Goal: Task Accomplishment & Management: Manage account settings

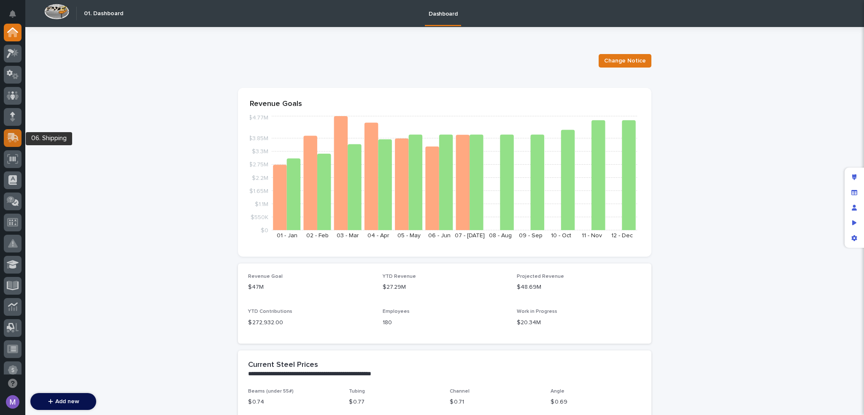
click at [20, 141] on div at bounding box center [13, 138] width 18 height 18
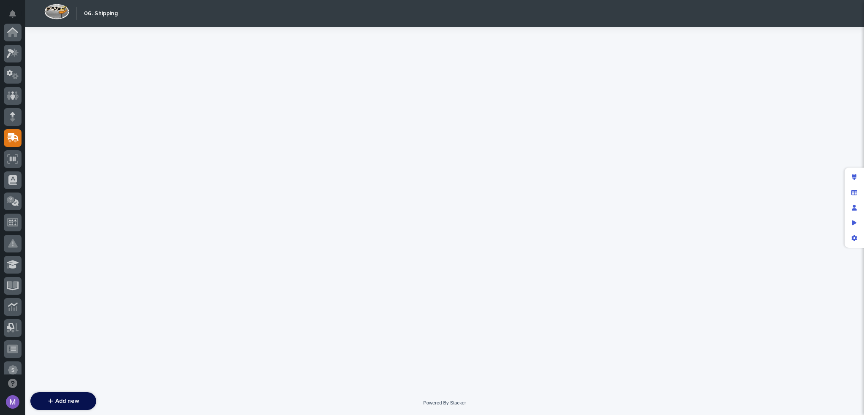
scroll to position [106, 0]
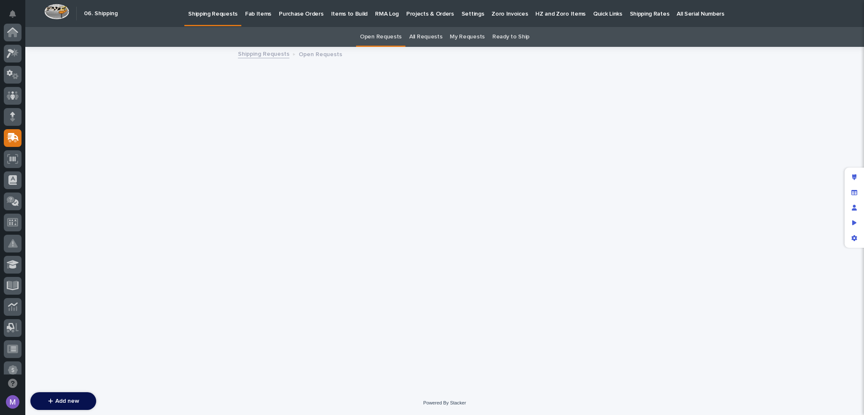
scroll to position [106, 0]
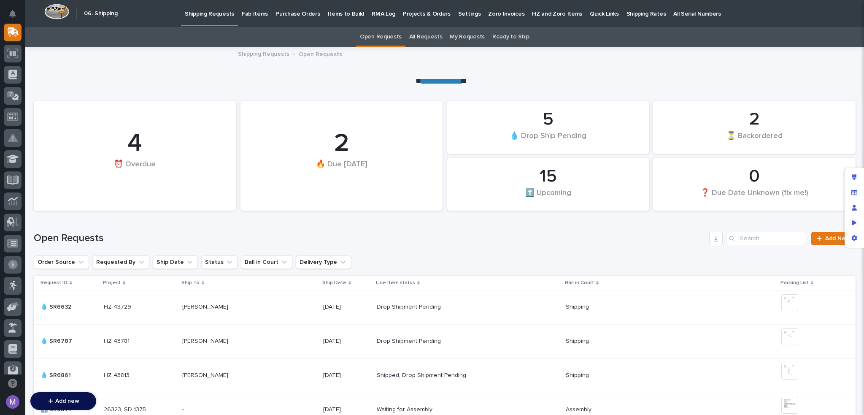
click at [297, 17] on p "Purchase Orders" at bounding box center [298, 9] width 44 height 18
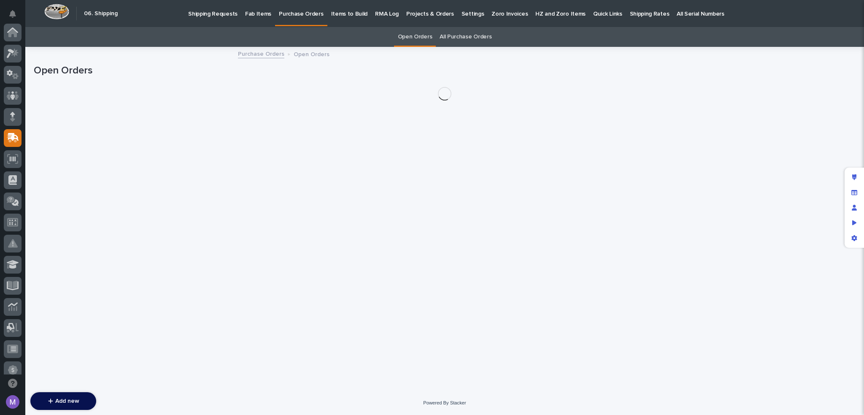
scroll to position [106, 0]
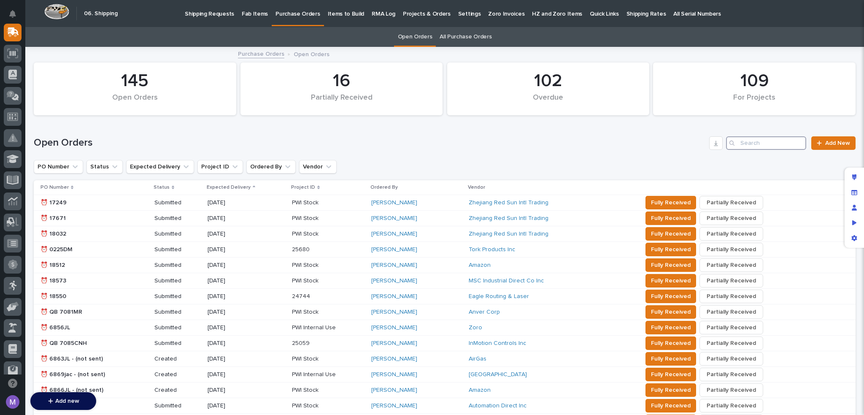
click at [755, 148] on input "Search" at bounding box center [766, 143] width 80 height 14
click at [466, 37] on link "All Purchase Orders" at bounding box center [466, 37] width 52 height 20
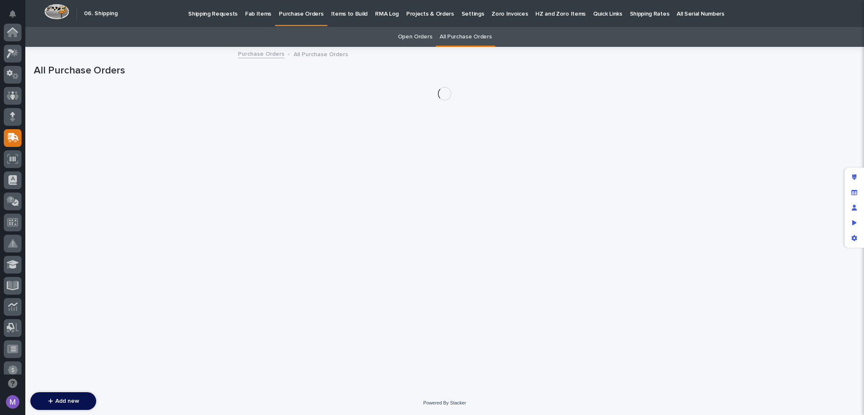
scroll to position [106, 0]
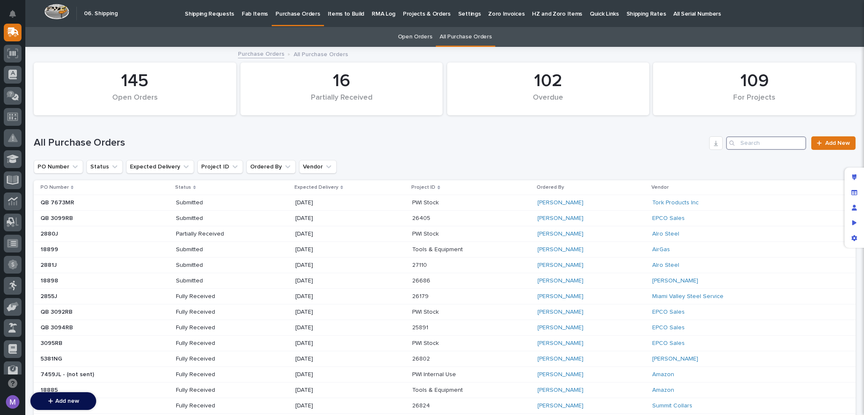
click at [760, 143] on input "Search" at bounding box center [766, 143] width 80 height 14
paste input "2556J"
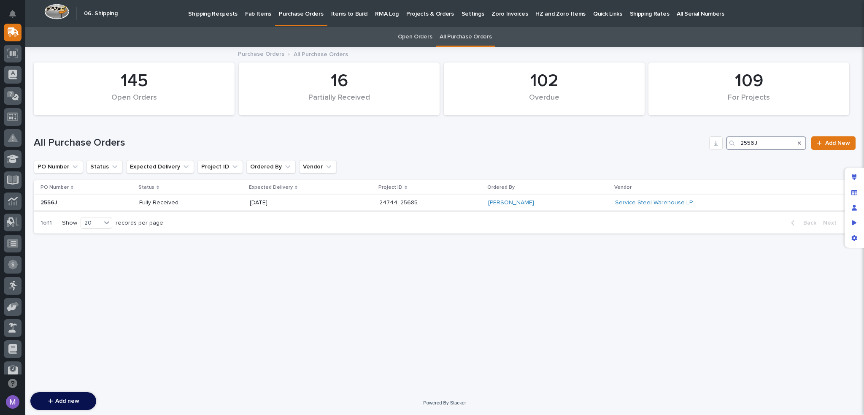
type input "2556J"
click at [295, 200] on p "02/20/2025" at bounding box center [311, 202] width 123 height 7
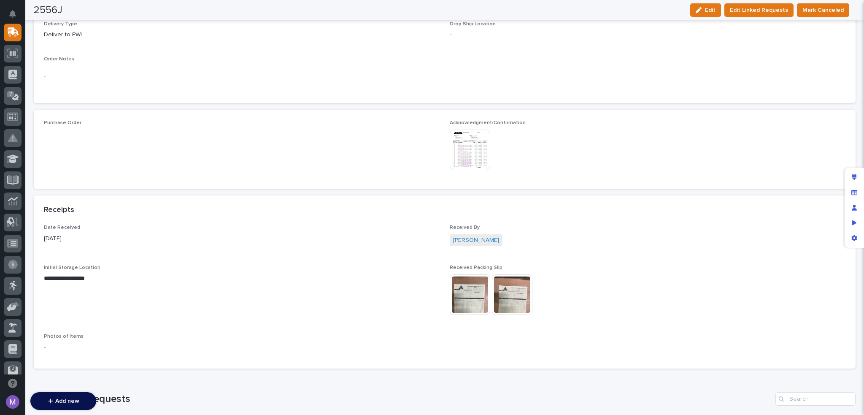
scroll to position [508, 0]
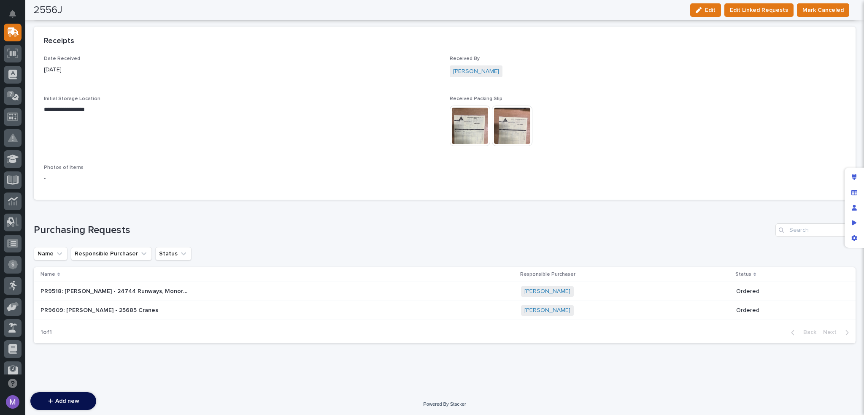
click at [406, 292] on div "PR9518: Ken Bajdek - 24744 Runways, Monorails, Drops, Spanners, Bracing, Etc - …" at bounding box center [278, 291] width 474 height 14
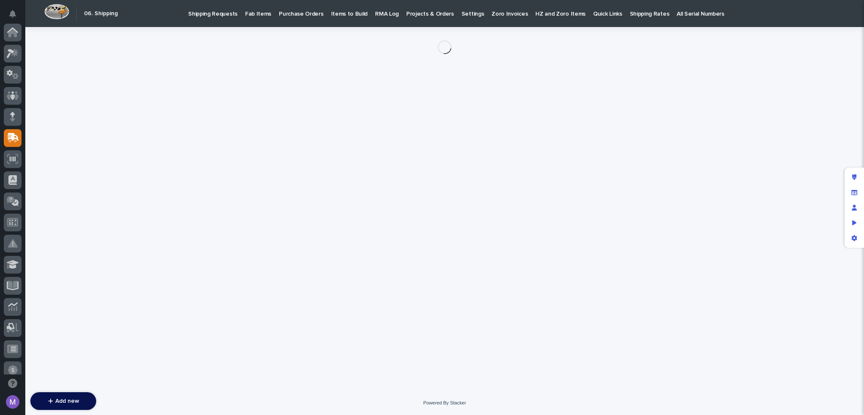
scroll to position [106, 0]
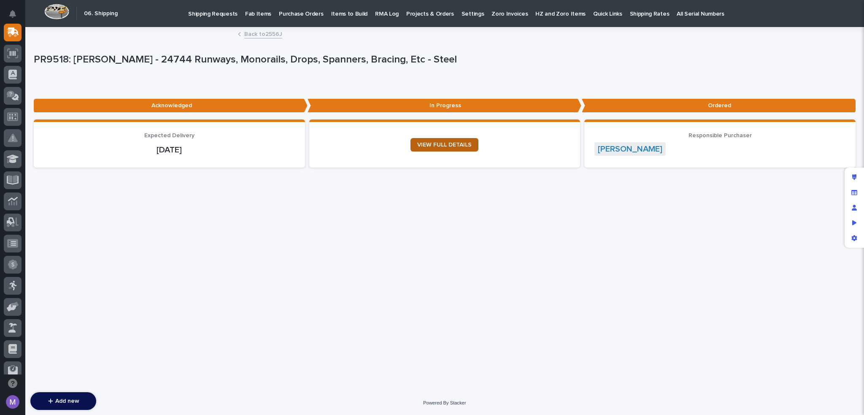
click at [465, 145] on span "VIEW FULL DETAILS" at bounding box center [444, 145] width 54 height 6
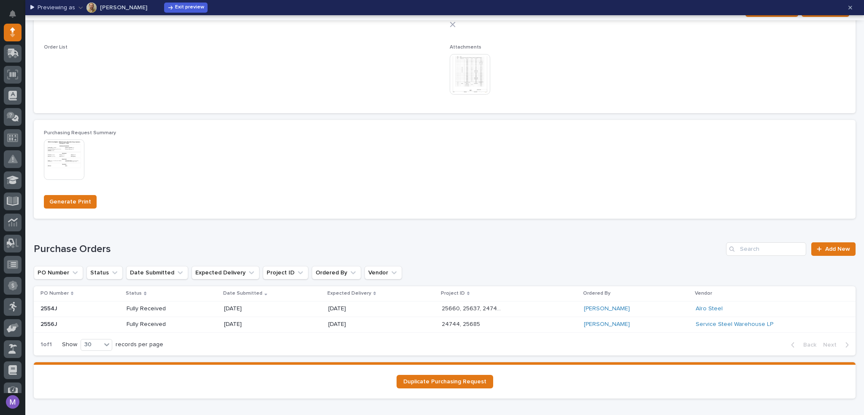
scroll to position [490, 0]
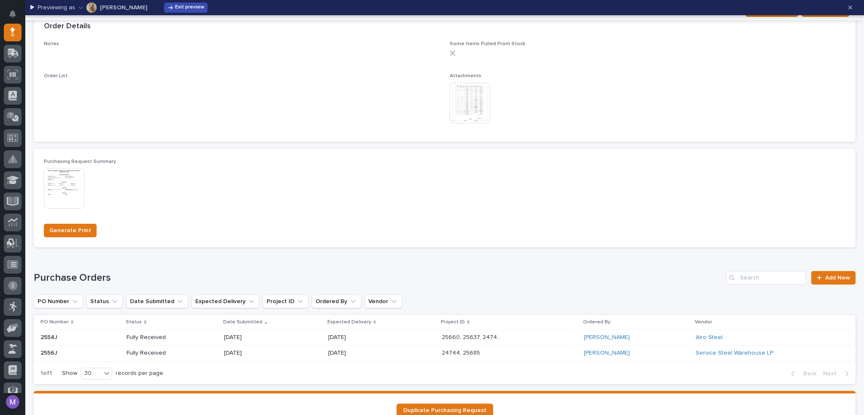
click at [187, 8] on span "Exit preview" at bounding box center [189, 7] width 29 height 7
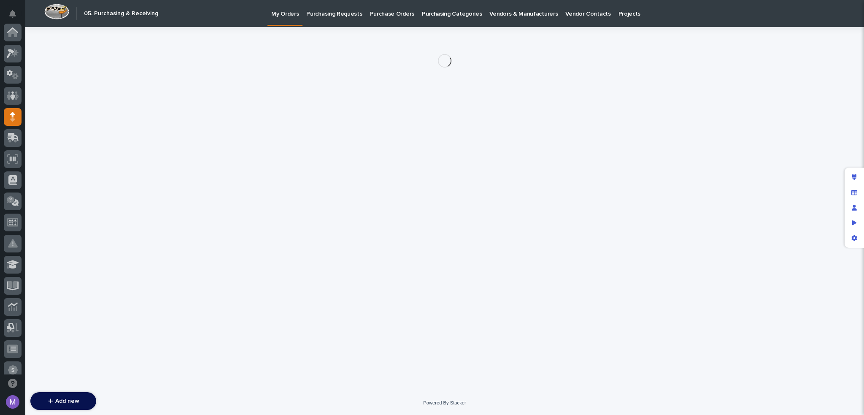
scroll to position [84, 0]
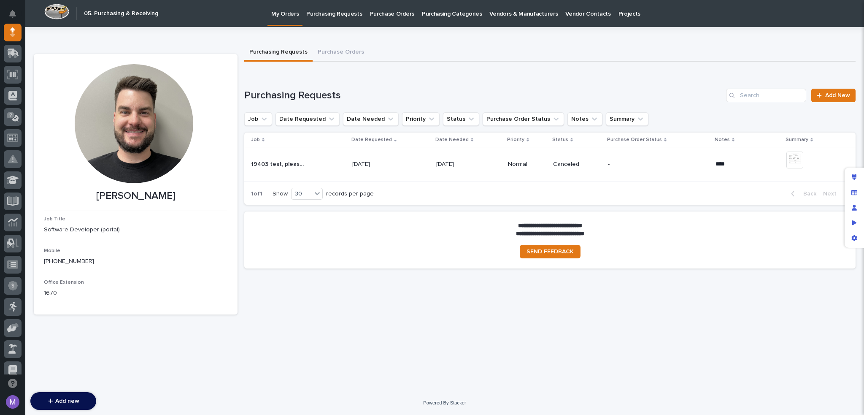
click at [309, 13] on p "Purchasing Requests" at bounding box center [334, 9] width 56 height 18
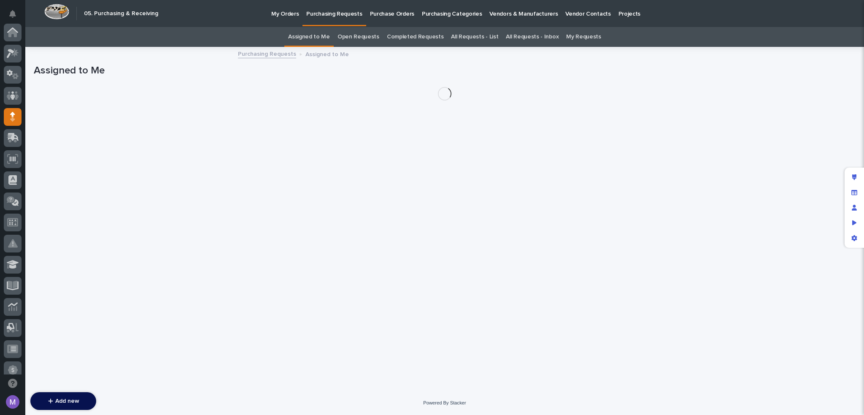
scroll to position [84, 0]
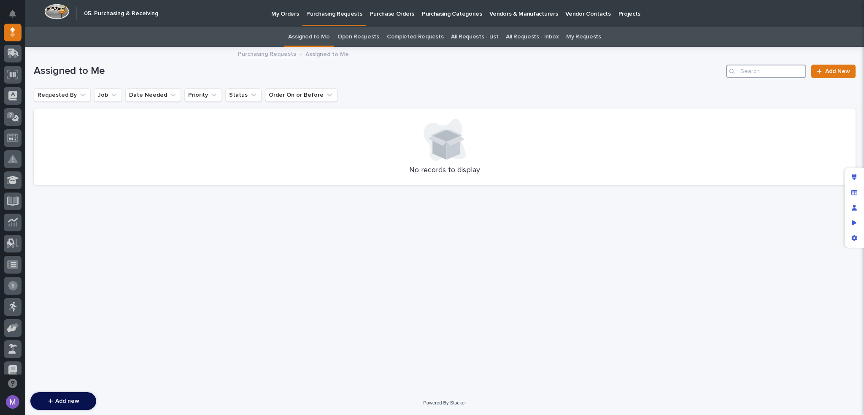
click at [755, 67] on input "Search" at bounding box center [766, 72] width 80 height 14
click at [473, 39] on link "All Requests - List" at bounding box center [474, 37] width 47 height 20
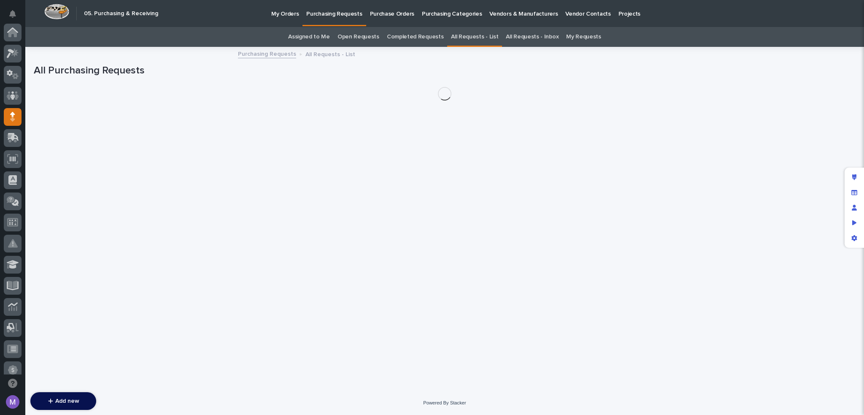
scroll to position [84, 0]
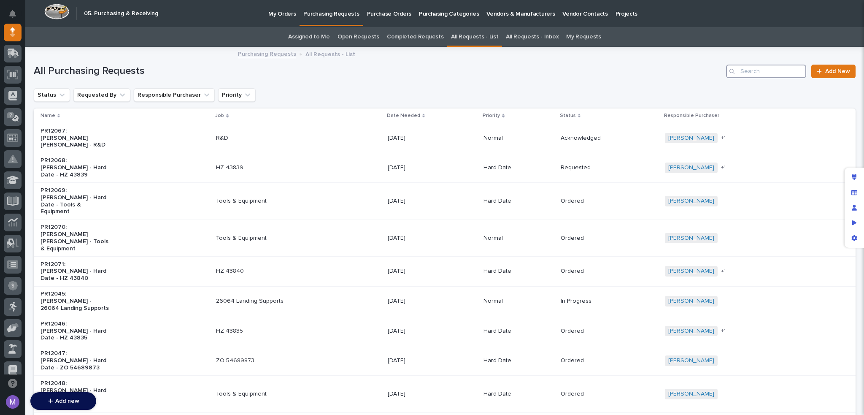
click at [777, 72] on input "Search" at bounding box center [766, 72] width 80 height 14
paste input "PR9637: Tim Ergle - 25630 Work Platform"
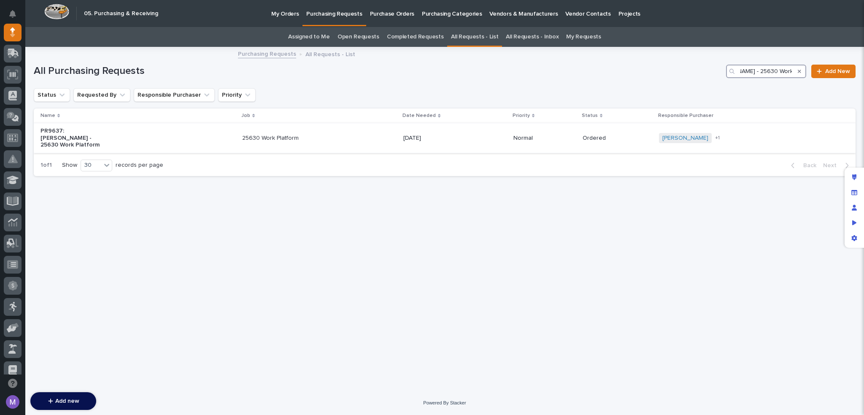
type input "PR9637: Tim Ergle - 25630 Work Platform"
click at [313, 135] on p "25630 Work Platform" at bounding box center [277, 138] width 70 height 7
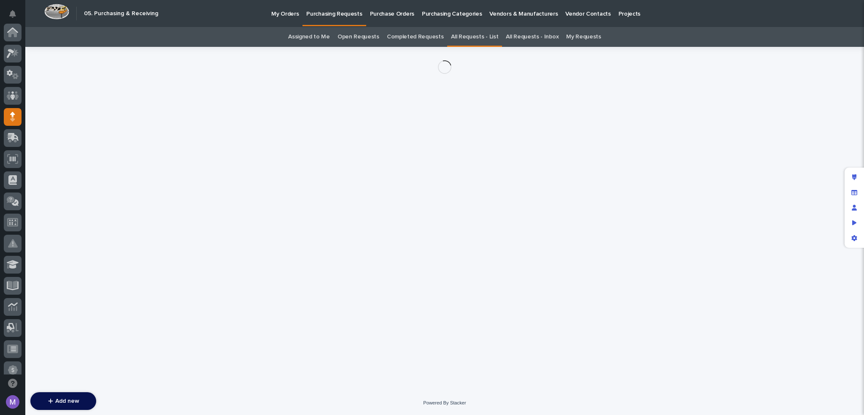
scroll to position [84, 0]
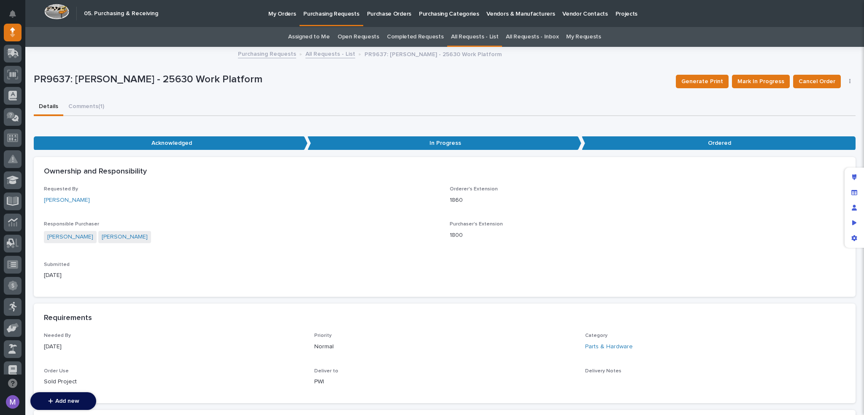
click at [845, 81] on button "button" at bounding box center [851, 82] width 12 height 6
click at [518, 85] on p "PR9637: Tim Ergle - 25630 Work Platform" at bounding box center [352, 79] width 636 height 12
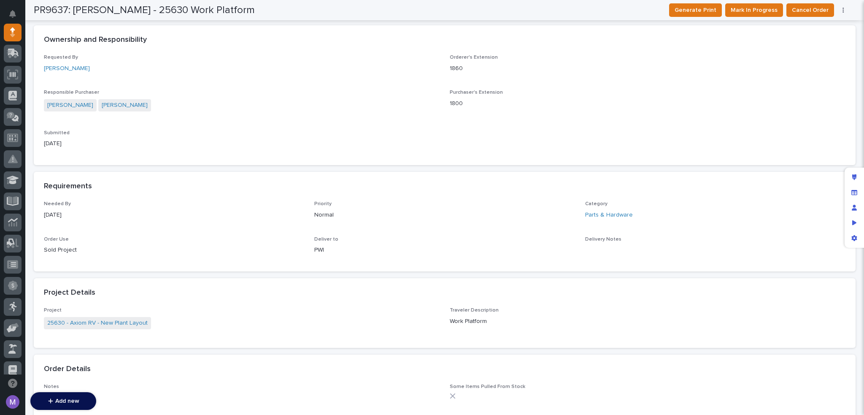
scroll to position [127, 0]
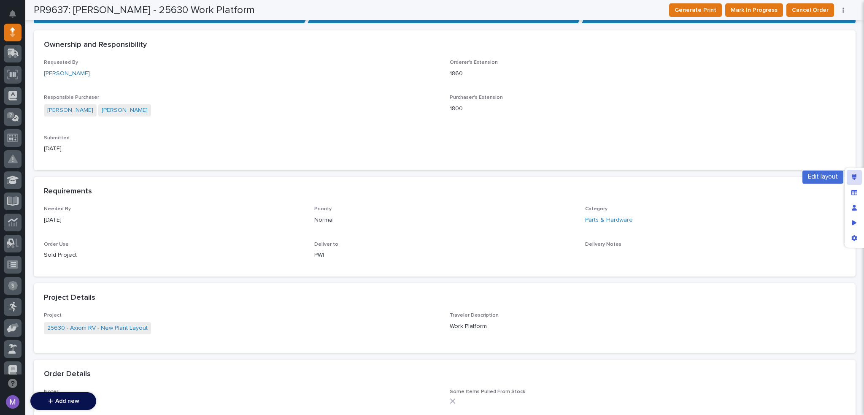
click at [852, 173] on div "Edit layout" at bounding box center [854, 177] width 15 height 15
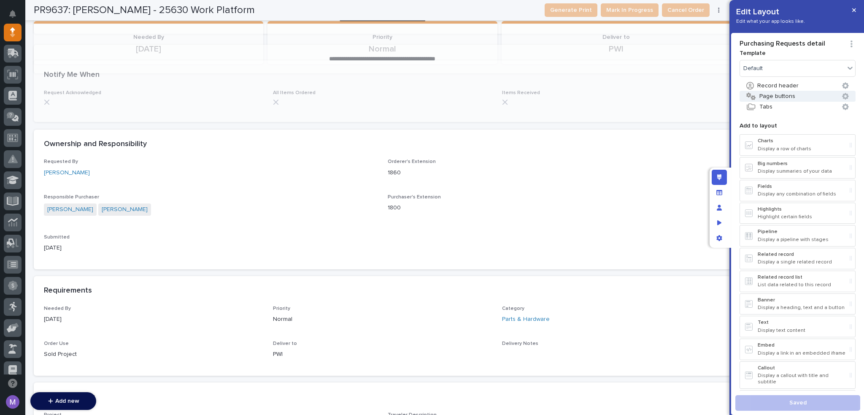
click at [773, 95] on button "Page buttons" at bounding box center [798, 96] width 116 height 11
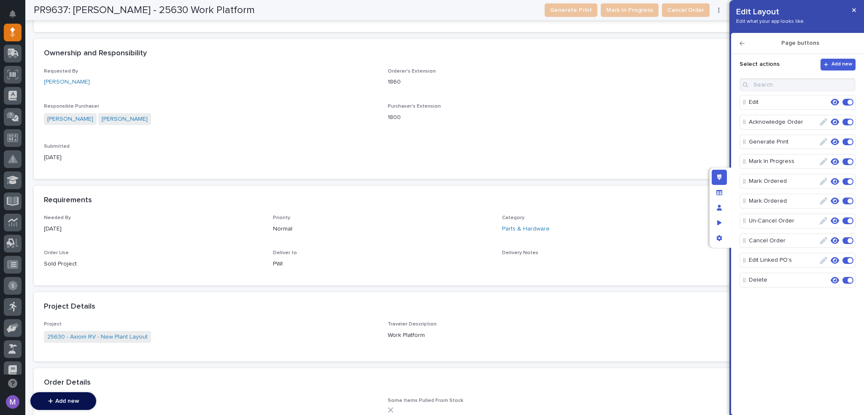
scroll to position [589, 0]
click at [838, 101] on icon "button" at bounding box center [835, 102] width 8 height 7
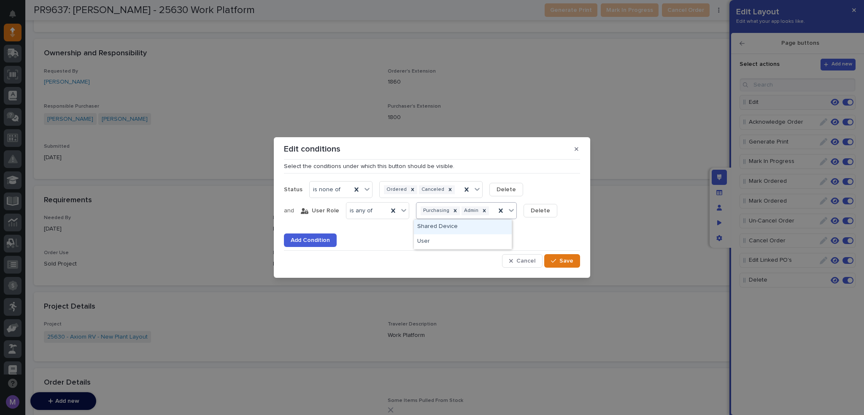
click at [430, 218] on div "Purchasing Admin" at bounding box center [466, 210] width 101 height 17
click at [551, 244] on div "Add Condition" at bounding box center [432, 235] width 296 height 24
click at [526, 258] on span "Cancel" at bounding box center [526, 261] width 19 height 8
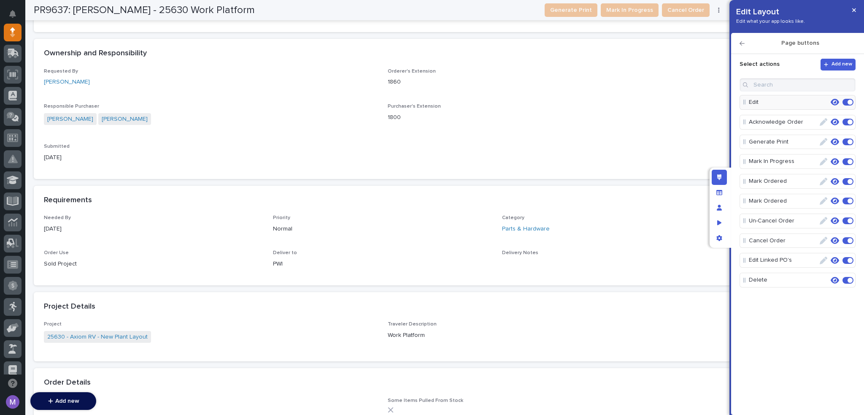
click at [837, 104] on icon "button" at bounding box center [835, 102] width 8 height 7
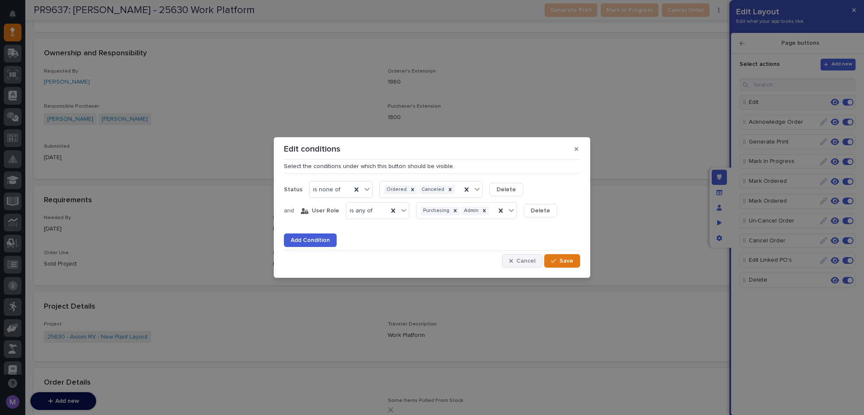
click at [517, 264] on button "Cancel" at bounding box center [522, 261] width 41 height 14
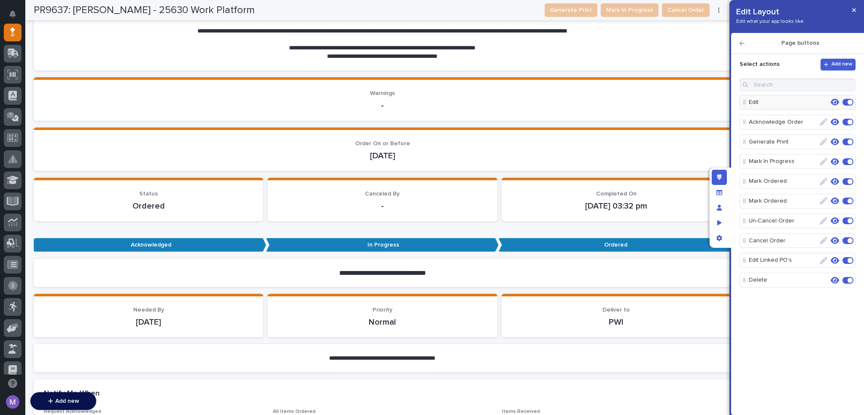
scroll to position [125, 0]
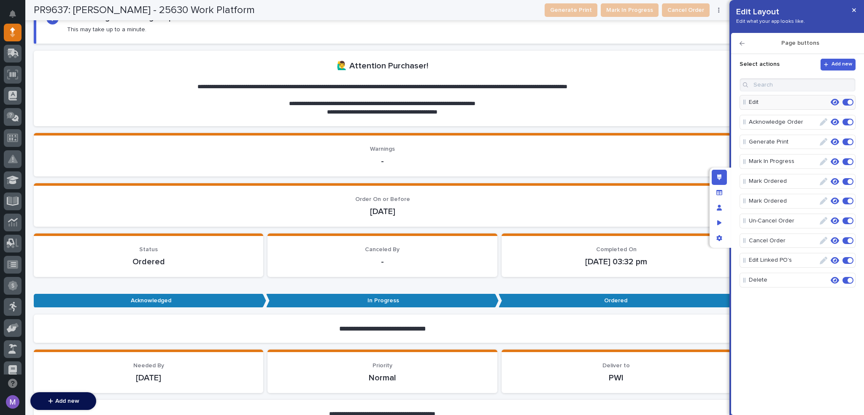
click at [717, 10] on button "button" at bounding box center [719, 10] width 12 height 6
click at [539, 15] on div "PR9637: Tim Ergle - 25630 Work Platform Generate Print Mark In Progress Cancel …" at bounding box center [379, 10] width 691 height 20
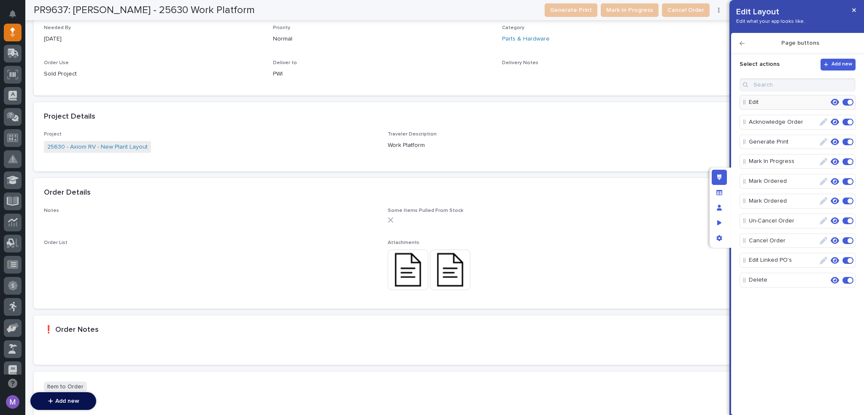
scroll to position [802, 0]
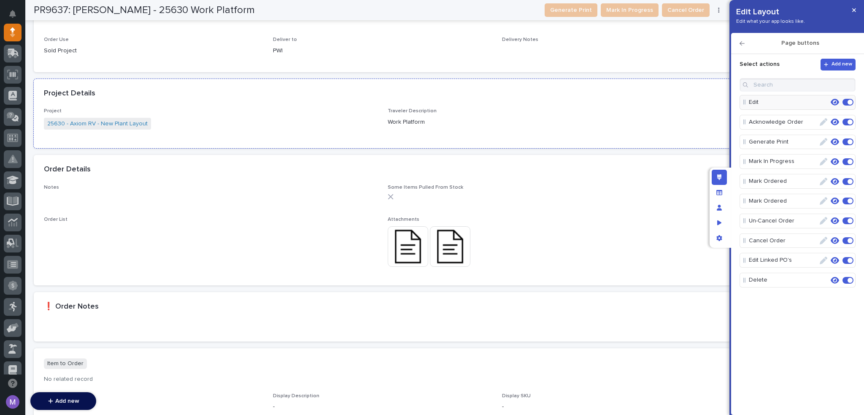
click at [250, 130] on div "25630 - Axiom RV - New Plant Layout" at bounding box center [211, 125] width 334 height 14
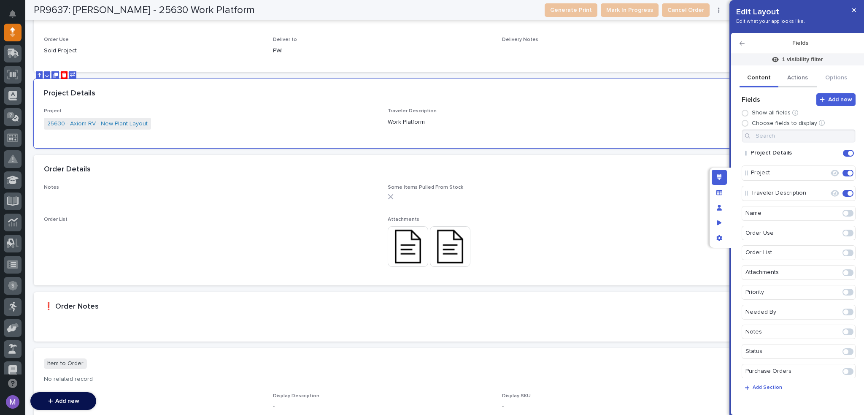
click at [785, 74] on button "Actions" at bounding box center [798, 79] width 39 height 18
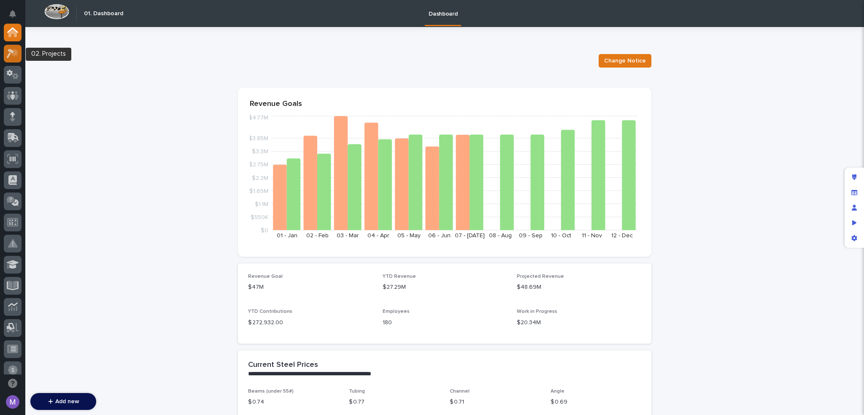
click at [10, 60] on div at bounding box center [13, 54] width 18 height 18
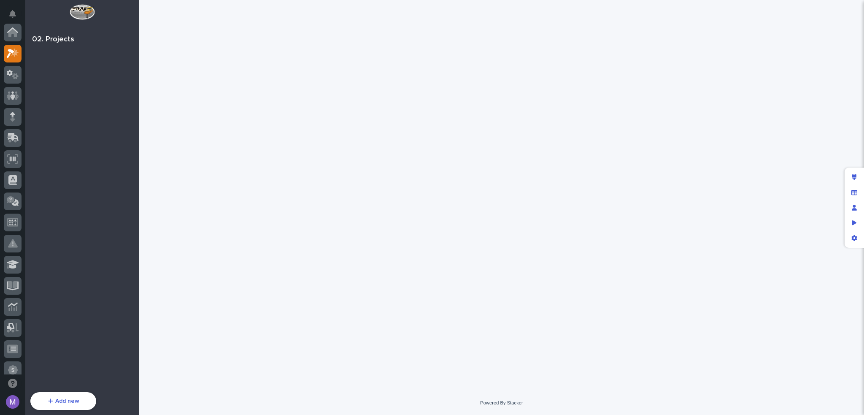
scroll to position [21, 0]
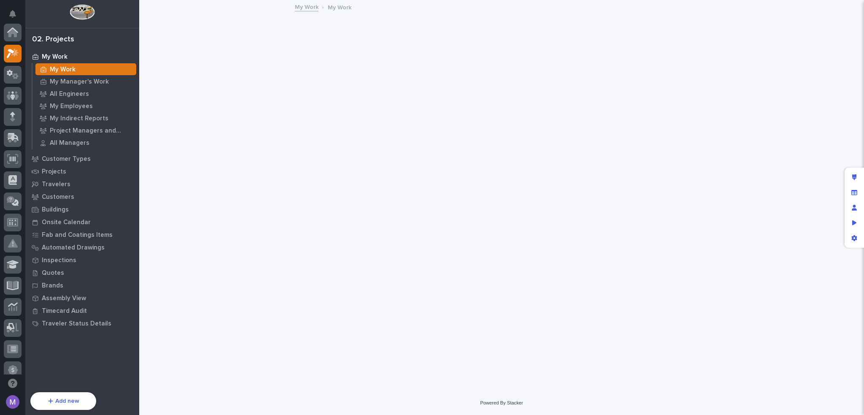
scroll to position [21, 0]
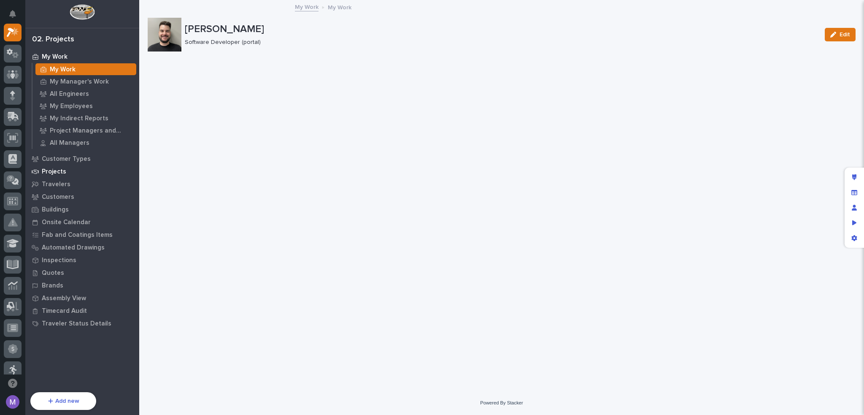
click at [68, 169] on div "Projects" at bounding box center [82, 171] width 110 height 12
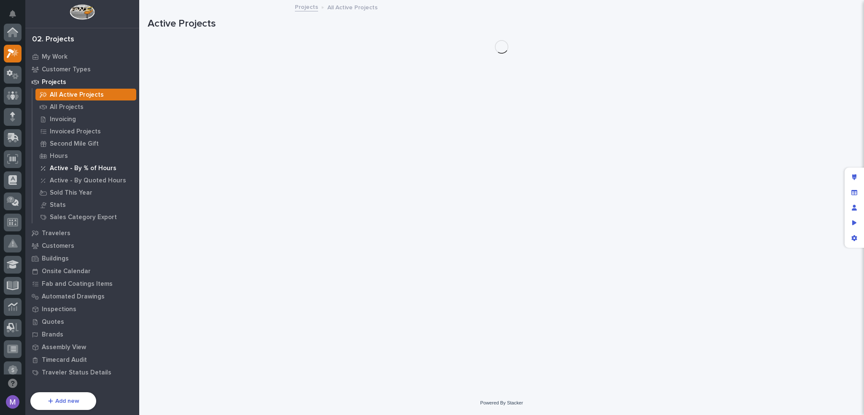
scroll to position [21, 0]
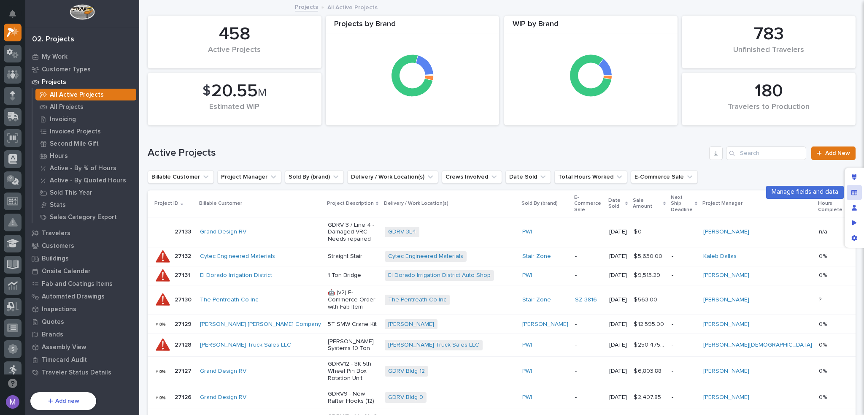
click at [858, 195] on div "Manage fields and data" at bounding box center [854, 192] width 15 height 15
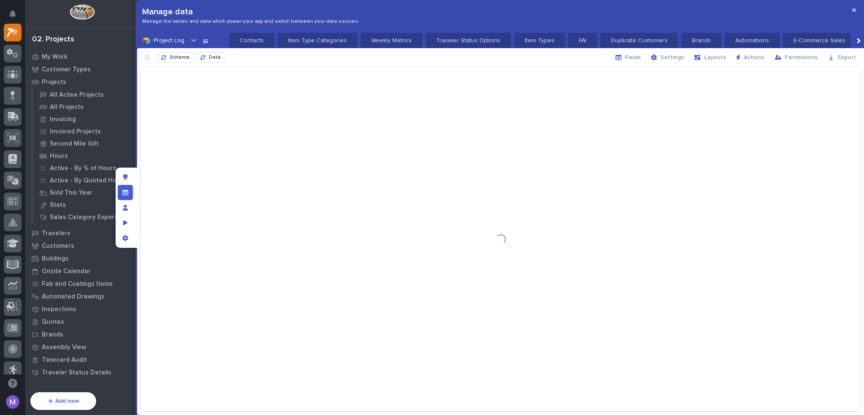
scroll to position [0, 87]
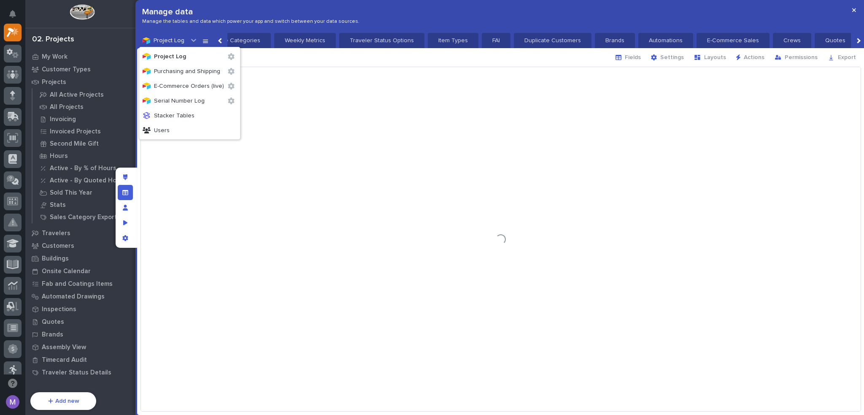
click at [190, 41] on icon at bounding box center [193, 40] width 8 height 8
click at [312, 60] on div "Schema Data Fields Settings Layouts Actions Permissions Export" at bounding box center [501, 57] width 728 height 19
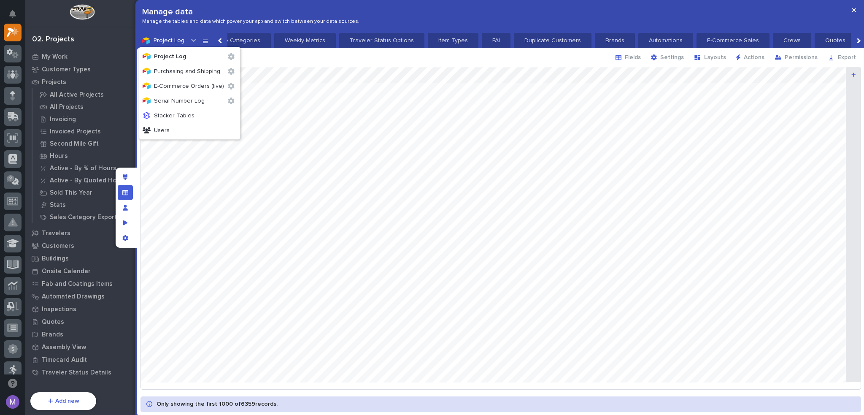
click at [191, 39] on icon at bounding box center [193, 40] width 8 height 8
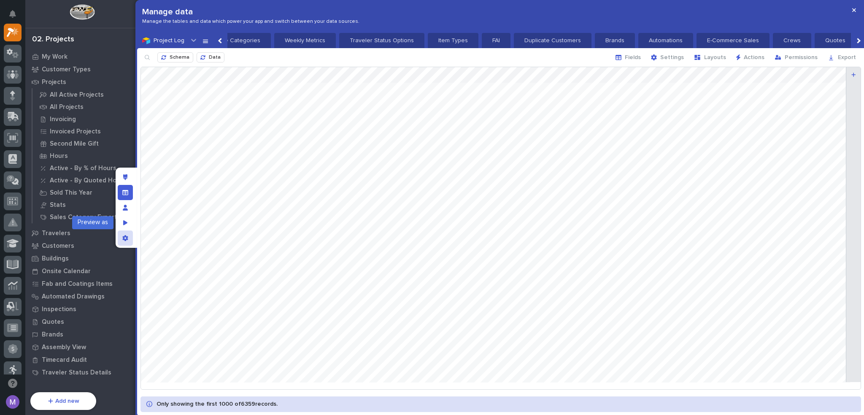
click at [124, 238] on icon "App settings" at bounding box center [124, 238] width 5 height 6
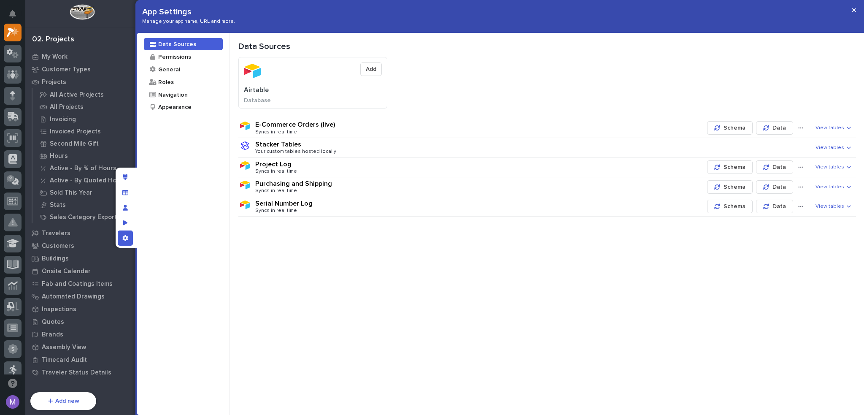
click at [849, 174] on div "Project Log Syncs in real time Schema Data View tables" at bounding box center [547, 167] width 618 height 14
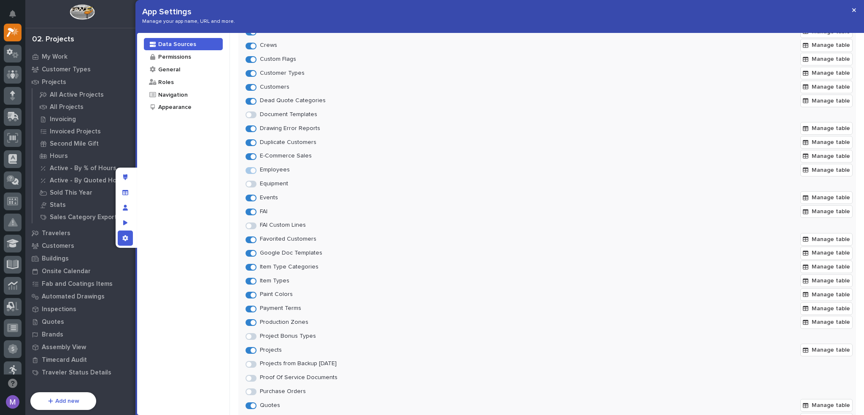
scroll to position [433, 0]
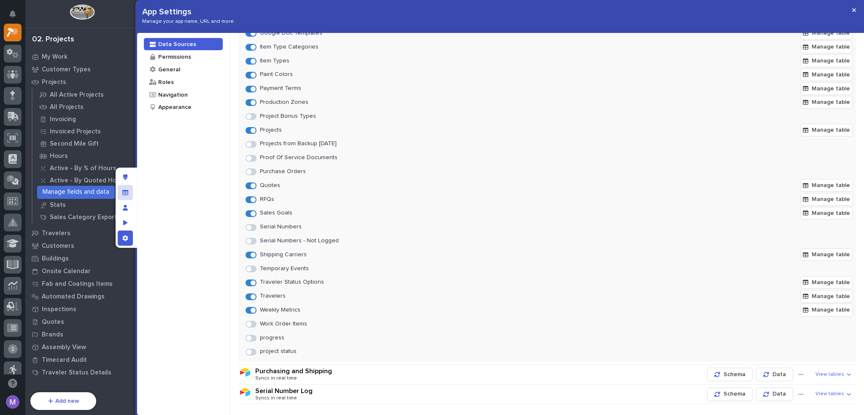
click at [129, 195] on div "Manage fields and data" at bounding box center [125, 192] width 15 height 15
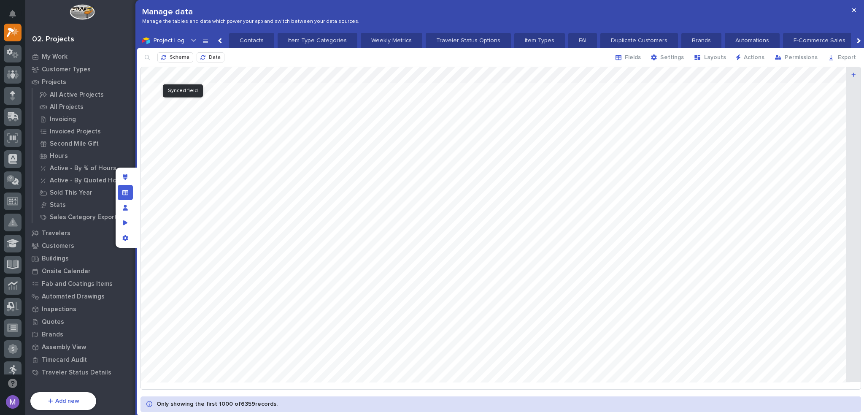
scroll to position [0, 87]
click at [180, 52] on button "Schema" at bounding box center [175, 57] width 36 height 10
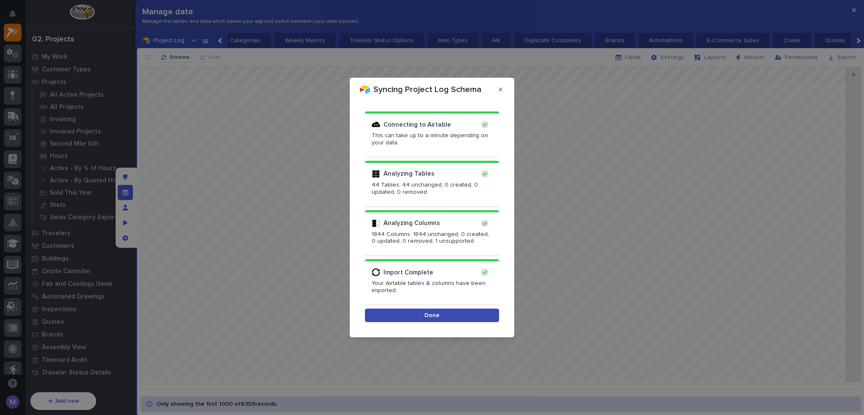
click at [475, 316] on button "Done" at bounding box center [432, 316] width 134 height 14
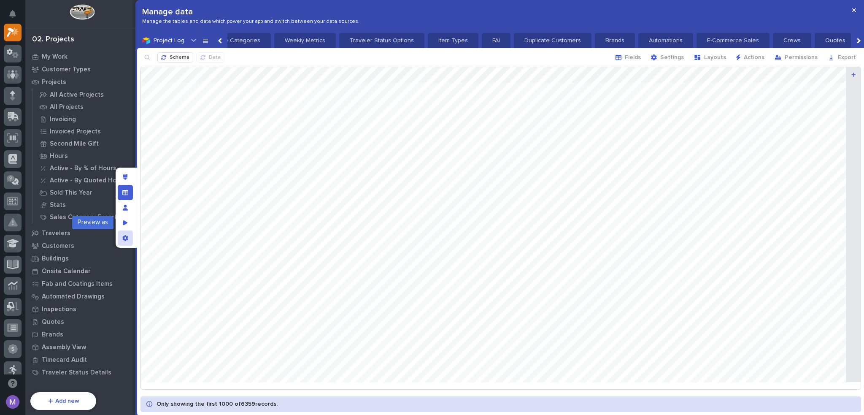
click at [125, 235] on icon "App settings" at bounding box center [124, 238] width 5 height 6
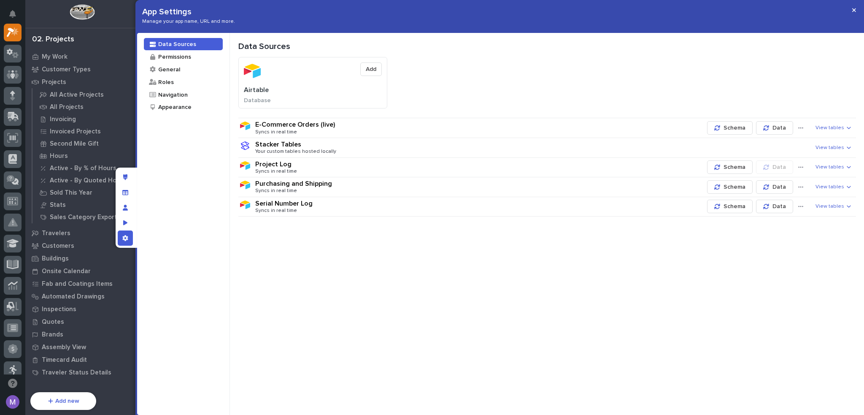
click at [824, 167] on span "View tables" at bounding box center [830, 167] width 29 height 6
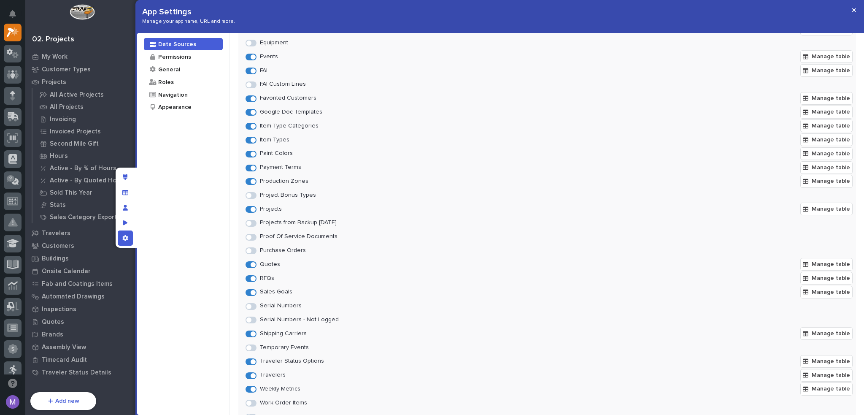
scroll to position [433, 0]
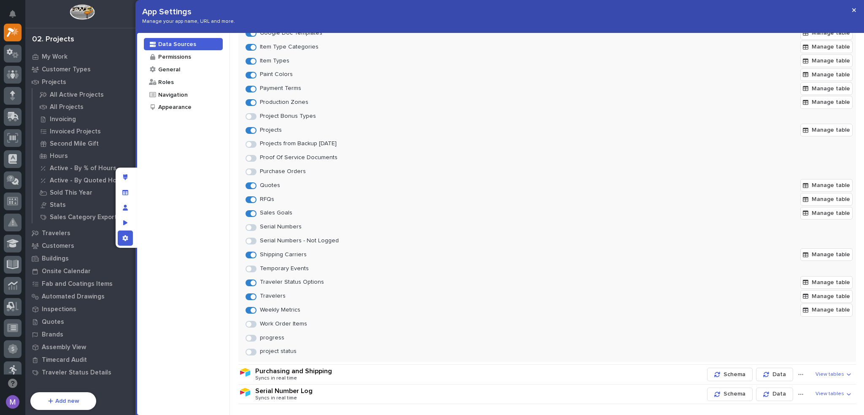
click at [250, 172] on span at bounding box center [248, 171] width 5 height 5
click at [128, 241] on div "App settings" at bounding box center [125, 237] width 15 height 15
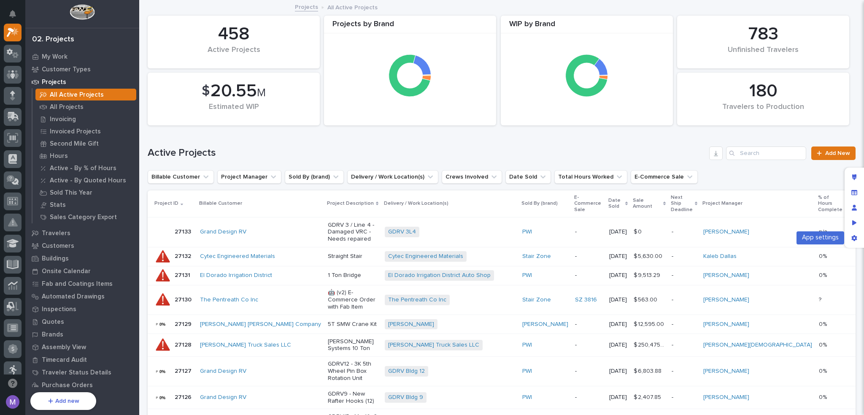
click at [856, 244] on div "App settings" at bounding box center [854, 237] width 15 height 15
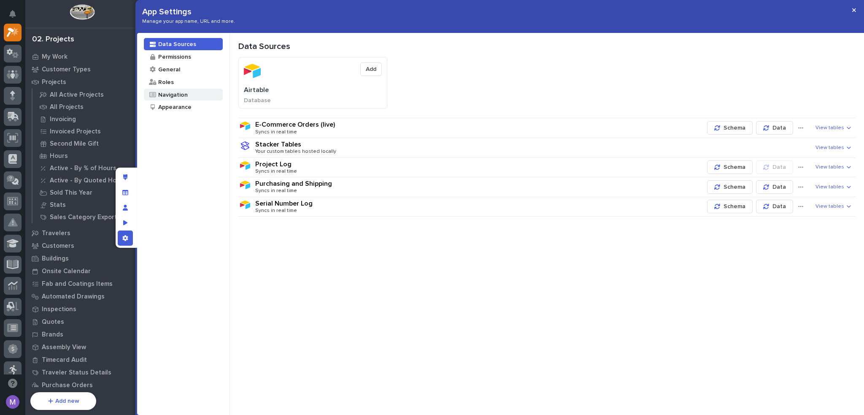
click at [182, 92] on div "Navigation" at bounding box center [172, 95] width 30 height 8
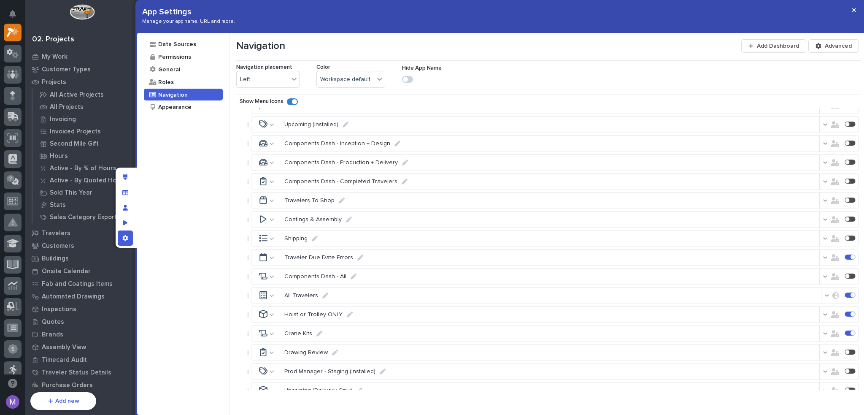
scroll to position [3717, 0]
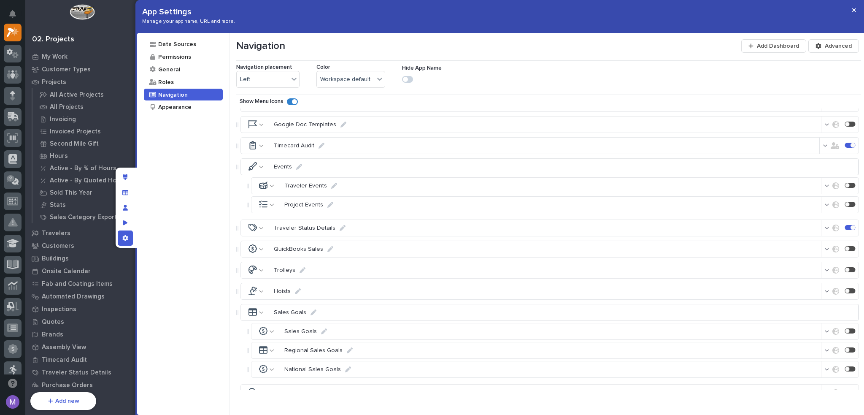
drag, startPoint x: 89, startPoint y: 384, endPoint x: 129, endPoint y: 238, distance: 152.0
click at [89, 384] on p "Purchase Orders" at bounding box center [67, 386] width 51 height 8
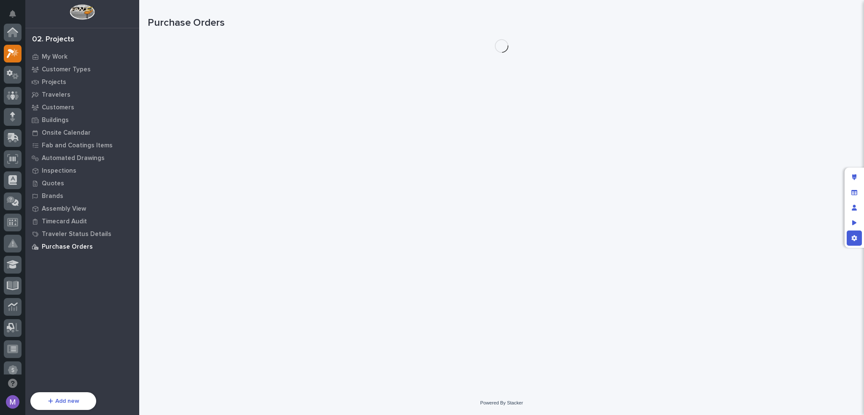
click at [129, 238] on div "App Settings Manage your app name, URL and more. Data Sources Permissions Gener…" at bounding box center [432, 207] width 864 height 415
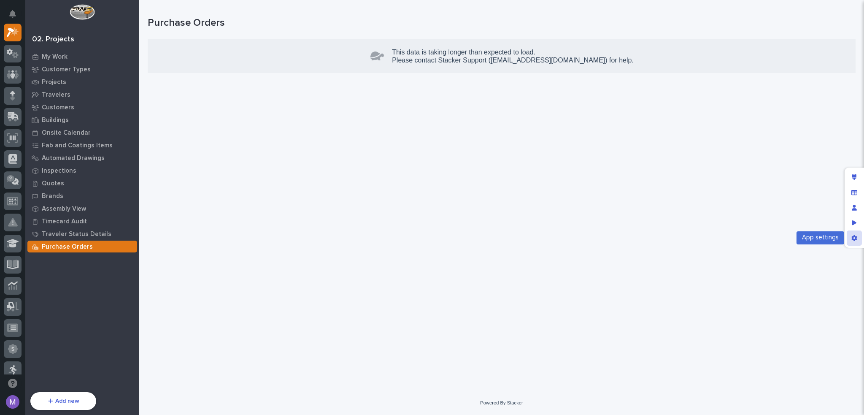
click at [856, 231] on div "App settings" at bounding box center [854, 237] width 15 height 15
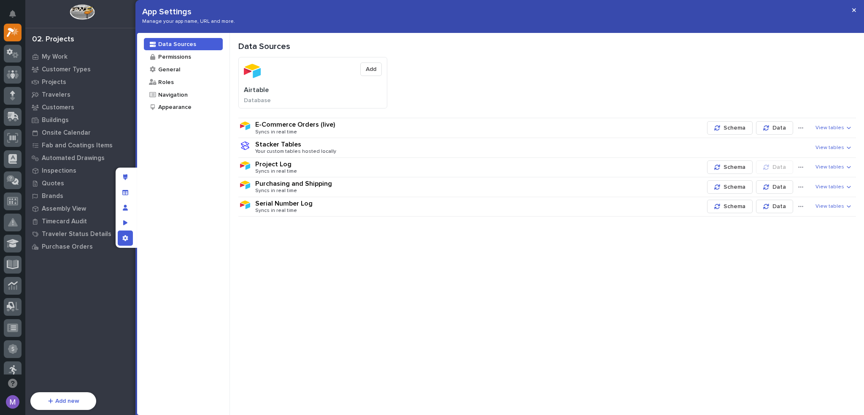
click at [422, 165] on div "Project Log Syncs in real time" at bounding box center [479, 167] width 449 height 14
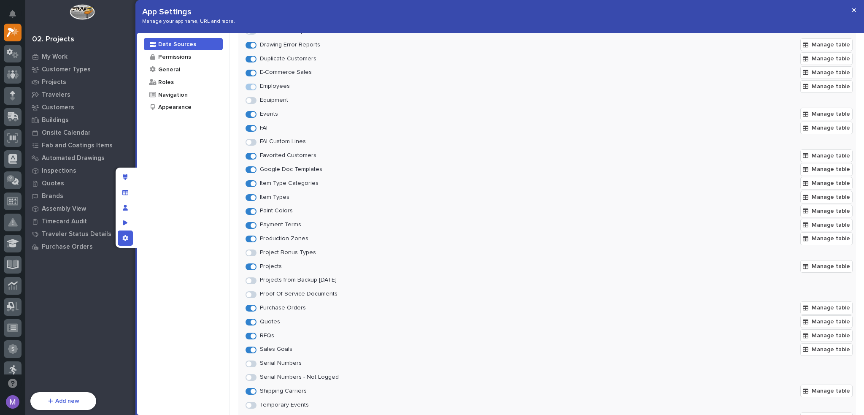
scroll to position [433, 0]
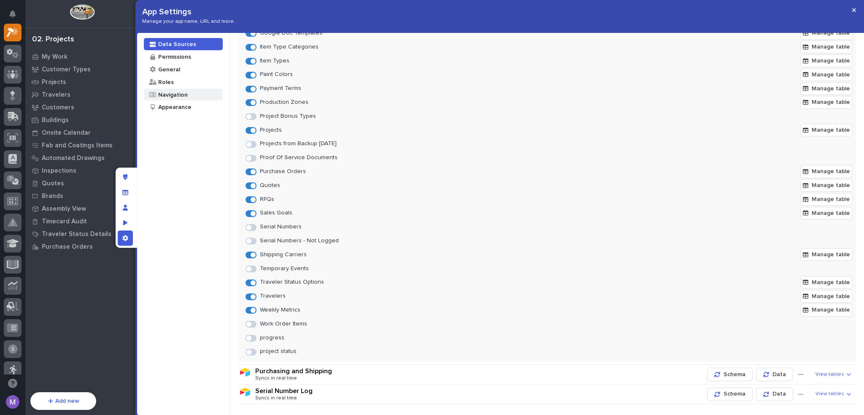
click at [189, 97] on div "Navigation" at bounding box center [183, 95] width 79 height 12
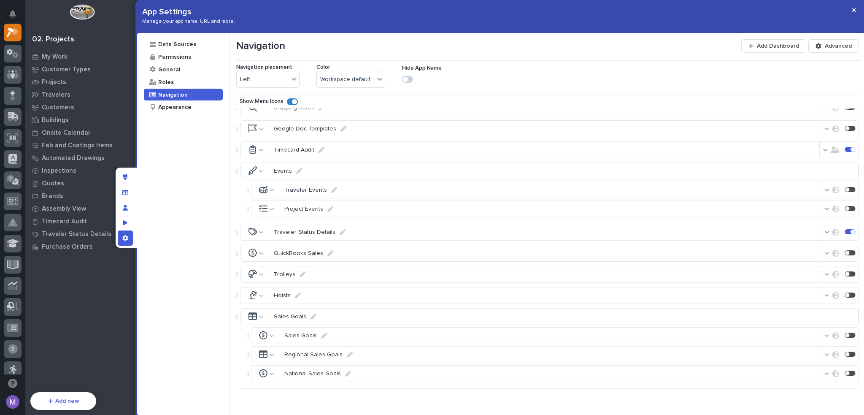
scroll to position [3717, 0]
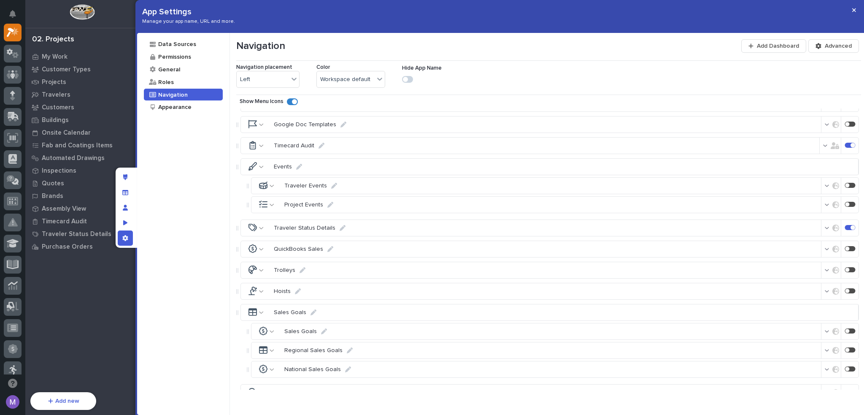
click at [828, 411] on div "button" at bounding box center [829, 414] width 8 height 6
click at [785, 333] on label "Only users in roles" at bounding box center [785, 327] width 49 height 12
click at [206, 271] on div "Data Sources Permissions General Roles Navigation Appearance" at bounding box center [183, 224] width 93 height 382
click at [129, 240] on div "App settings" at bounding box center [125, 237] width 15 height 15
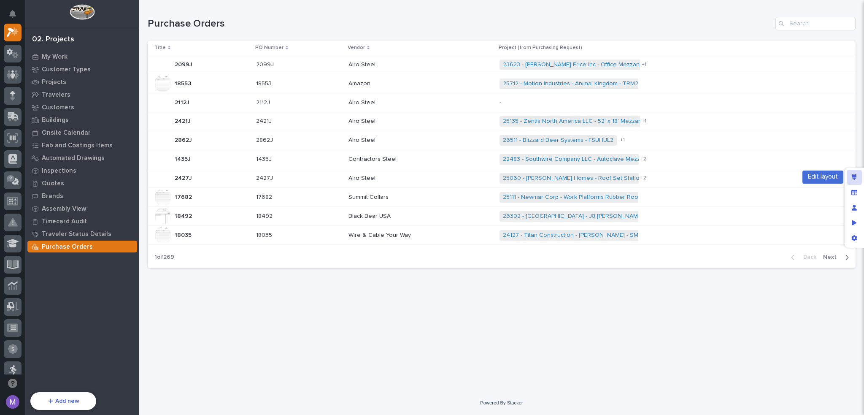
click at [854, 175] on icon "Edit layout" at bounding box center [855, 177] width 5 height 6
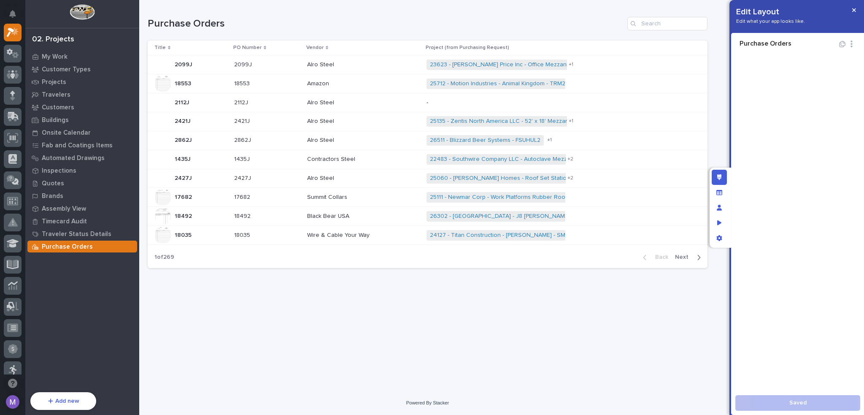
click at [855, 46] on icon "button" at bounding box center [852, 44] width 8 height 7
drag, startPoint x: 719, startPoint y: 9, endPoint x: 710, endPoint y: 12, distance: 8.9
click at [719, 9] on div "**********" at bounding box center [439, 207] width 601 height 415
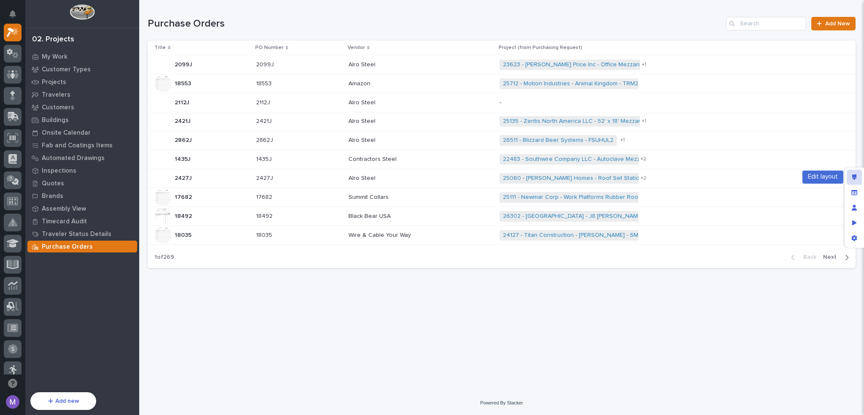
click at [858, 175] on div "Edit layout" at bounding box center [854, 177] width 15 height 15
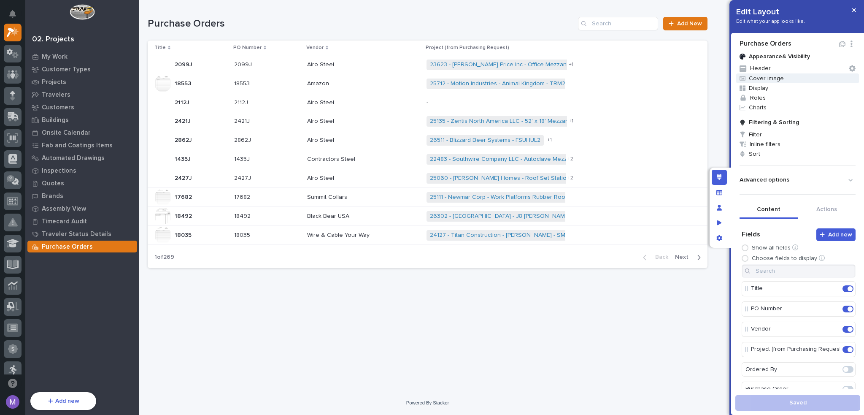
click at [768, 77] on span "Cover image" at bounding box center [797, 78] width 123 height 10
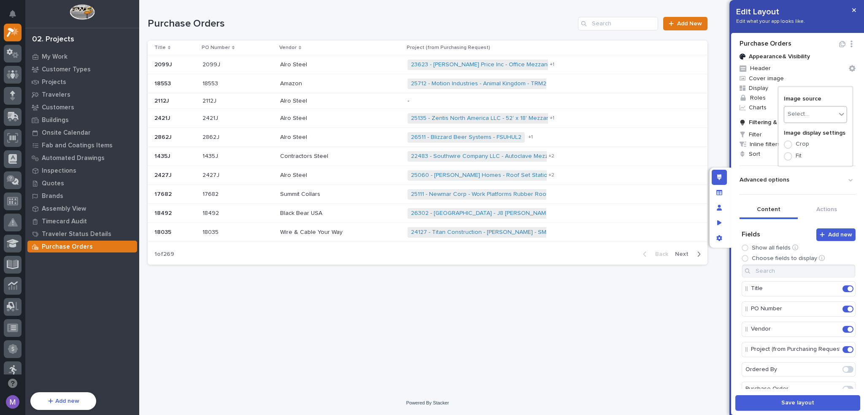
click at [733, 108] on div at bounding box center [432, 207] width 864 height 415
click at [848, 309] on span at bounding box center [850, 308] width 5 height 5
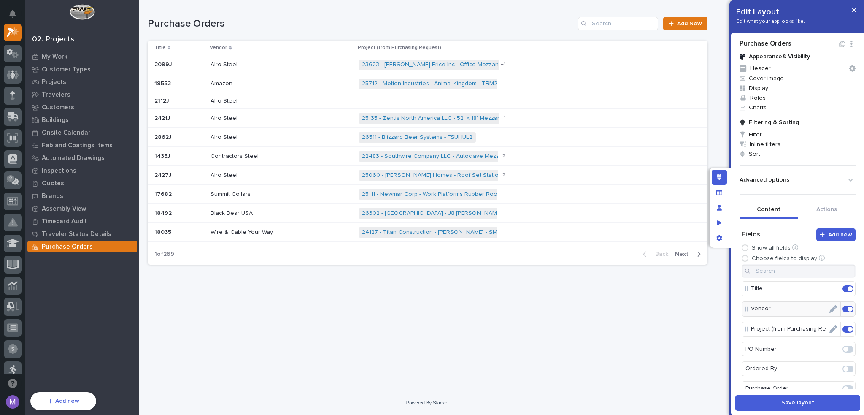
click at [848, 328] on span at bounding box center [850, 329] width 5 height 5
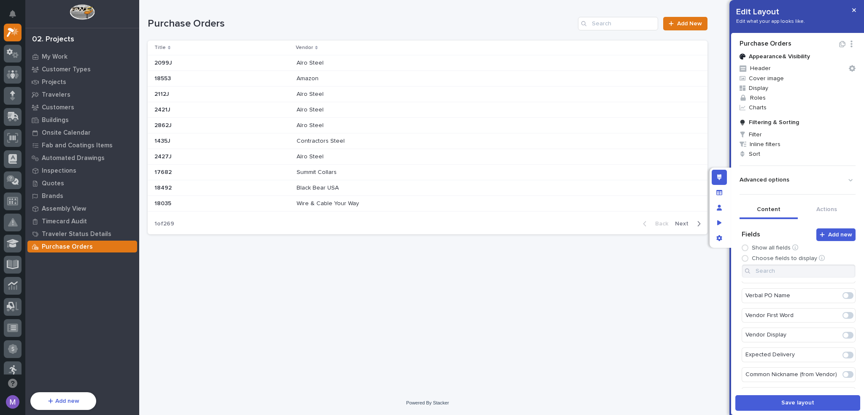
scroll to position [253, 0]
click at [792, 276] on input at bounding box center [799, 271] width 114 height 14
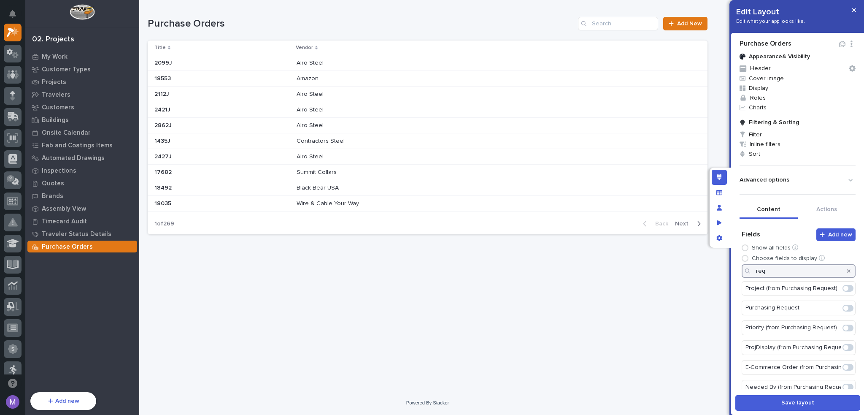
click at [844, 308] on span at bounding box center [846, 308] width 5 height 5
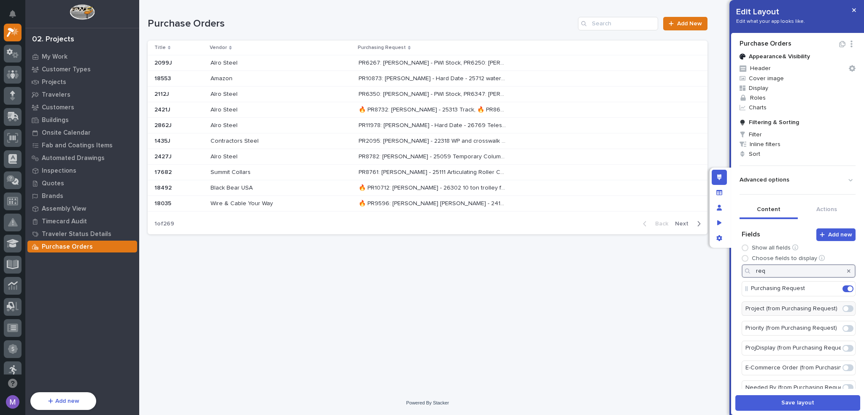
click at [781, 270] on input "req" at bounding box center [799, 271] width 114 height 14
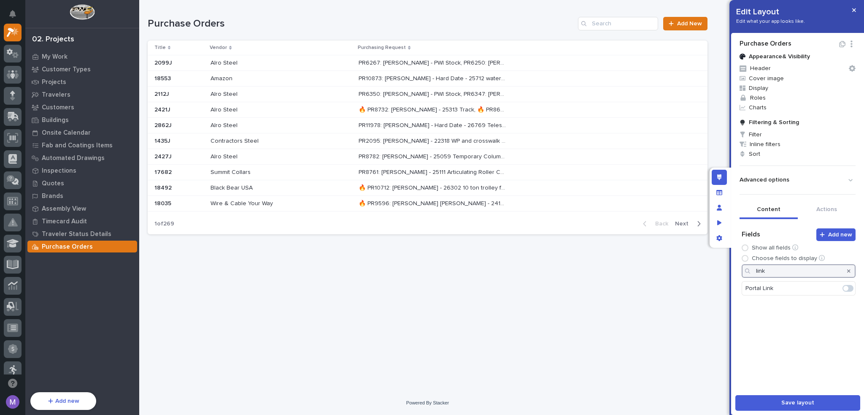
click at [843, 288] on span at bounding box center [848, 288] width 11 height 7
type input "link"
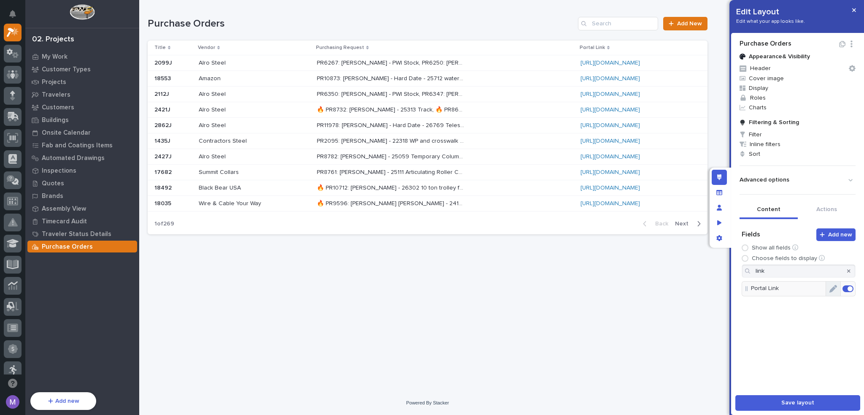
click at [826, 292] on button "Edit" at bounding box center [833, 289] width 14 height 14
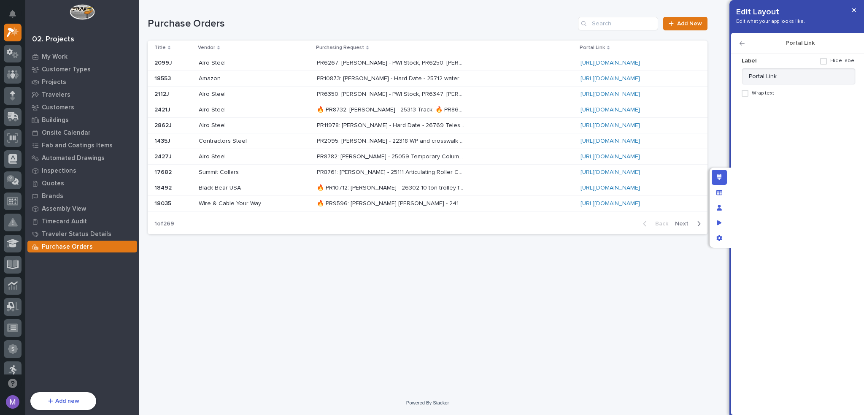
click at [742, 43] on icon "button" at bounding box center [742, 43] width 5 height 4
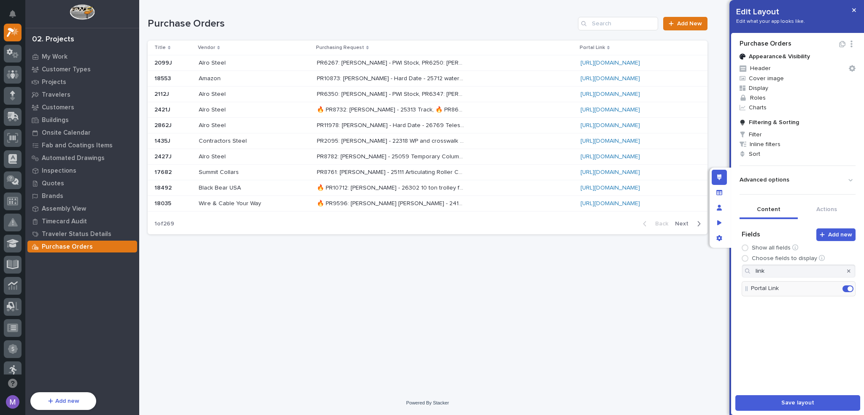
click at [822, 319] on div "Add new Fields Show all fields Choose fields to display link Portal Link" at bounding box center [798, 310] width 116 height 164
click at [847, 273] on icon "button" at bounding box center [848, 270] width 3 height 5
click at [830, 308] on icon "Edit" at bounding box center [834, 307] width 8 height 8
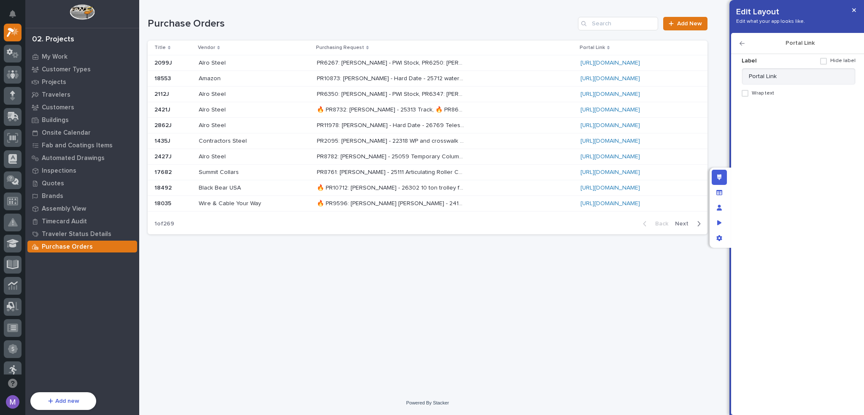
click at [747, 94] on span at bounding box center [745, 93] width 7 height 7
click at [747, 93] on icon at bounding box center [745, 93] width 5 height 4
click at [743, 41] on icon "button" at bounding box center [742, 44] width 5 height 6
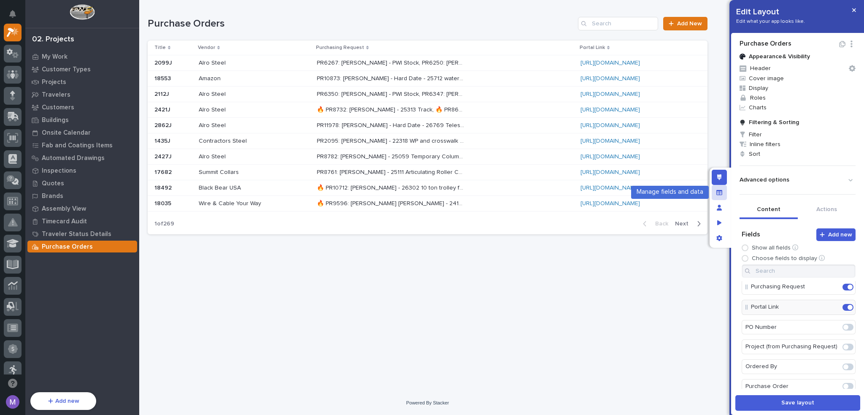
click at [721, 192] on icon "Manage fields and data" at bounding box center [720, 192] width 6 height 6
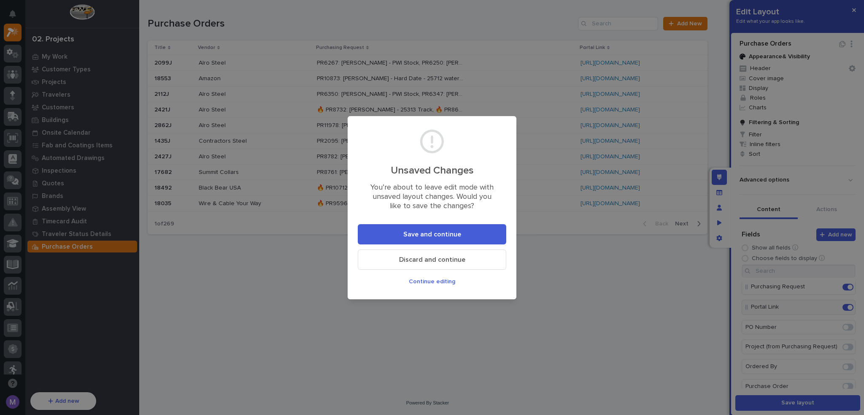
click at [424, 236] on span "Save and continue" at bounding box center [432, 234] width 58 height 9
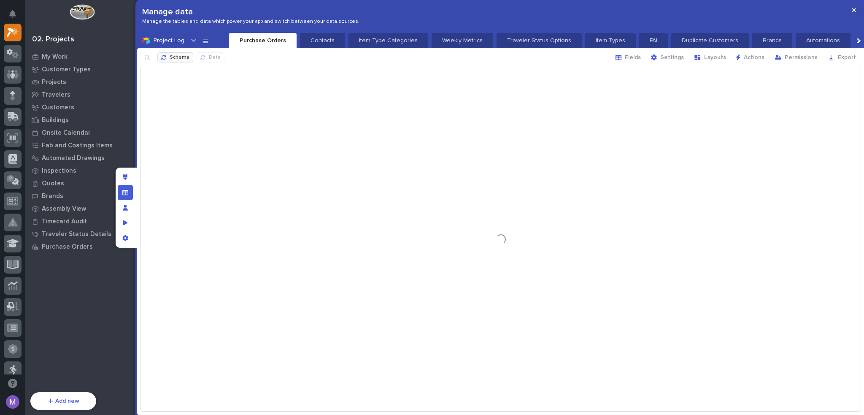
click at [167, 60] on div "button" at bounding box center [165, 57] width 8 height 5
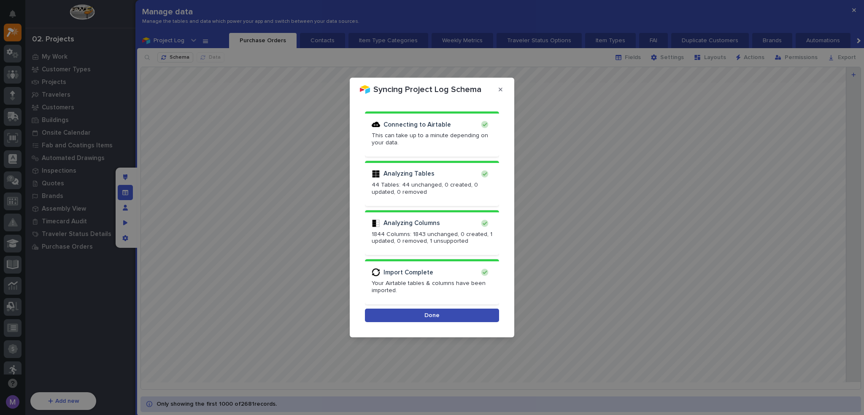
click at [400, 313] on button "Done" at bounding box center [432, 316] width 134 height 14
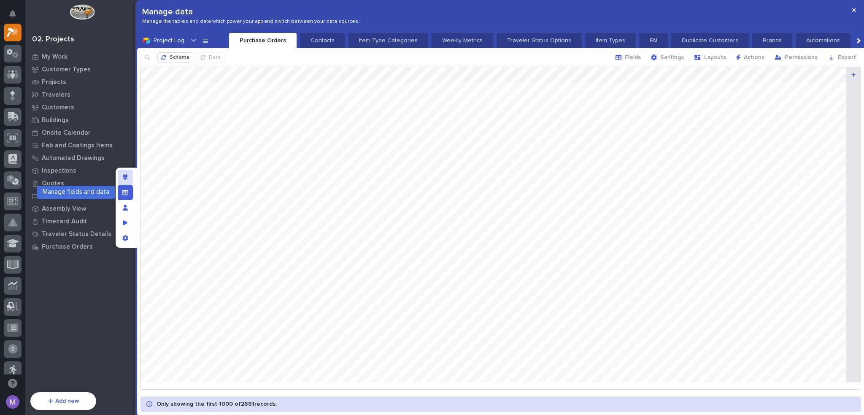
click at [127, 176] on icon "Edit layout" at bounding box center [125, 177] width 5 height 6
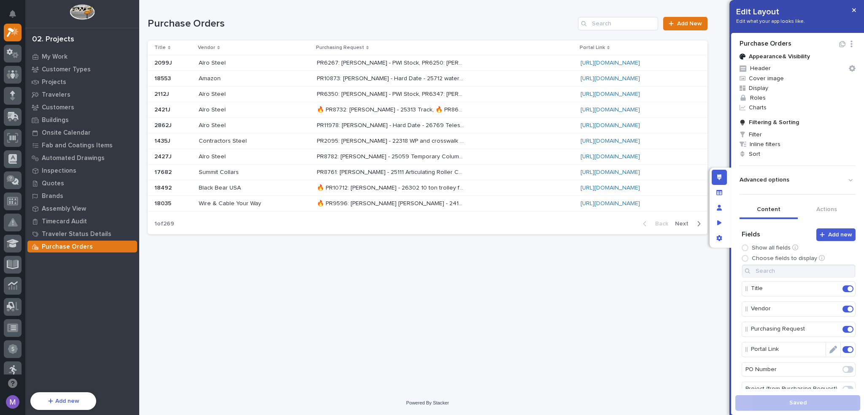
click at [830, 352] on icon "Edit" at bounding box center [834, 350] width 8 height 8
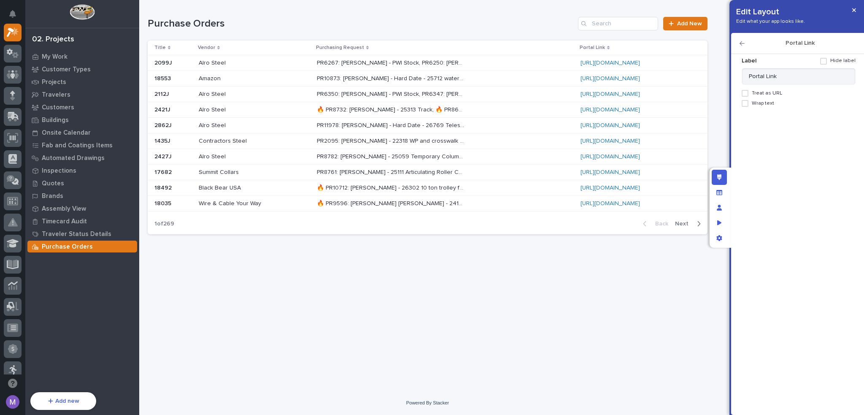
click at [766, 93] on span "Treat as URL" at bounding box center [767, 93] width 30 height 6
click at [769, 116] on span "Display as button" at bounding box center [780, 114] width 42 height 6
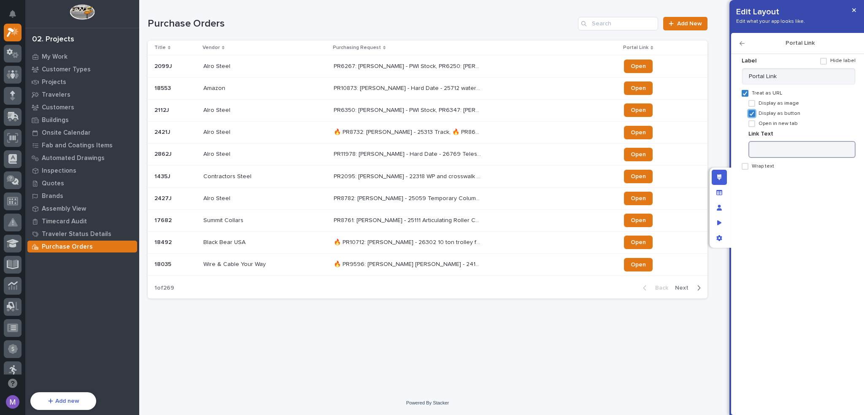
click at [780, 149] on input at bounding box center [802, 149] width 107 height 17
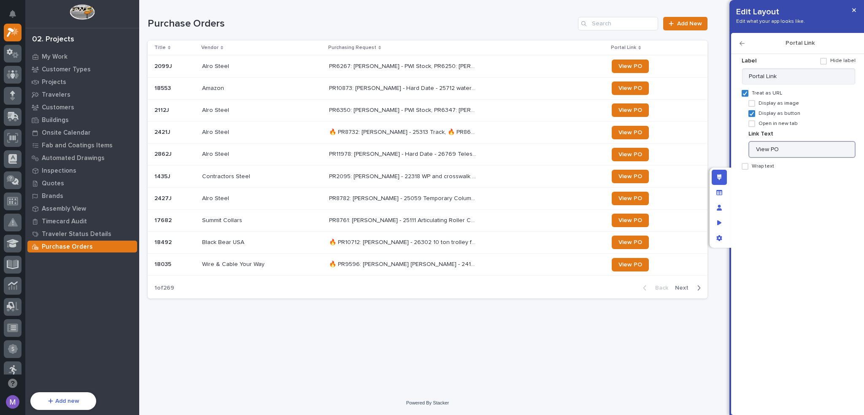
click at [827, 63] on span at bounding box center [823, 61] width 7 height 7
type input "View PO"
click at [576, 60] on div "PR6267: Cef Mora - PWI Stock, PR6250: Cal Kaufman - 24106 Bridge Crane and Mono…" at bounding box center [467, 67] width 276 height 14
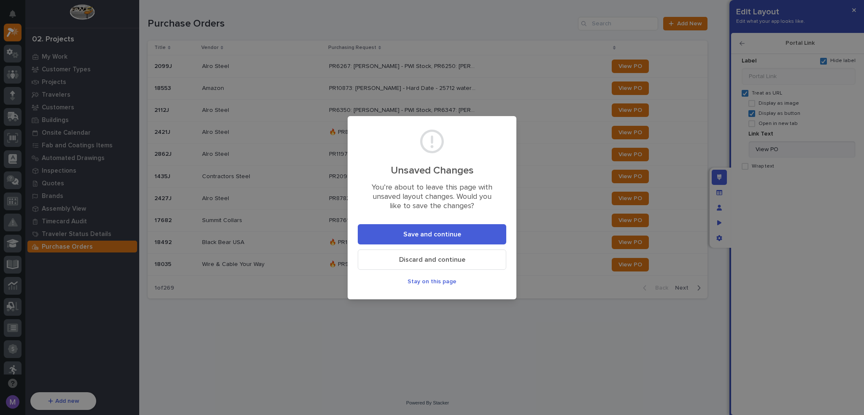
click at [476, 231] on button "Save and continue" at bounding box center [432, 234] width 149 height 20
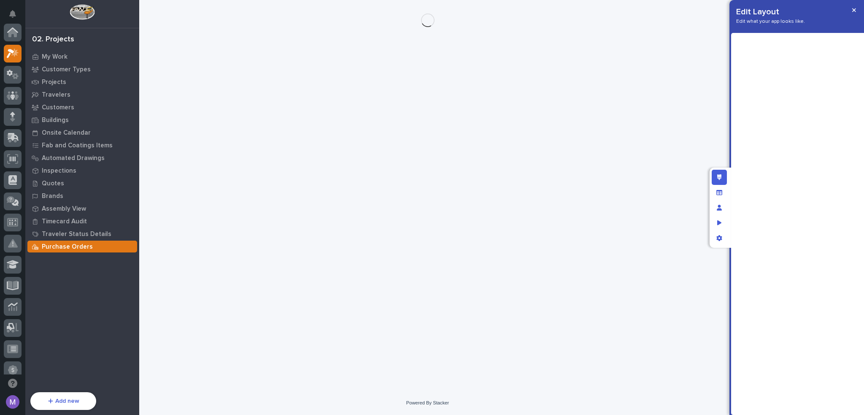
scroll to position [21, 0]
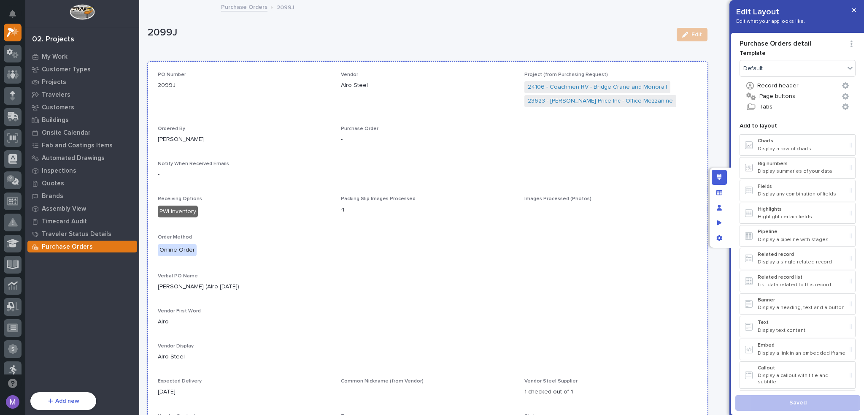
click at [463, 80] on div "Alro Steel" at bounding box center [427, 84] width 173 height 11
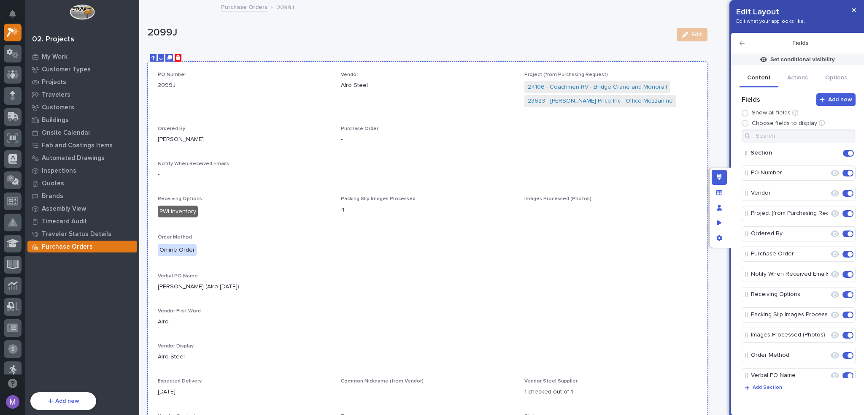
click at [177, 57] on icon "Delete" at bounding box center [178, 57] width 5 height 5
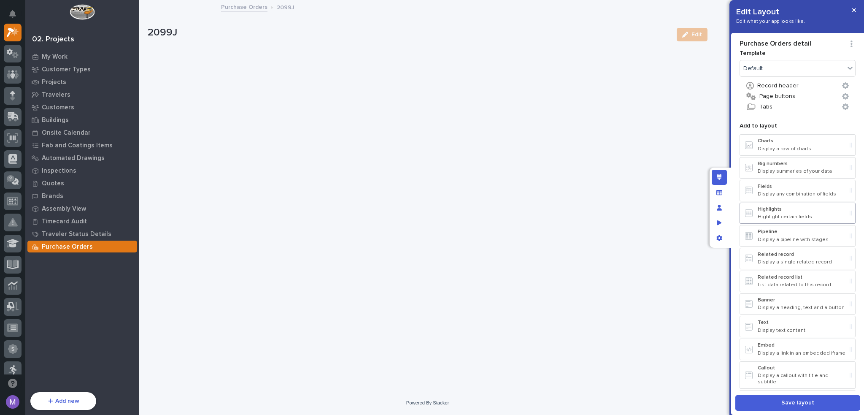
click at [791, 209] on p "Highlights" at bounding box center [802, 209] width 89 height 6
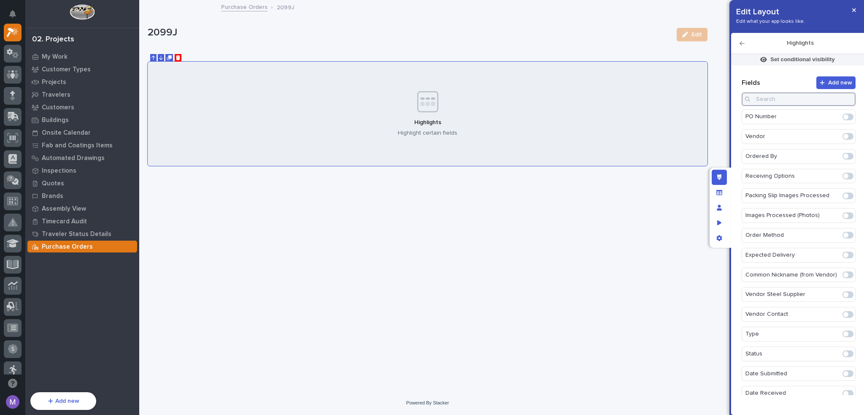
click at [790, 100] on input at bounding box center [799, 99] width 114 height 14
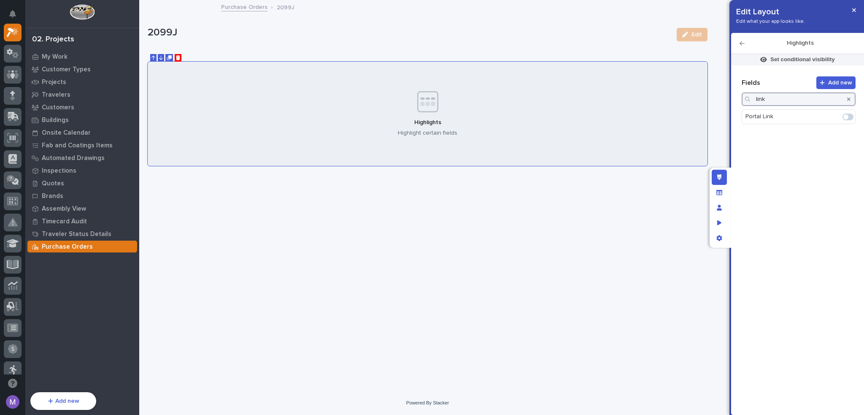
click at [850, 117] on span at bounding box center [848, 117] width 11 height 7
type input "link"
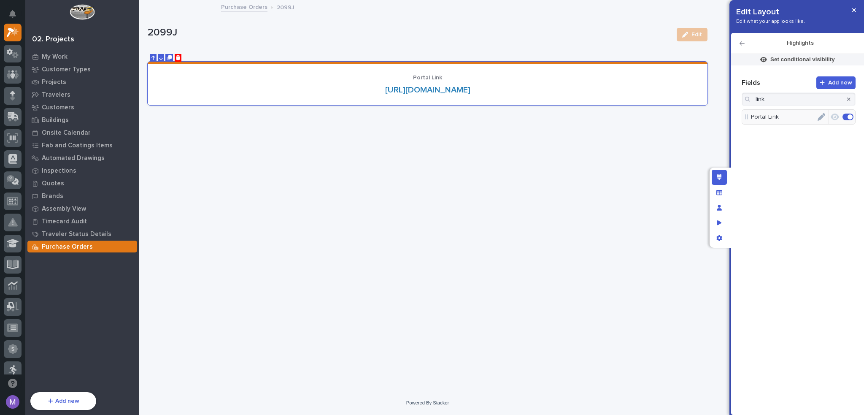
click at [818, 115] on icon "Edit" at bounding box center [822, 117] width 8 height 8
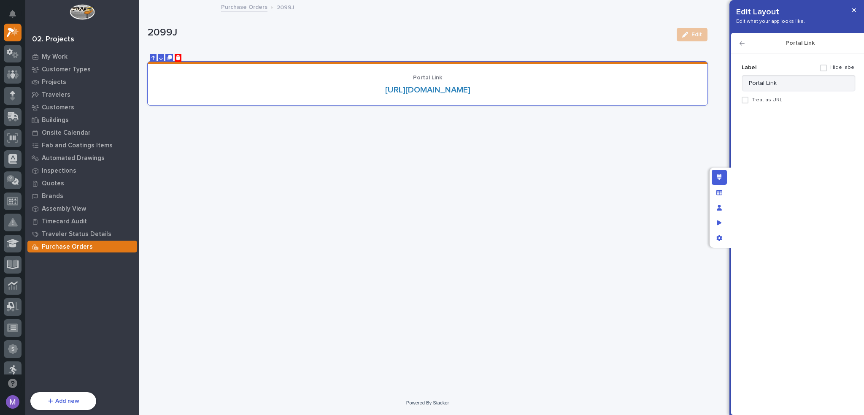
click at [765, 100] on span "Treat as URL" at bounding box center [767, 100] width 30 height 6
drag, startPoint x: 826, startPoint y: 66, endPoint x: 804, endPoint y: 86, distance: 29.6
click at [826, 66] on span at bounding box center [823, 68] width 7 height 7
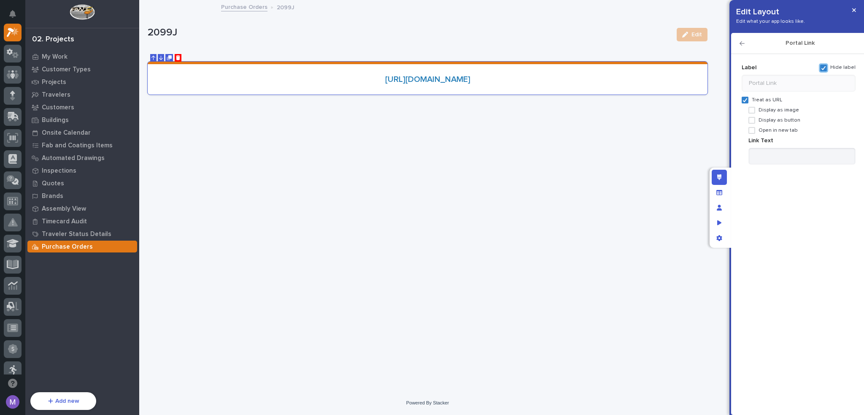
click at [766, 120] on span "Display as button" at bounding box center [780, 120] width 42 height 6
click at [775, 158] on input at bounding box center [802, 156] width 107 height 17
type input "View PO"
click at [740, 42] on icon "button" at bounding box center [742, 44] width 5 height 6
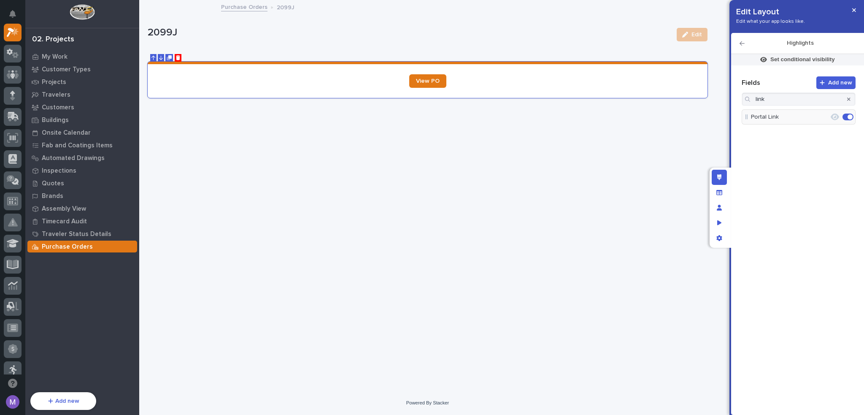
click at [742, 44] on icon "button" at bounding box center [742, 44] width 5 height 6
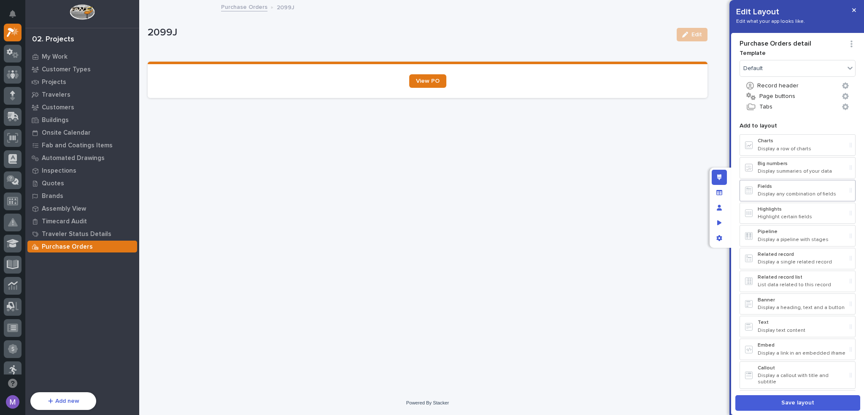
click at [819, 190] on div "Fields Display any combination of fields" at bounding box center [802, 191] width 89 height 14
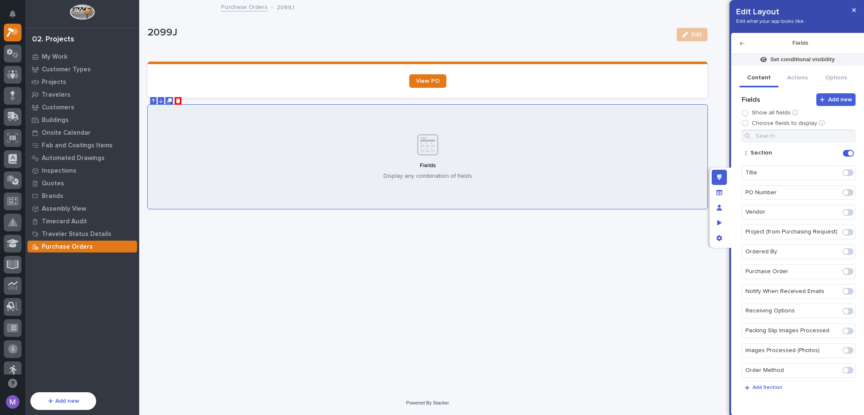
click at [846, 212] on span at bounding box center [848, 212] width 11 height 7
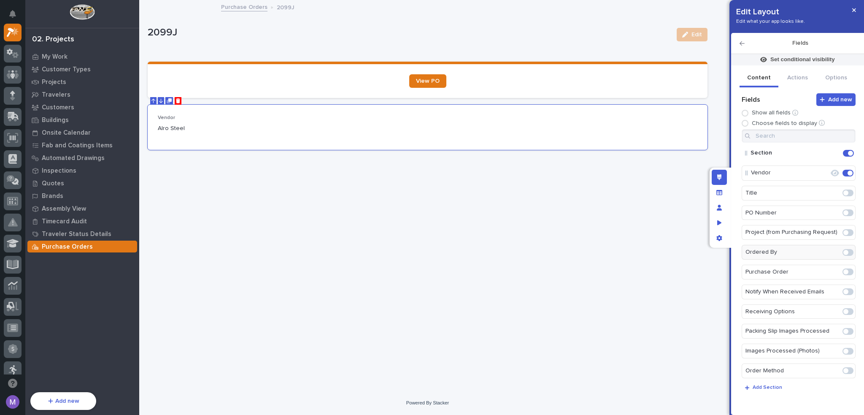
click at [849, 252] on div at bounding box center [848, 253] width 14 height 14
click at [847, 252] on span at bounding box center [848, 252] width 11 height 7
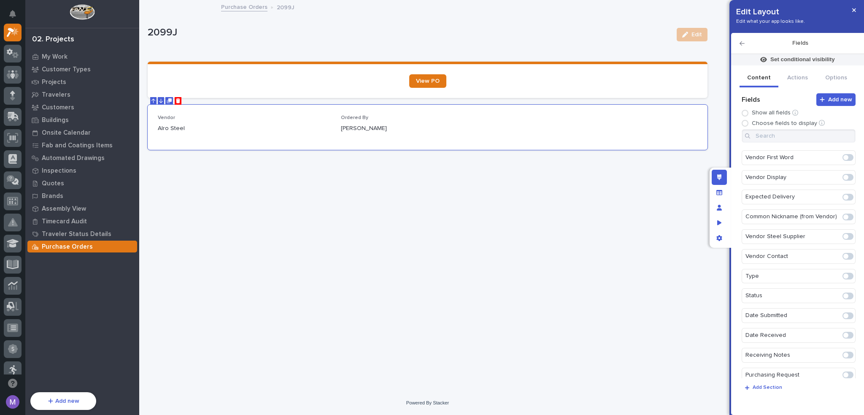
scroll to position [0, 0]
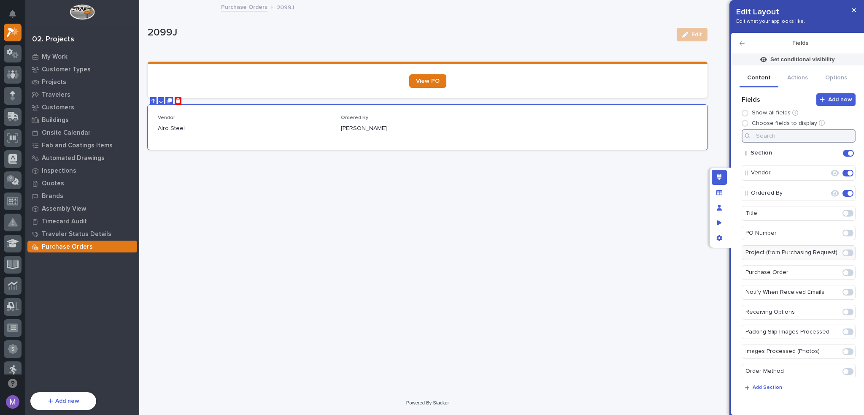
click at [810, 137] on input at bounding box center [799, 136] width 114 height 14
click at [739, 39] on div "Fields" at bounding box center [797, 43] width 133 height 21
click at [740, 42] on icon "button" at bounding box center [742, 44] width 5 height 6
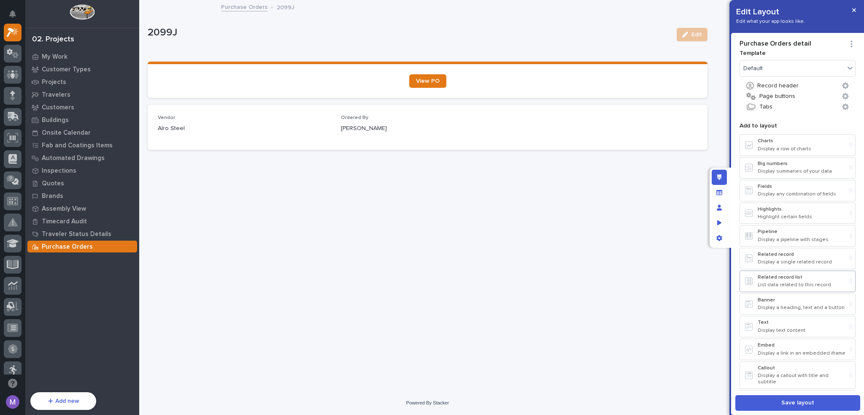
click at [815, 279] on div "Related record list List data related to this record" at bounding box center [802, 281] width 89 height 14
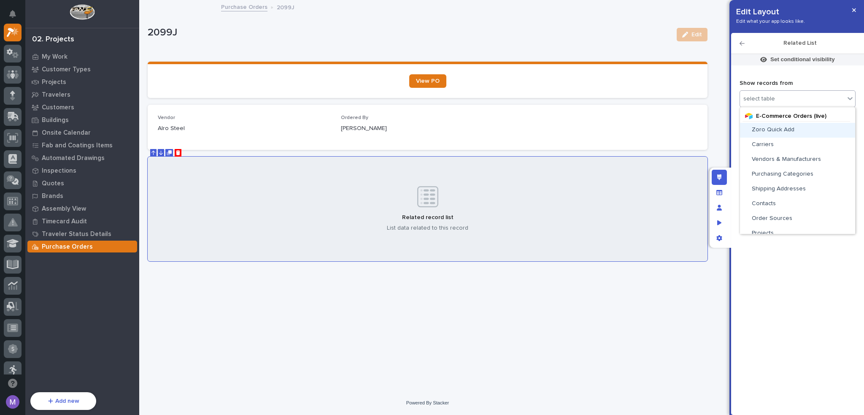
click at [791, 100] on div "select table" at bounding box center [792, 99] width 105 height 12
type input "****"
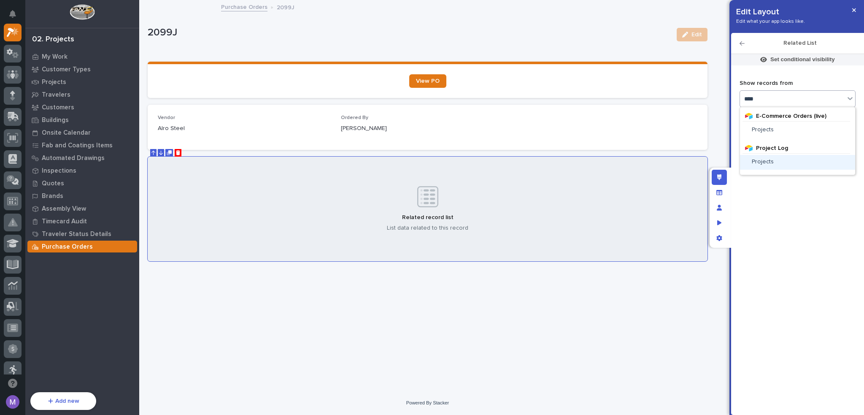
click at [781, 162] on div "Projects" at bounding box center [798, 161] width 108 height 7
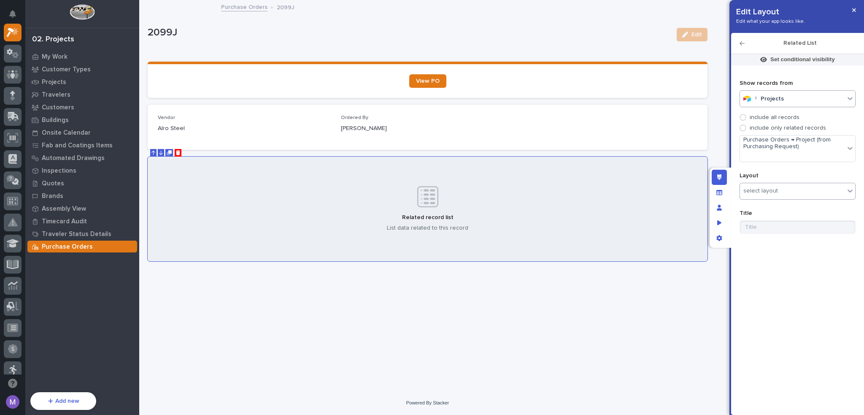
click at [773, 190] on div "select layout" at bounding box center [761, 190] width 35 height 7
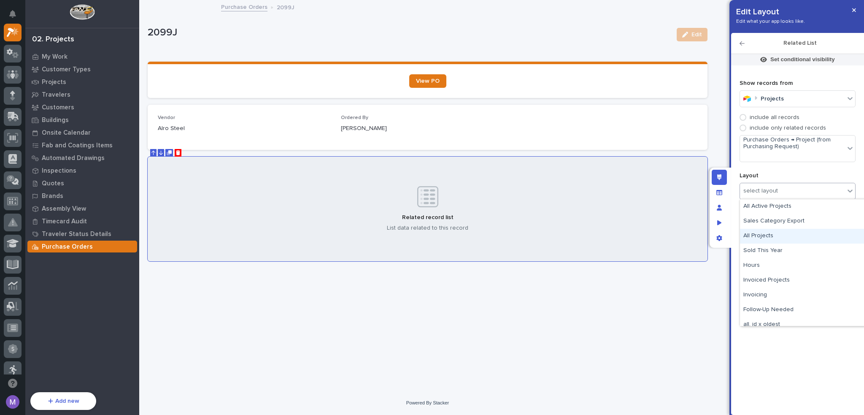
click at [772, 239] on div "All Projects" at bounding box center [803, 236] width 126 height 15
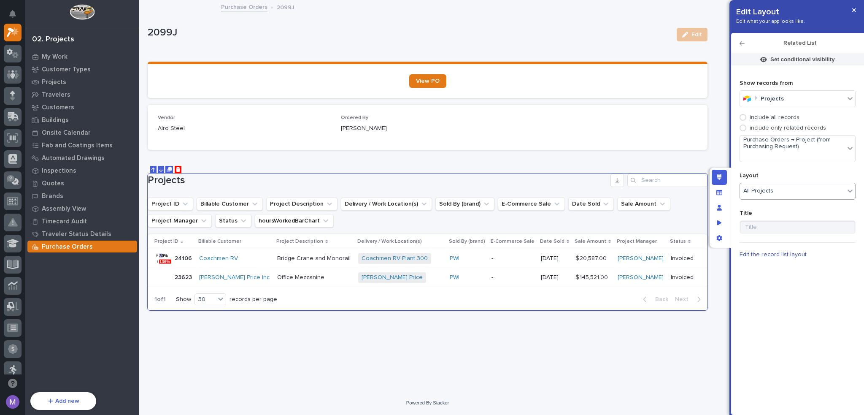
click at [338, 161] on div "Loading... Saving… Projects Project ID Billable Customer Project Description De…" at bounding box center [428, 237] width 560 height 160
click at [426, 157] on div "Loading... Saving… Projects Project ID Billable Customer Project Description De…" at bounding box center [428, 237] width 560 height 160
click at [431, 126] on p "Jared Hochstetler" at bounding box center [427, 128] width 173 height 9
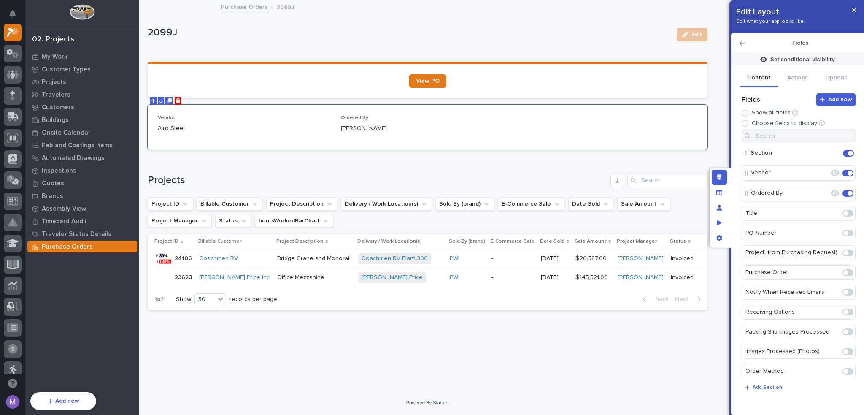
click at [849, 214] on span at bounding box center [848, 213] width 11 height 7
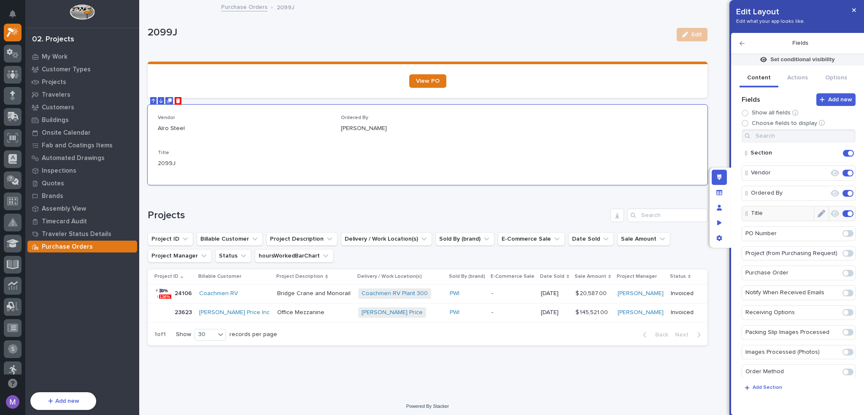
click at [848, 214] on span at bounding box center [850, 213] width 5 height 5
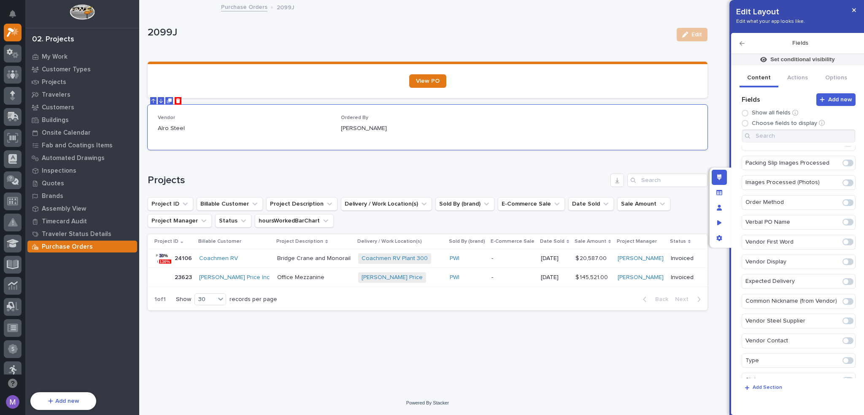
scroll to position [211, 0]
click at [847, 315] on span at bounding box center [848, 318] width 11 height 7
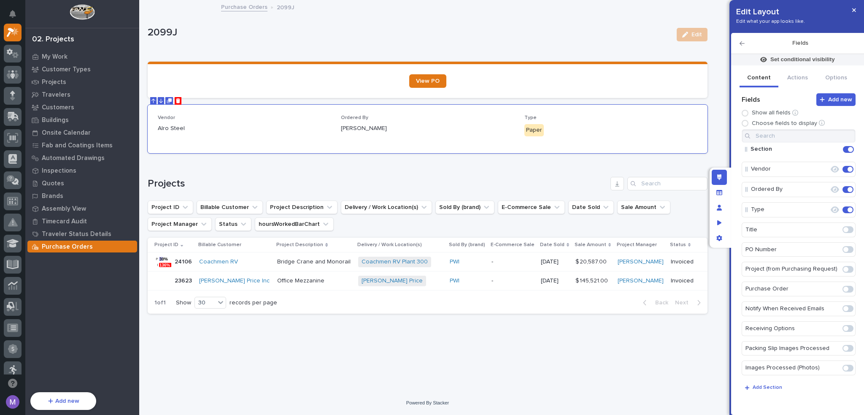
scroll to position [0, 0]
click at [848, 214] on span at bounding box center [850, 213] width 5 height 5
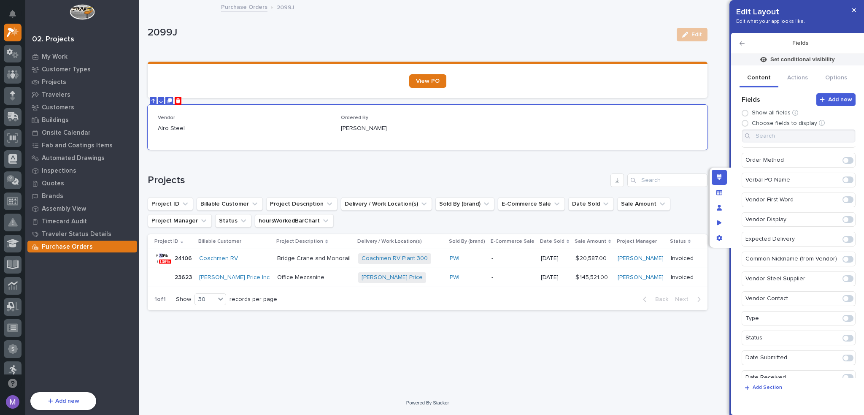
scroll to position [253, 0]
click at [847, 292] on span at bounding box center [848, 295] width 11 height 7
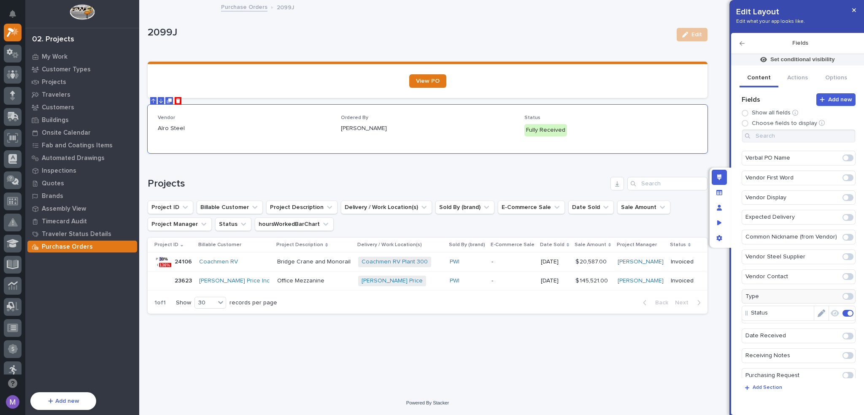
scroll to position [273, 0]
click at [742, 41] on icon "button" at bounding box center [742, 44] width 5 height 6
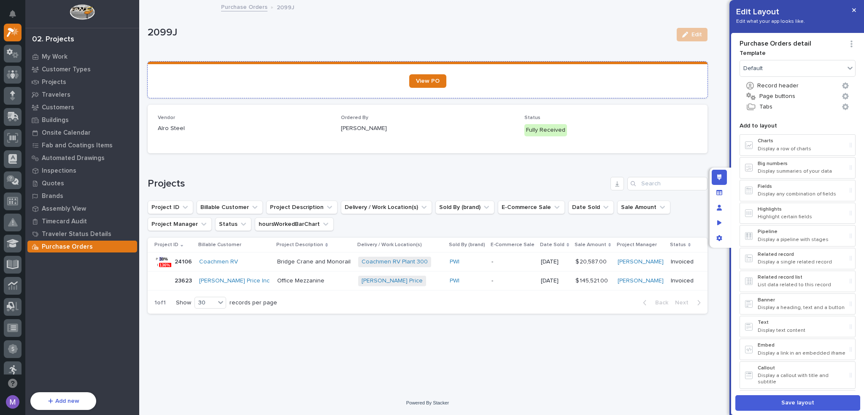
click at [661, 81] on div "View PO" at bounding box center [428, 81] width 540 height 14
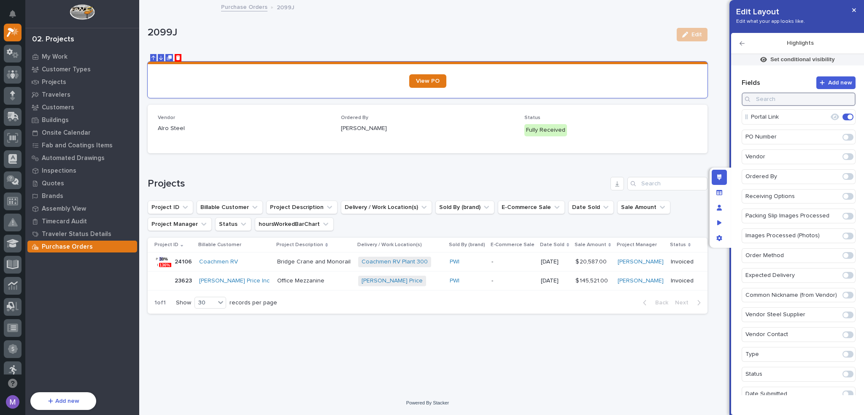
click at [801, 98] on input at bounding box center [799, 99] width 114 height 14
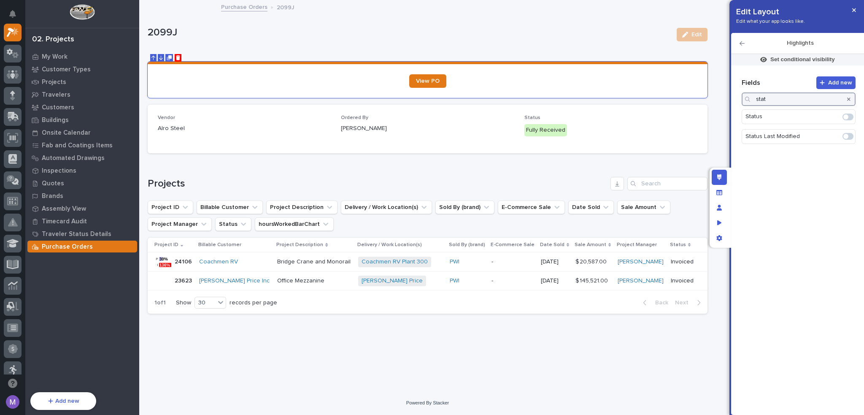
click at [847, 116] on span at bounding box center [846, 116] width 5 height 5
type input "stat"
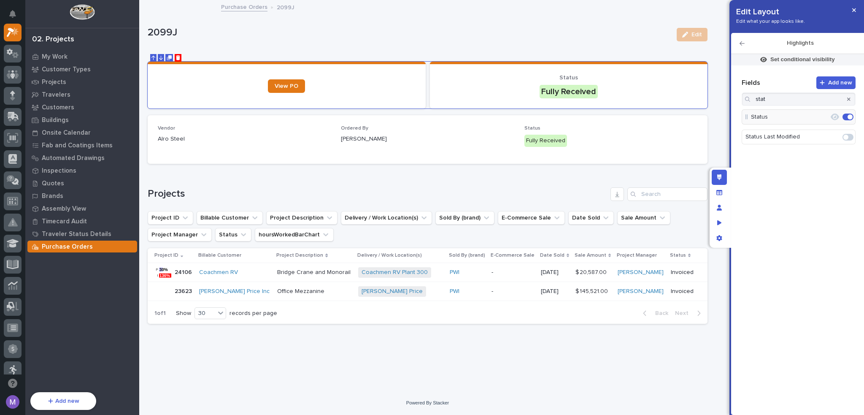
click at [849, 99] on icon "button" at bounding box center [848, 98] width 3 height 3
drag, startPoint x: 748, startPoint y: 138, endPoint x: 750, endPoint y: 118, distance: 20.4
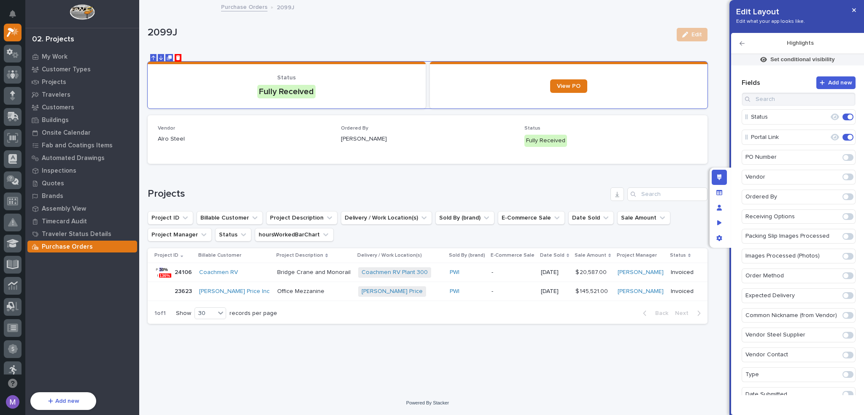
click at [844, 197] on span at bounding box center [846, 196] width 5 height 5
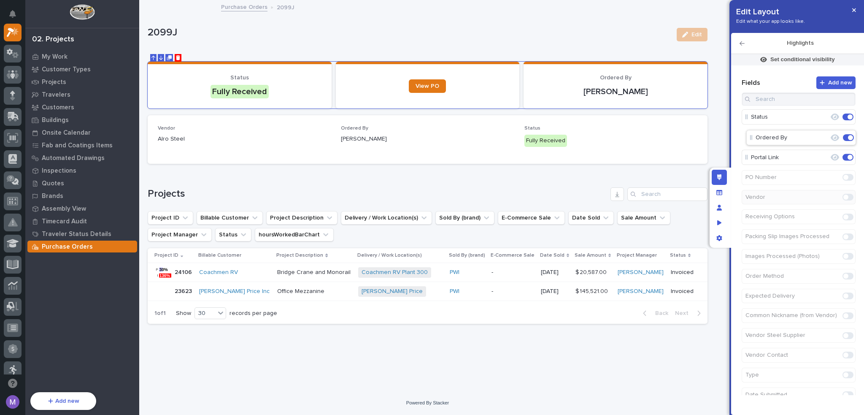
drag, startPoint x: 751, startPoint y: 157, endPoint x: 757, endPoint y: 135, distance: 22.2
drag, startPoint x: 754, startPoint y: 119, endPoint x: 755, endPoint y: 135, distance: 15.2
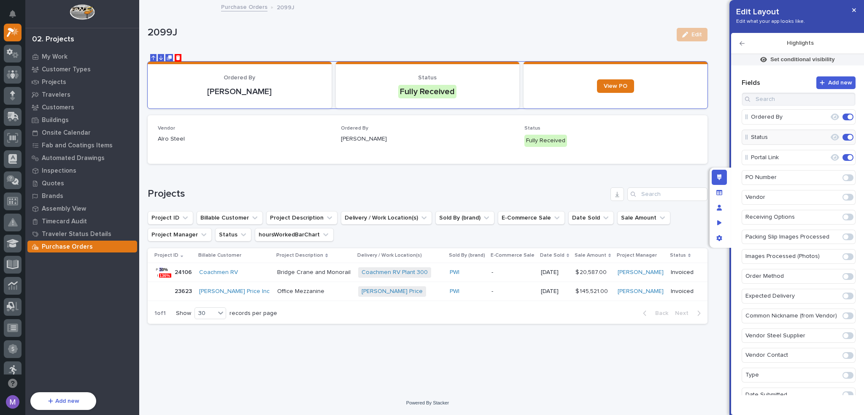
click at [544, 171] on div "Loading... Saving… Projects Project ID Billable Customer Project Description De…" at bounding box center [428, 251] width 560 height 160
click at [535, 141] on div "Fully Received" at bounding box center [546, 141] width 43 height 12
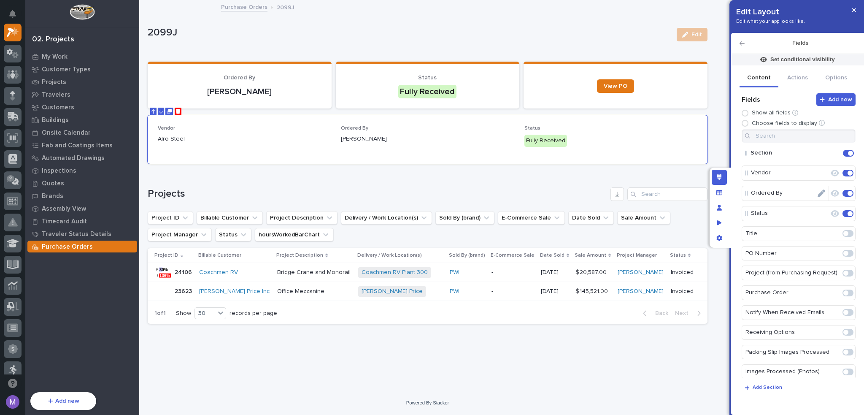
click at [843, 192] on span at bounding box center [848, 193] width 11 height 7
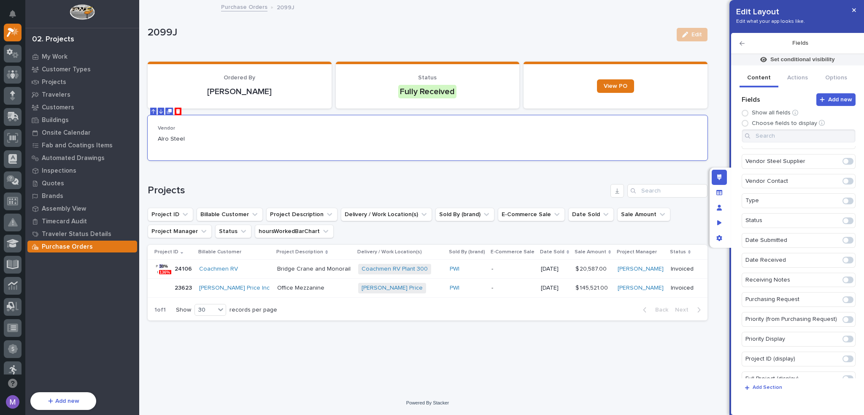
scroll to position [338, 0]
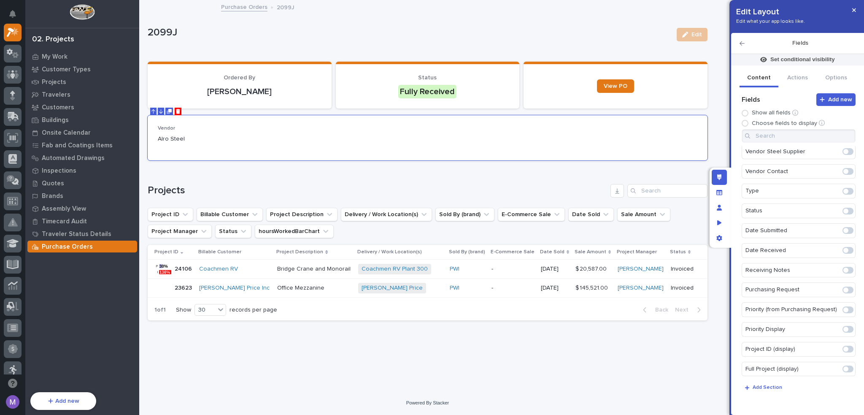
click at [844, 287] on span at bounding box center [846, 289] width 5 height 5
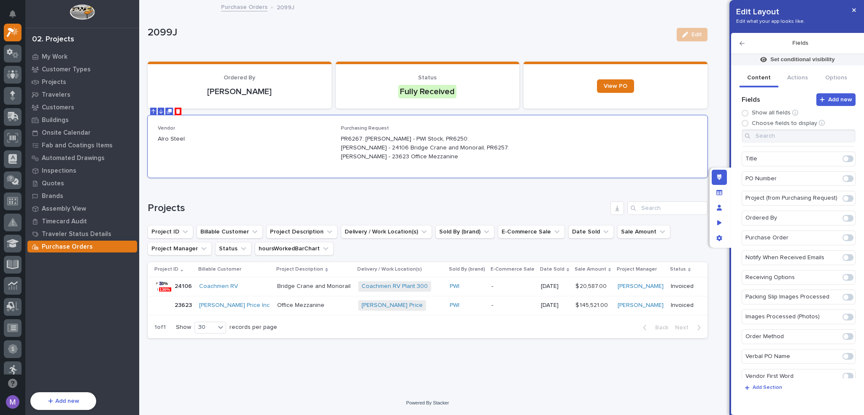
scroll to position [0, 0]
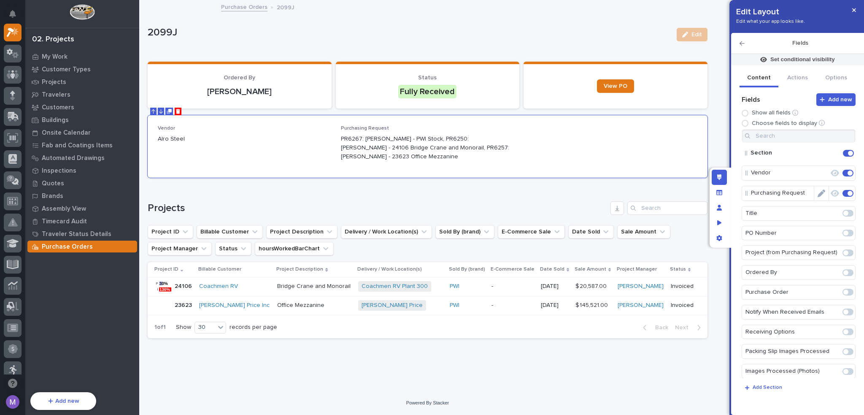
click at [848, 192] on span at bounding box center [850, 193] width 5 height 5
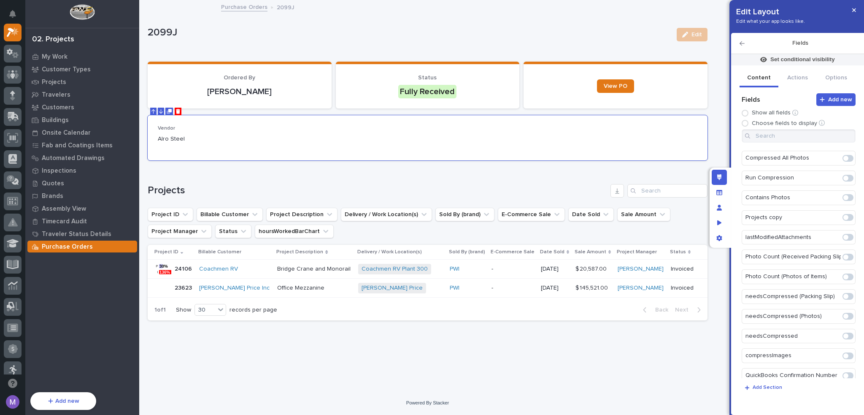
scroll to position [1351, 0]
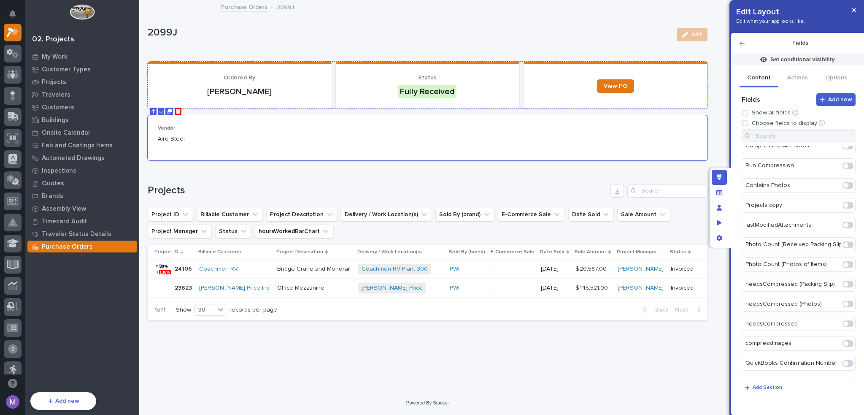
click at [308, 100] on section "Ordered By Jared Hochstetler" at bounding box center [240, 85] width 184 height 47
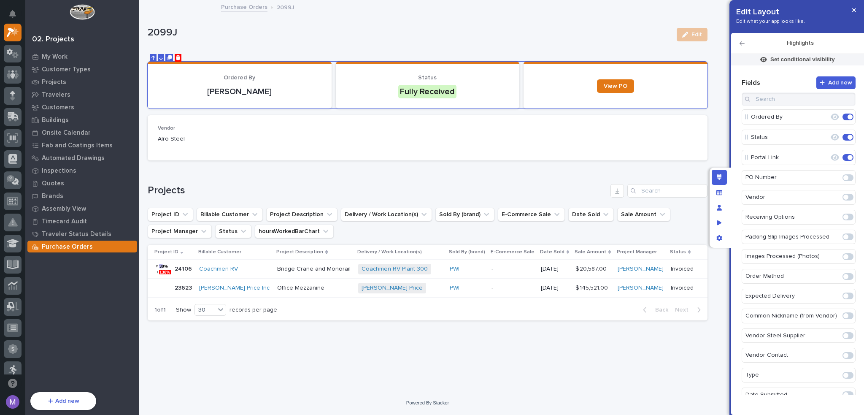
click at [844, 197] on span at bounding box center [846, 197] width 5 height 5
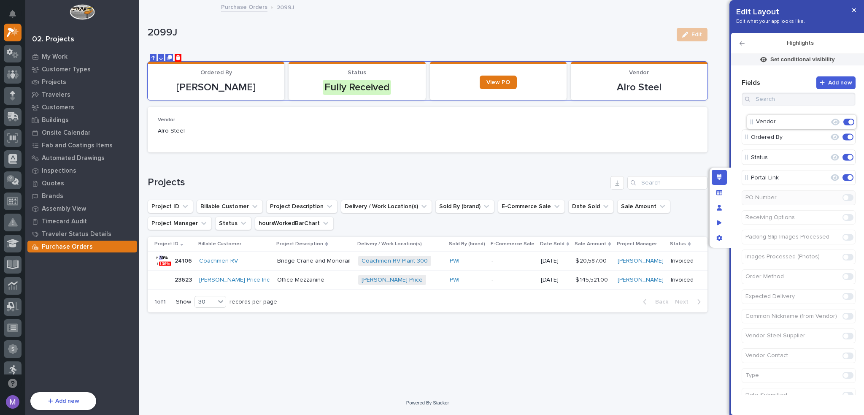
drag, startPoint x: 771, startPoint y: 173, endPoint x: 776, endPoint y: 112, distance: 61.0
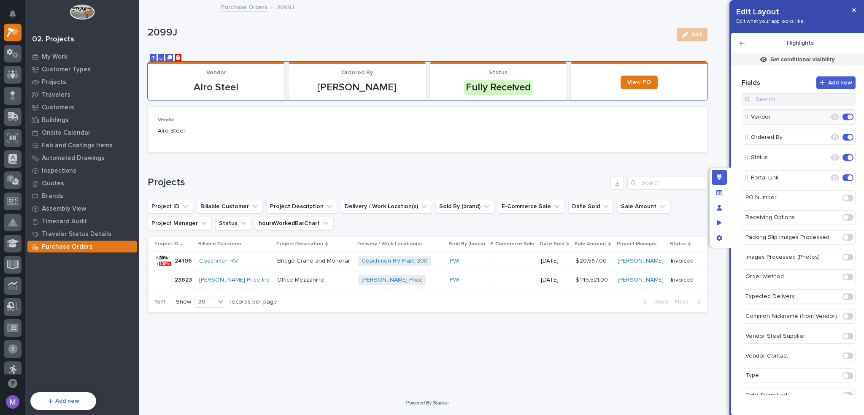
click at [437, 157] on div "Loading... Saving… Vendor Alro Steel Ordered By Jared Hochstetler Status Fully …" at bounding box center [428, 190] width 560 height 257
click at [429, 139] on div "Vendor Alro Steel" at bounding box center [428, 129] width 540 height 25
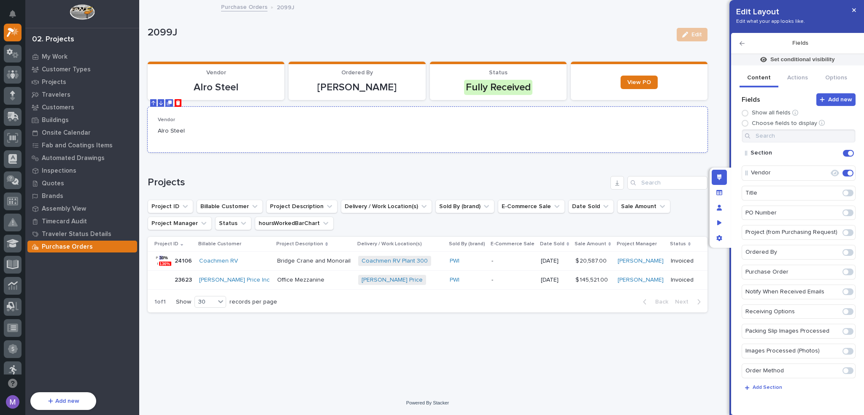
click at [173, 104] on div at bounding box center [430, 103] width 560 height 8
click at [178, 104] on icon "Delete" at bounding box center [178, 102] width 5 height 5
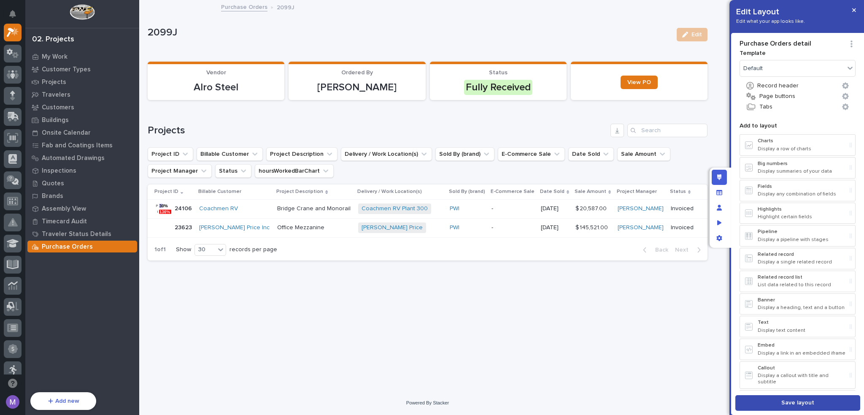
click at [782, 400] on button "Save layout" at bounding box center [798, 403] width 125 height 16
click at [723, 179] on div "Edit layout" at bounding box center [719, 177] width 15 height 15
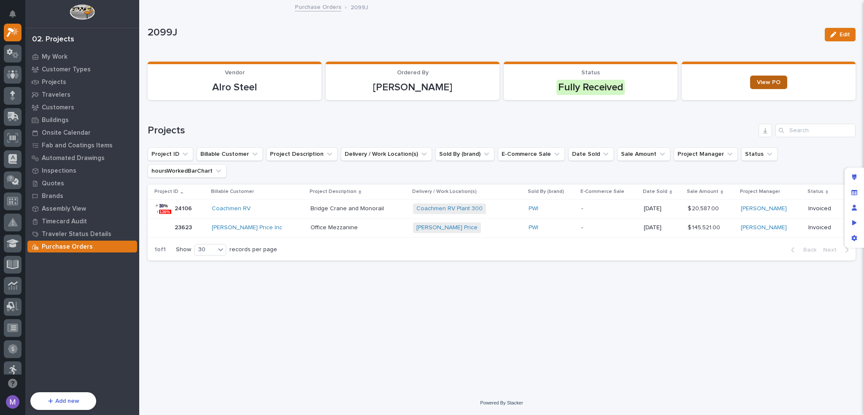
click at [757, 81] on link "View PO" at bounding box center [768, 83] width 37 height 14
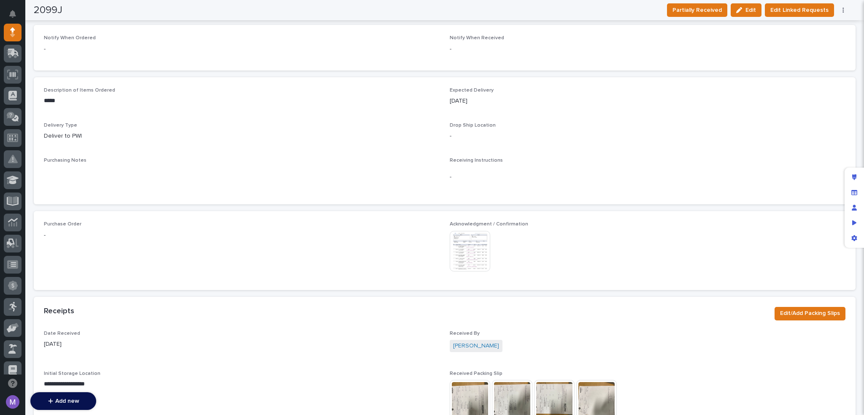
scroll to position [127, 0]
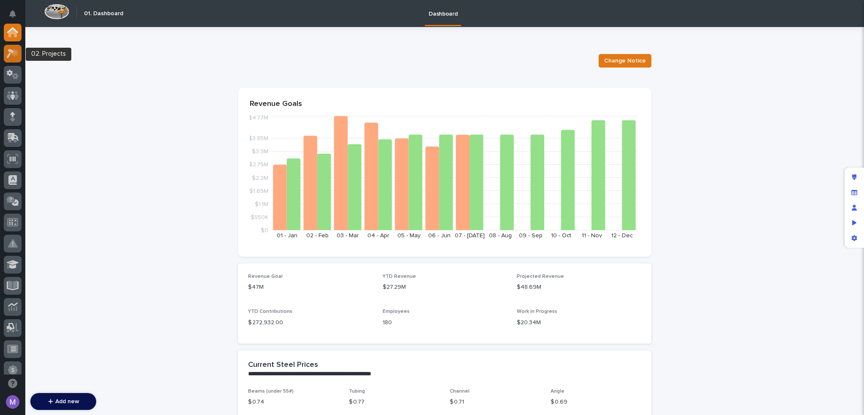
click at [15, 49] on icon at bounding box center [13, 54] width 12 height 10
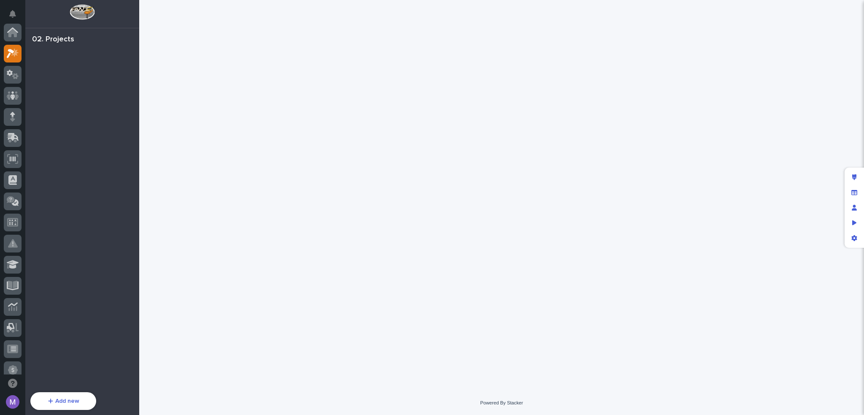
scroll to position [21, 0]
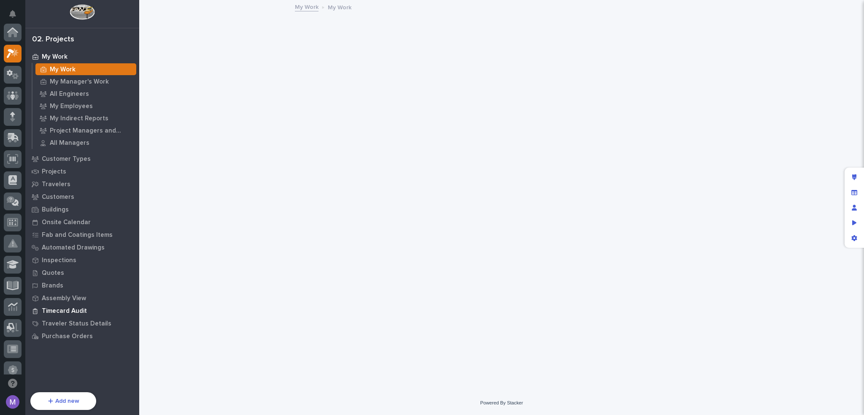
scroll to position [21, 0]
click at [78, 335] on p "Purchase Orders" at bounding box center [67, 337] width 51 height 8
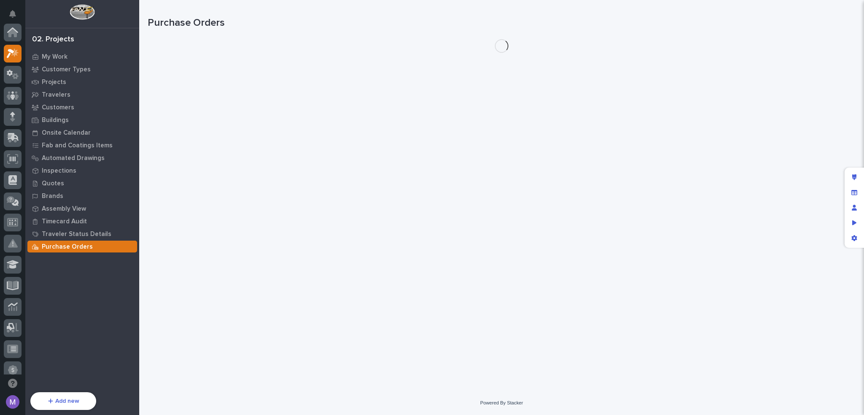
scroll to position [21, 0]
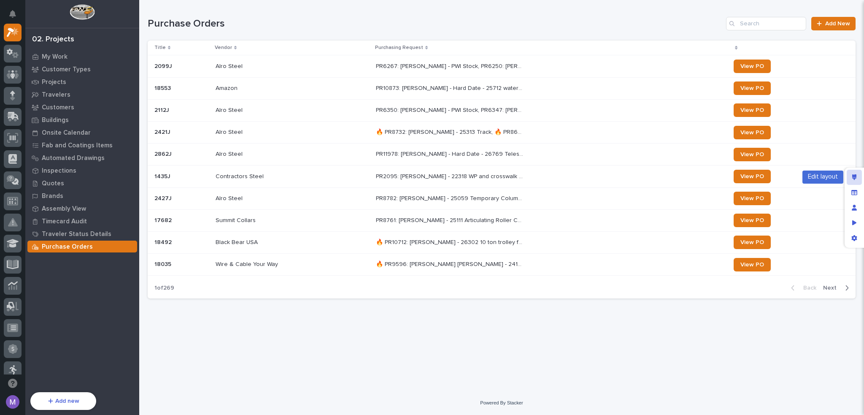
click at [856, 179] on icon "Edit layout" at bounding box center [855, 177] width 5 height 6
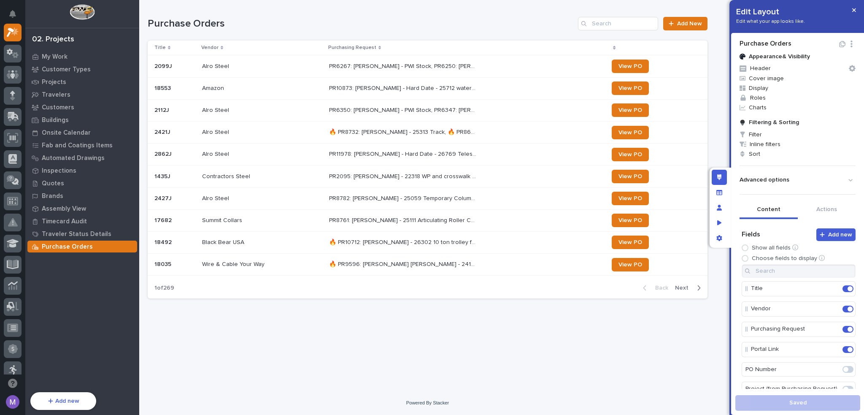
click at [841, 332] on icon "Edit" at bounding box center [841, 329] width 0 height 8
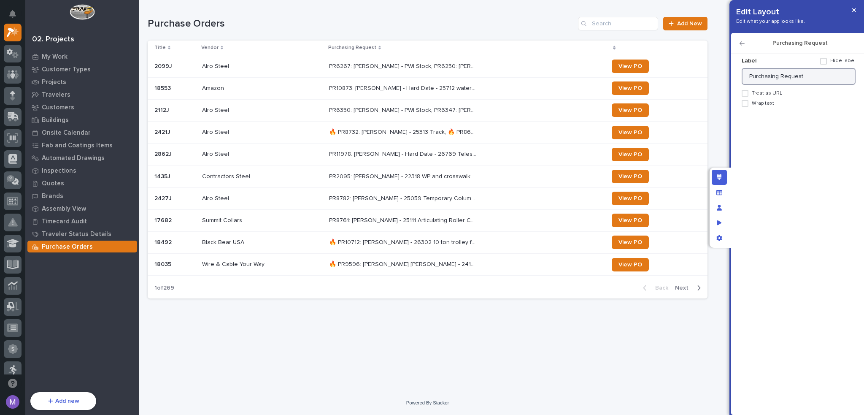
click at [812, 77] on input "Purchasing Request" at bounding box center [799, 76] width 114 height 17
click at [770, 101] on span "Wrap text" at bounding box center [763, 103] width 22 height 6
type input "Purchasing Request(s)"
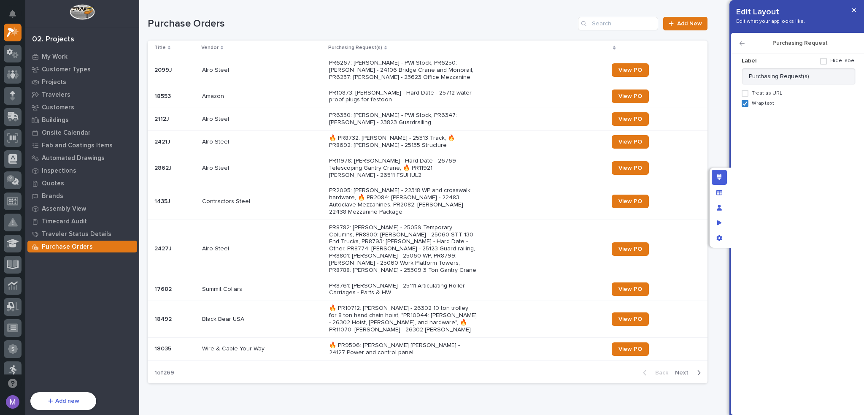
click at [744, 44] on icon "button" at bounding box center [742, 44] width 5 height 6
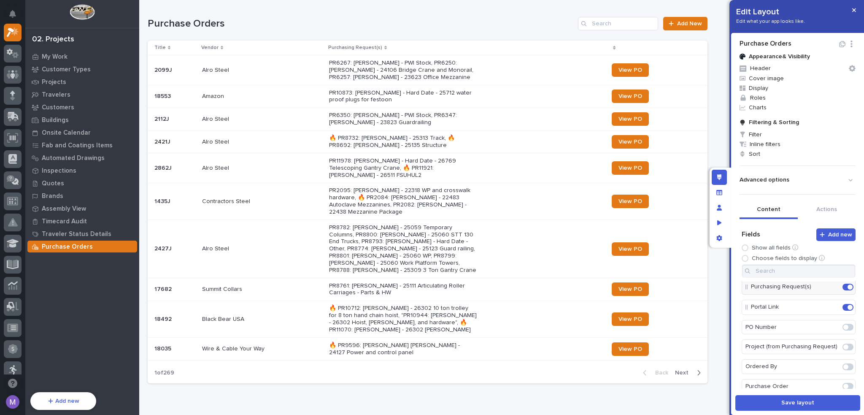
scroll to position [84, 0]
click at [844, 323] on span at bounding box center [846, 324] width 5 height 5
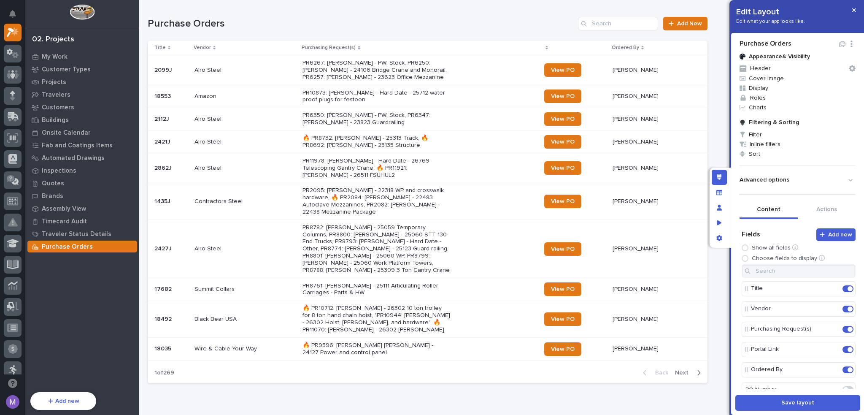
scroll to position [0, 0]
drag, startPoint x: 782, startPoint y: 367, endPoint x: 784, endPoint y: 345, distance: 22.1
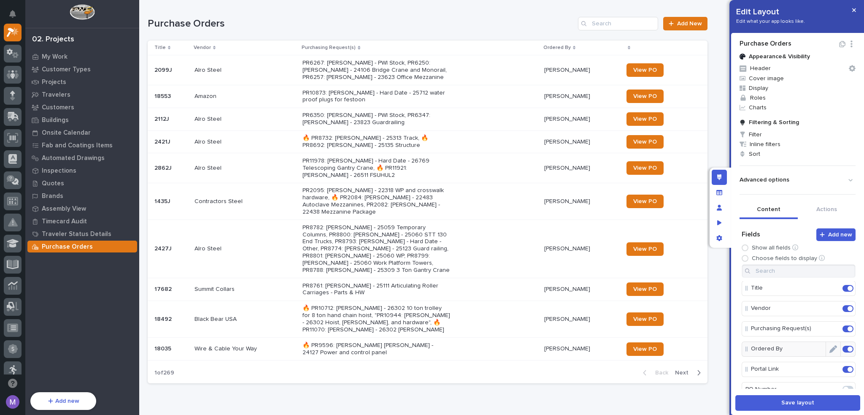
click at [848, 347] on span at bounding box center [850, 349] width 5 height 5
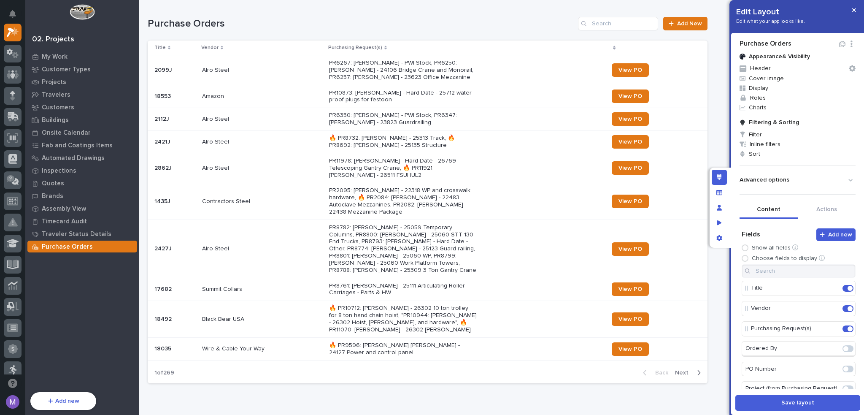
scroll to position [0, 0]
click at [804, 404] on span "Save layout" at bounding box center [798, 403] width 33 height 8
click at [62, 84] on p "Projects" at bounding box center [54, 83] width 24 height 8
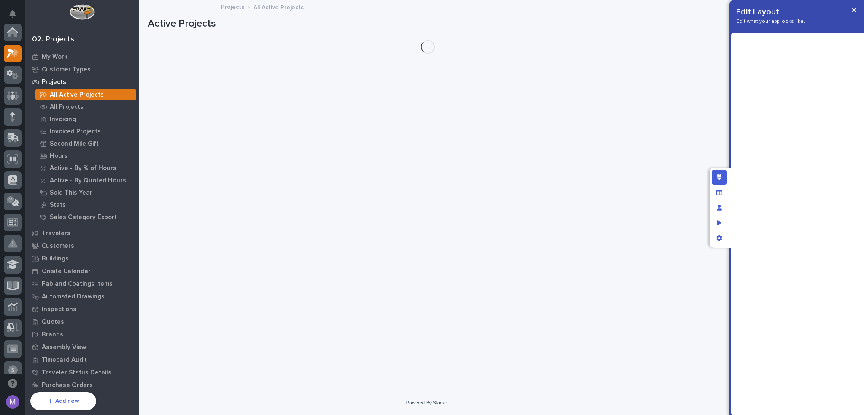
scroll to position [21, 0]
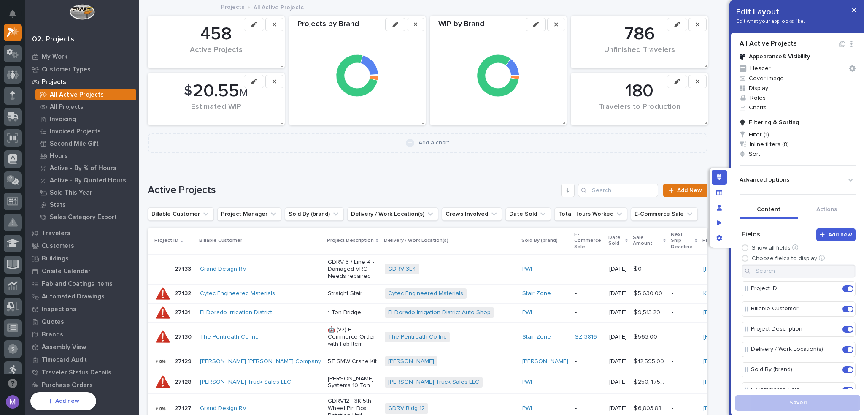
click at [293, 273] on div "Grand Design RV" at bounding box center [260, 268] width 121 height 7
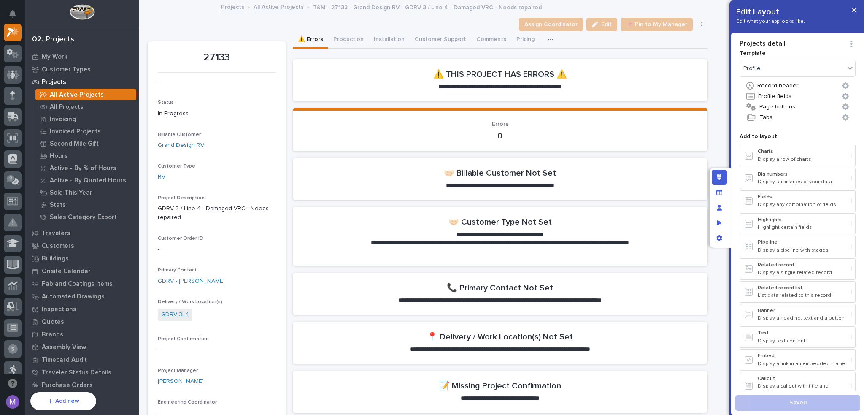
click at [548, 37] on icon "button" at bounding box center [550, 40] width 5 height 6
click at [441, 20] on div "Assign Coordinator Edit 📌 Pin to My Manager Cancel Update Payment" at bounding box center [428, 25] width 560 height 14
click at [352, 43] on button "Production" at bounding box center [348, 40] width 41 height 18
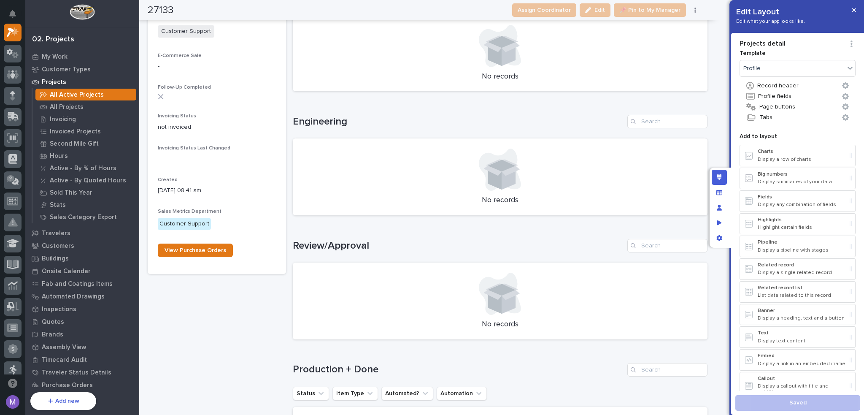
scroll to position [675, 0]
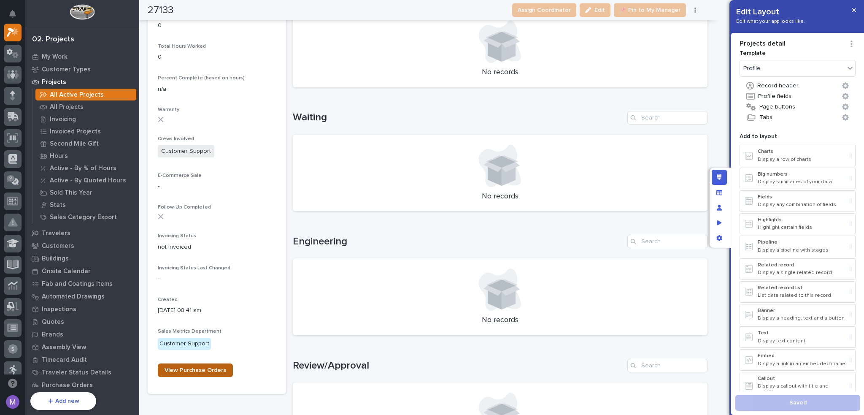
click at [204, 371] on span "View Purchase Orders" at bounding box center [196, 370] width 62 height 6
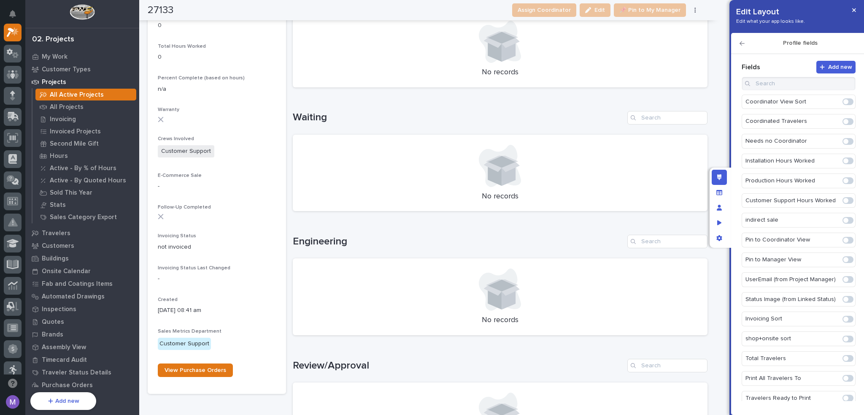
scroll to position [1248, 0]
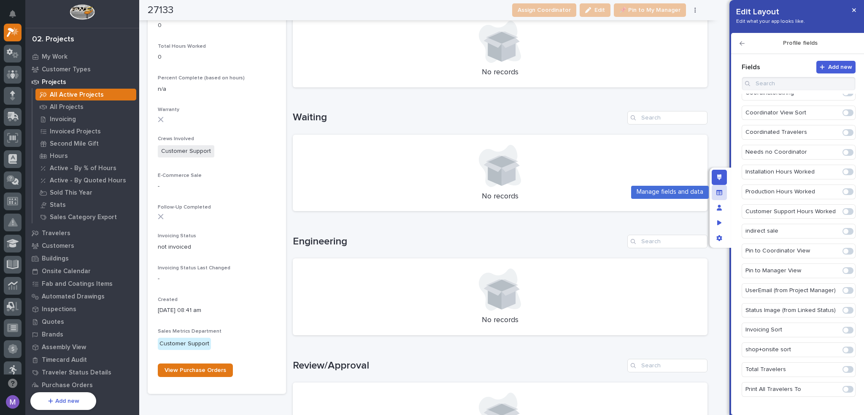
click at [726, 195] on div "Manage fields and data" at bounding box center [719, 192] width 15 height 15
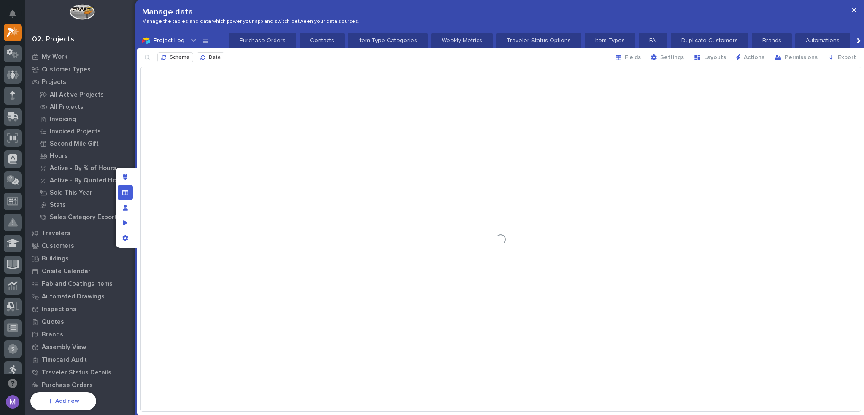
scroll to position [0, 154]
click at [639, 57] on span "Fields" at bounding box center [633, 58] width 16 height 8
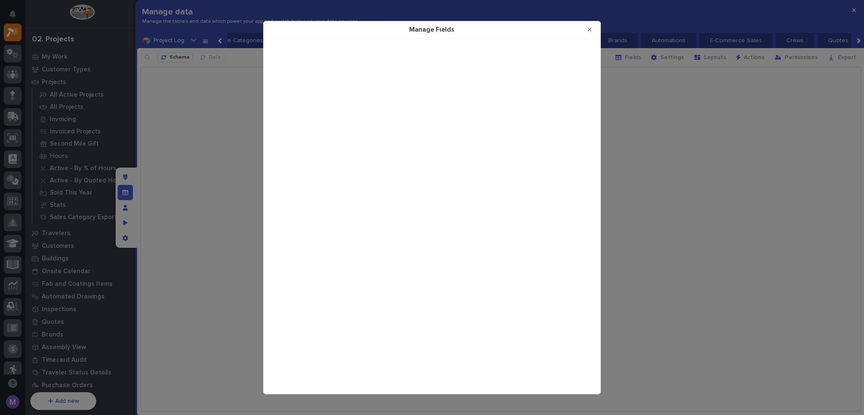
scroll to position [5268, 0]
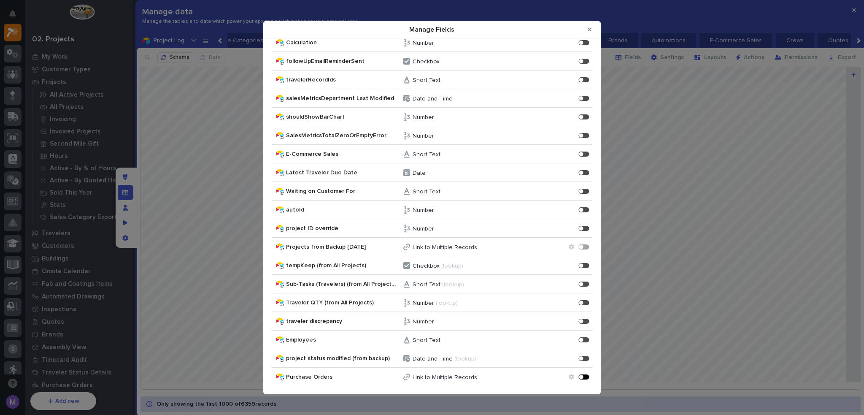
click at [585, 376] on div "Manage Fields" at bounding box center [586, 377] width 2 height 2
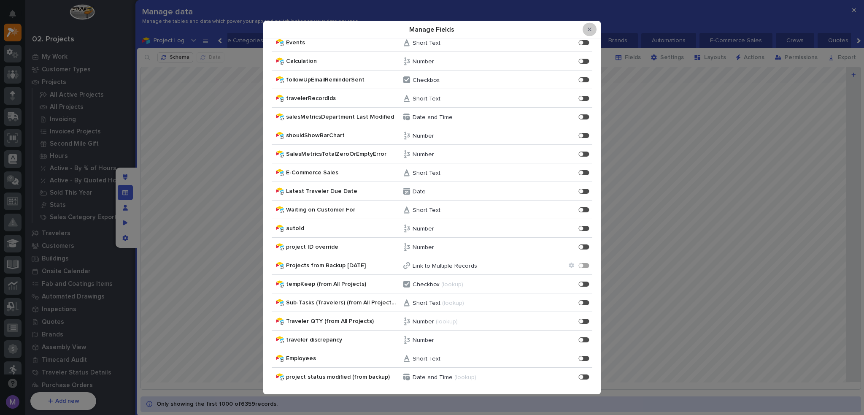
click at [593, 29] on button "Close Modal" at bounding box center [590, 30] width 14 height 14
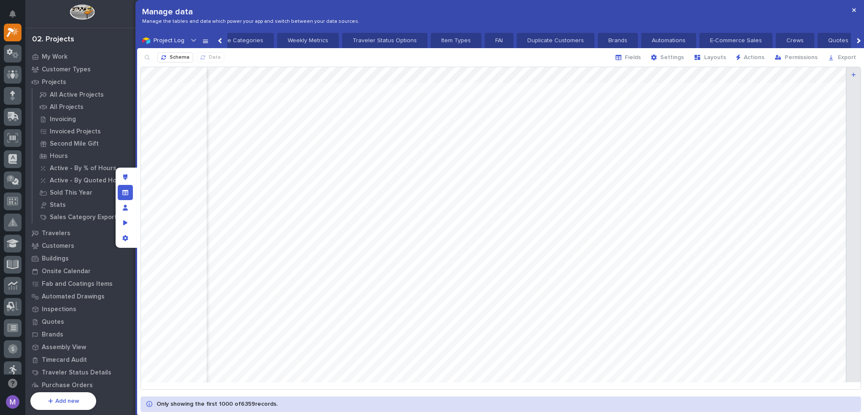
scroll to position [0, 1351]
click at [127, 193] on icon "Manage fields and data" at bounding box center [125, 192] width 6 height 6
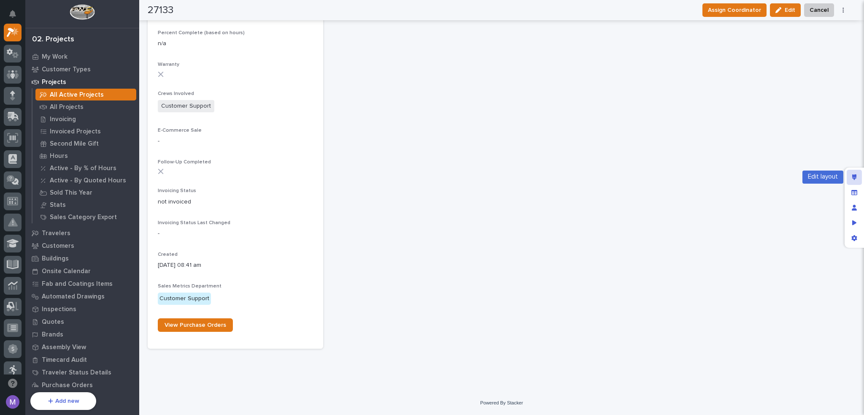
click at [855, 179] on icon "Edit layout" at bounding box center [855, 177] width 5 height 6
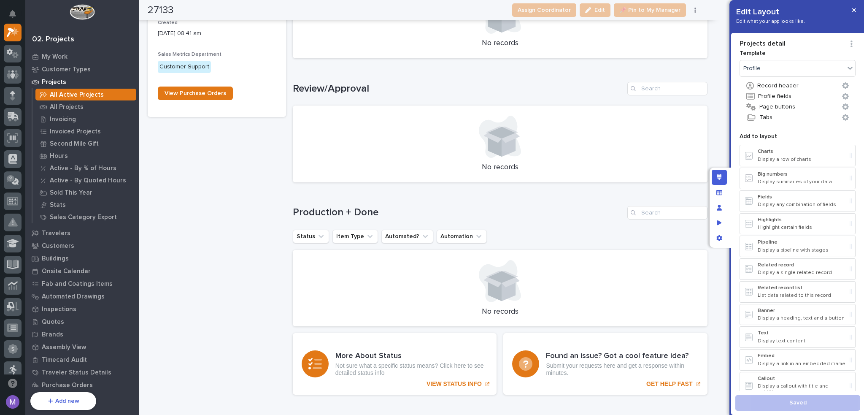
scroll to position [876, 0]
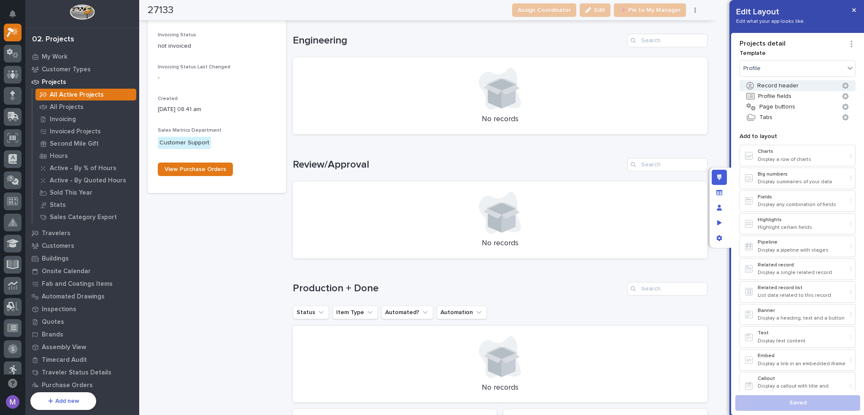
click at [793, 89] on button "Record header" at bounding box center [798, 85] width 116 height 11
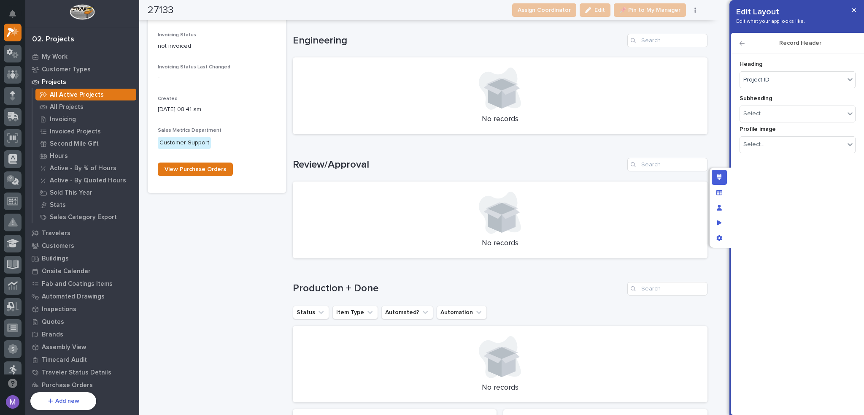
click at [743, 46] on icon "button" at bounding box center [742, 44] width 5 height 6
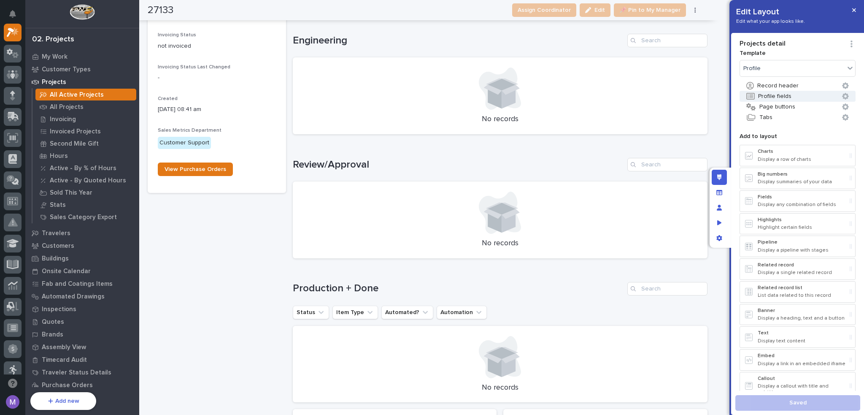
click at [783, 95] on button "Profile fields" at bounding box center [798, 96] width 116 height 11
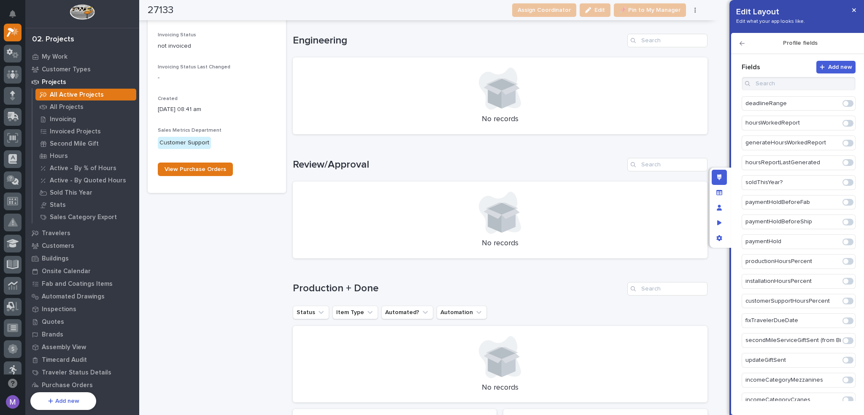
scroll to position [2450, 0]
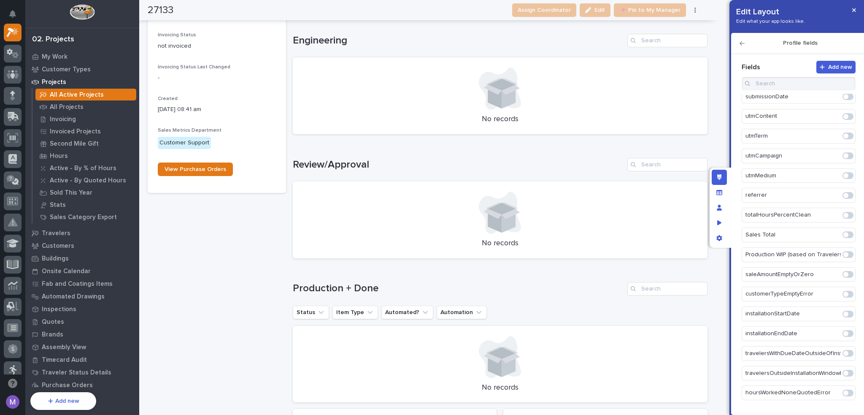
click at [845, 409] on span at bounding box center [848, 412] width 11 height 7
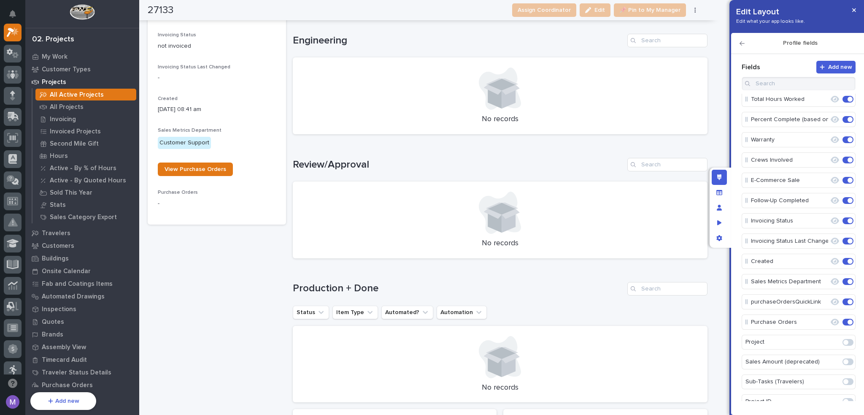
scroll to position [422, 0]
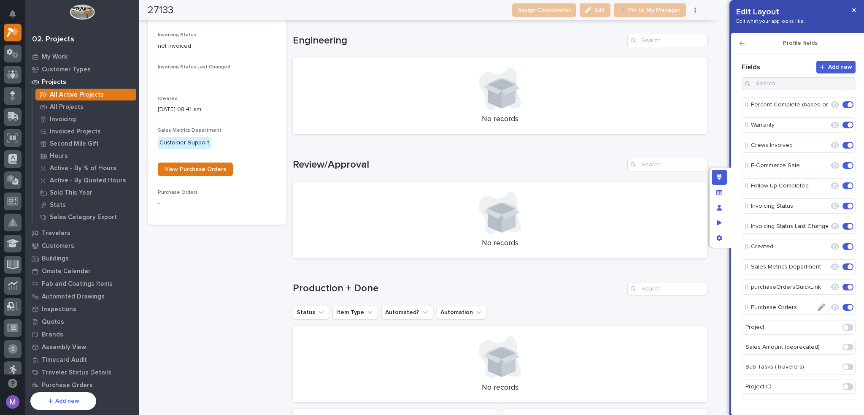
click at [848, 305] on span at bounding box center [850, 307] width 5 height 5
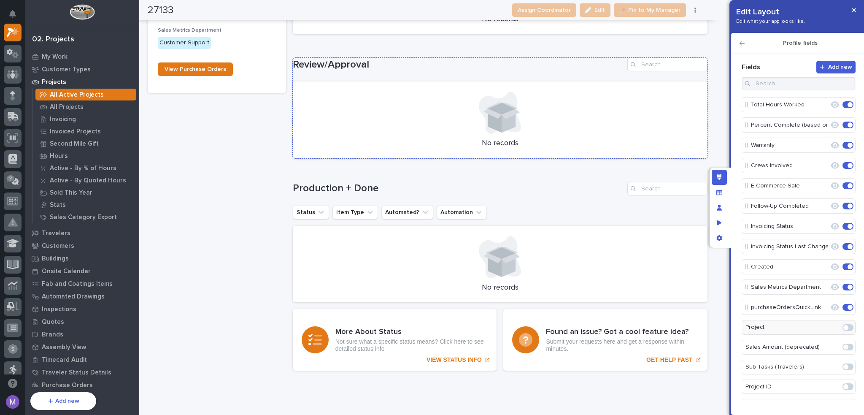
scroll to position [1003, 0]
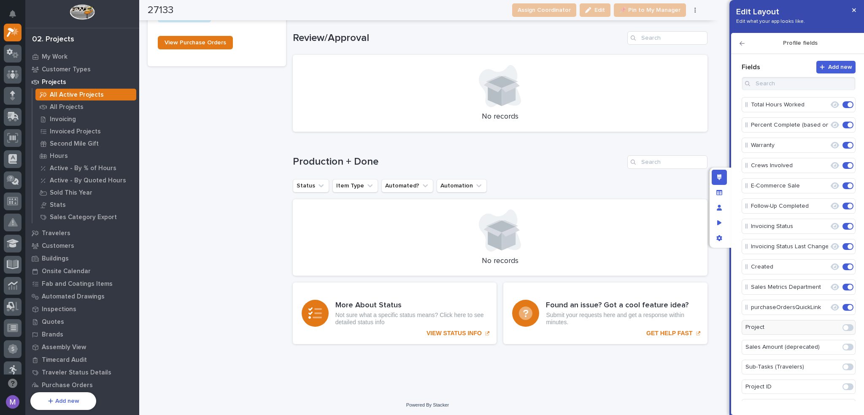
click at [744, 44] on icon "button" at bounding box center [742, 44] width 5 height 6
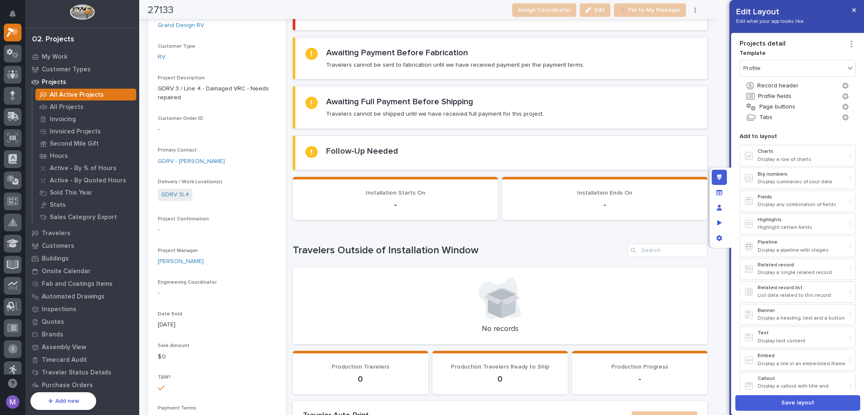
scroll to position [0, 0]
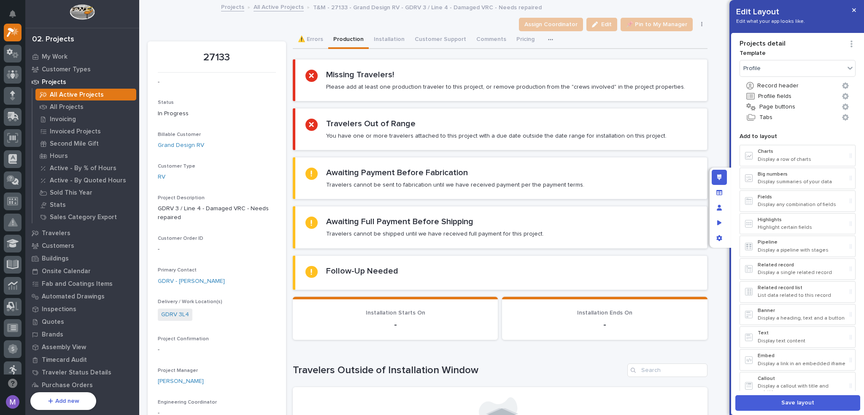
click at [548, 41] on icon "button" at bounding box center [550, 40] width 5 height 6
click at [361, 23] on div "Assign Coordinator Edit 📌 Pin to My Manager Cancel Update Payment" at bounding box center [428, 25] width 560 height 14
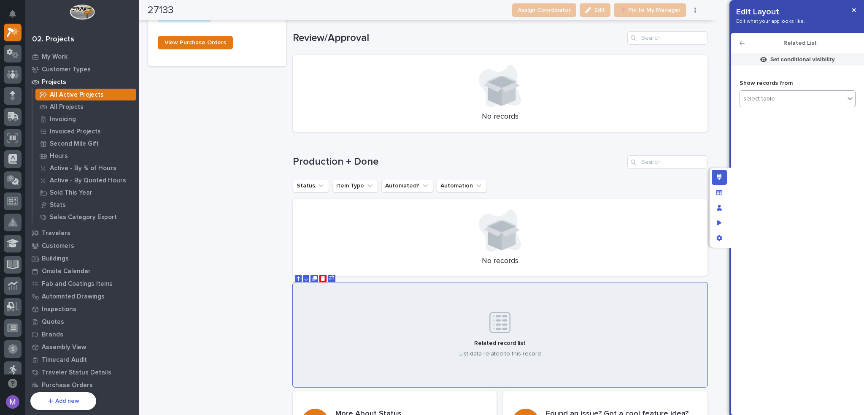
click at [767, 101] on div "select table" at bounding box center [760, 98] width 32 height 7
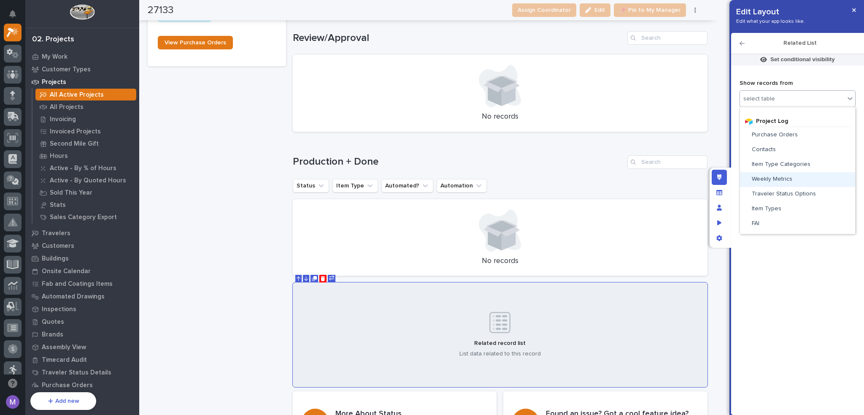
scroll to position [356, 0]
click at [785, 176] on span "Purchase Orders" at bounding box center [775, 177] width 46 height 6
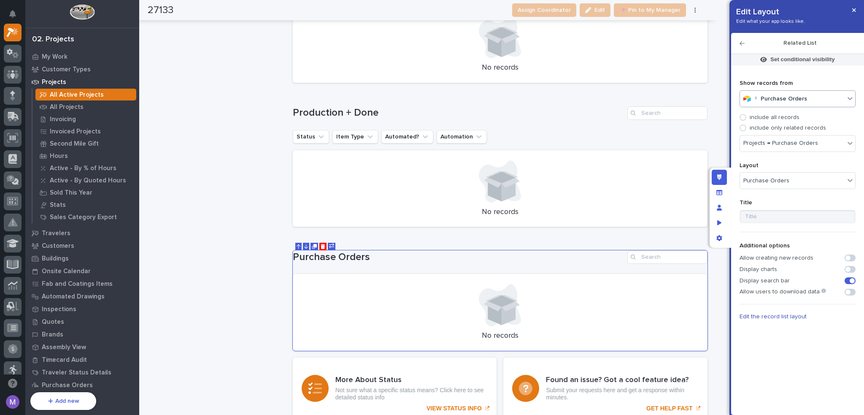
scroll to position [1126, 0]
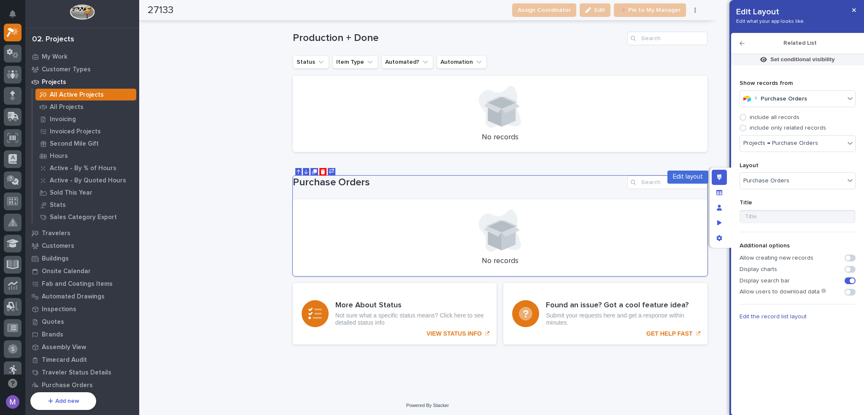
click at [716, 175] on div "Edit layout" at bounding box center [719, 177] width 15 height 15
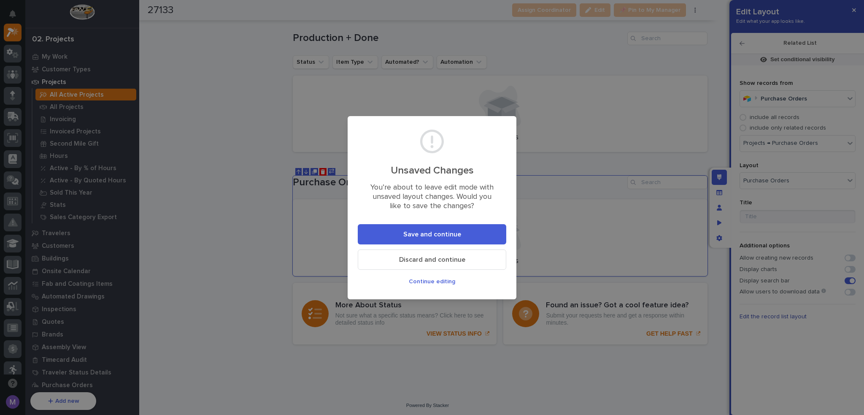
click at [481, 231] on button "Save and continue" at bounding box center [432, 234] width 149 height 20
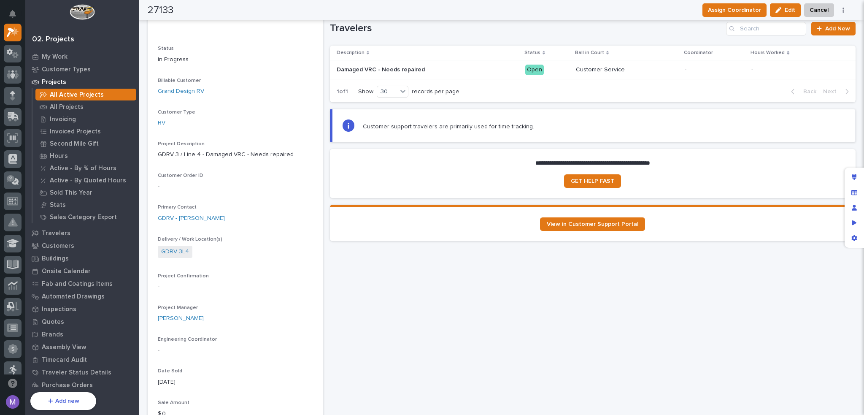
scroll to position [0, 0]
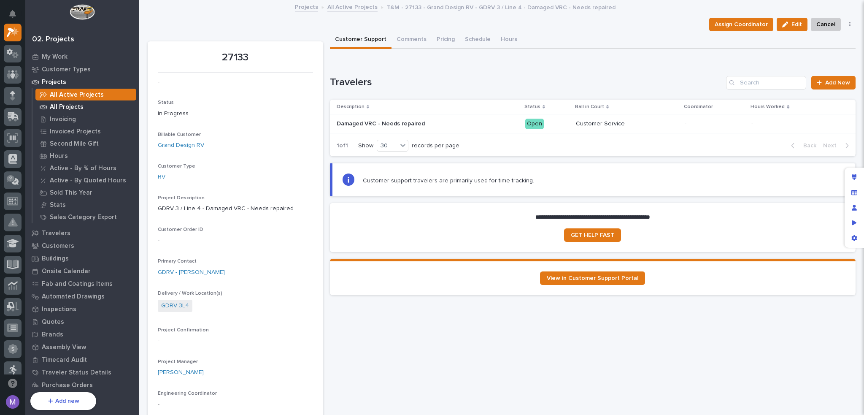
click at [84, 106] on div "All Projects" at bounding box center [85, 107] width 101 height 12
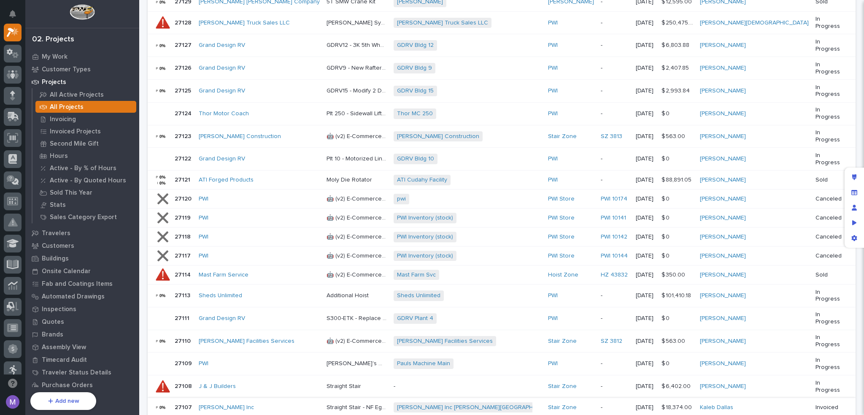
scroll to position [452, 0]
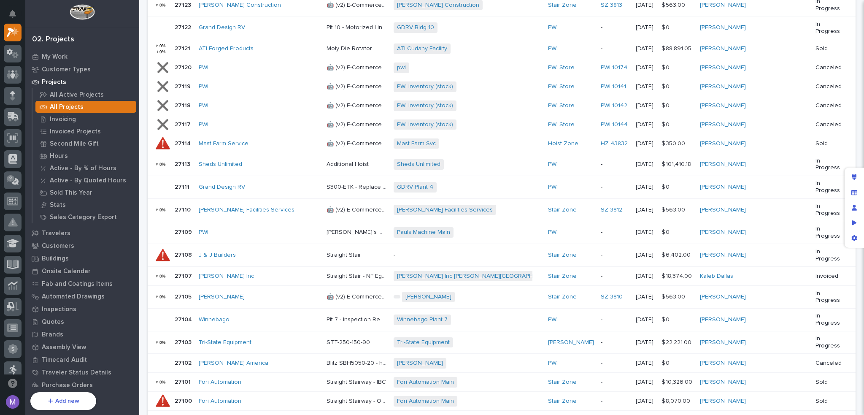
click at [387, 293] on p at bounding box center [357, 296] width 60 height 7
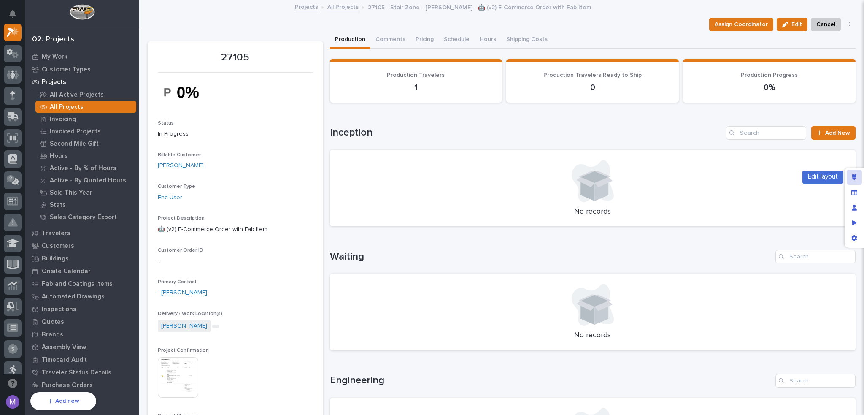
click at [857, 178] on div "Edit layout" at bounding box center [854, 177] width 15 height 15
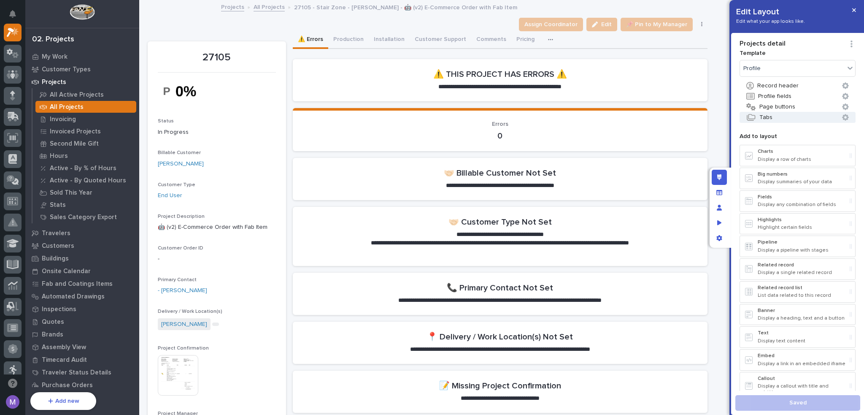
click at [803, 118] on button "Tabs" at bounding box center [798, 117] width 116 height 11
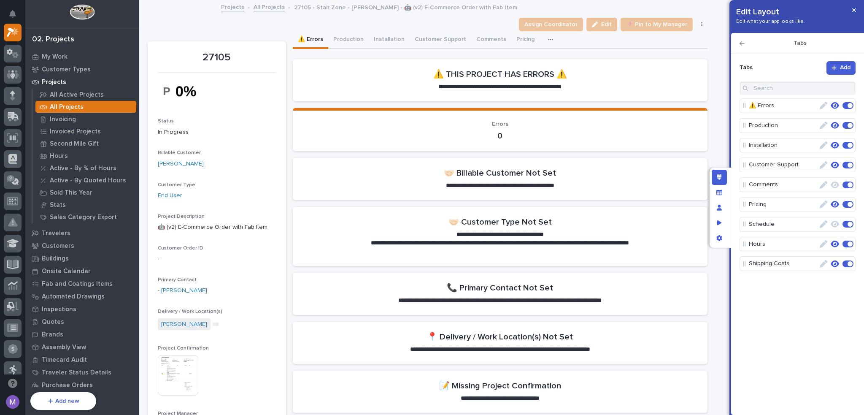
click at [832, 70] on icon "button" at bounding box center [834, 68] width 5 height 6
click at [827, 282] on icon "button" at bounding box center [824, 284] width 8 height 8
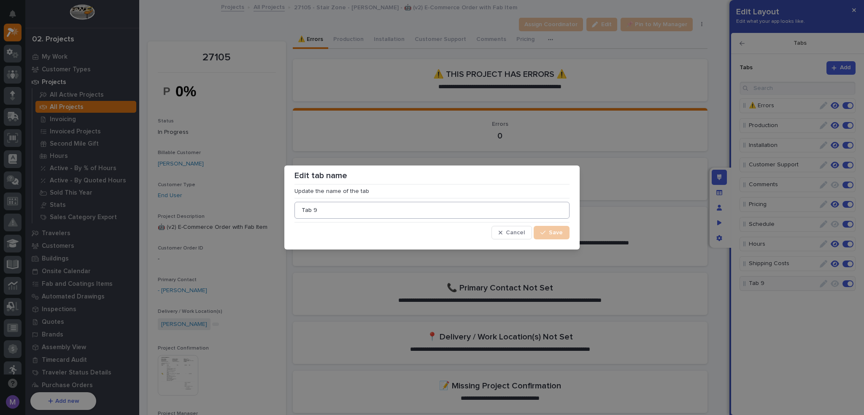
click at [434, 211] on input "Tab 9" at bounding box center [432, 210] width 275 height 17
type input "Purchase Orders"
click at [556, 229] on span "Save" at bounding box center [556, 233] width 14 height 8
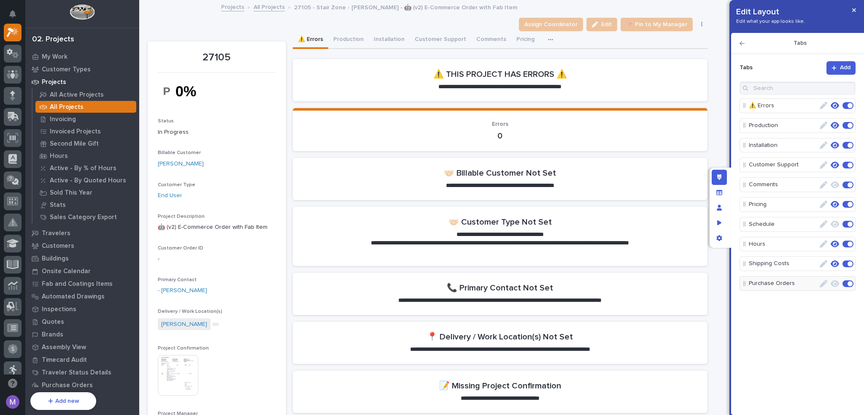
click at [834, 260] on icon "button" at bounding box center [835, 264] width 8 height 8
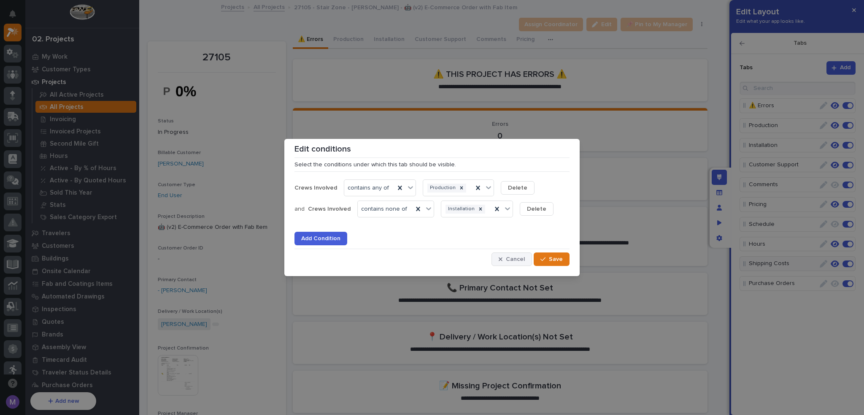
click at [513, 256] on span "Cancel" at bounding box center [515, 259] width 19 height 8
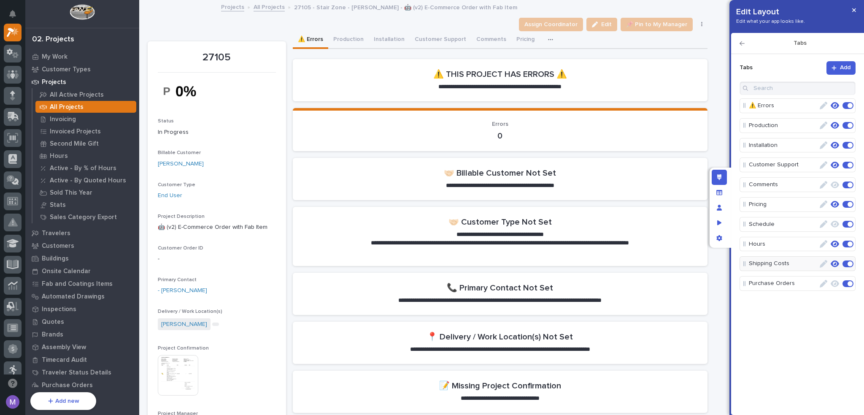
click at [790, 284] on p "Purchase Orders" at bounding box center [783, 283] width 69 height 14
click at [544, 43] on button "button" at bounding box center [552, 39] width 19 height 17
click at [531, 103] on span "Purchase Orders" at bounding box center [525, 106] width 46 height 8
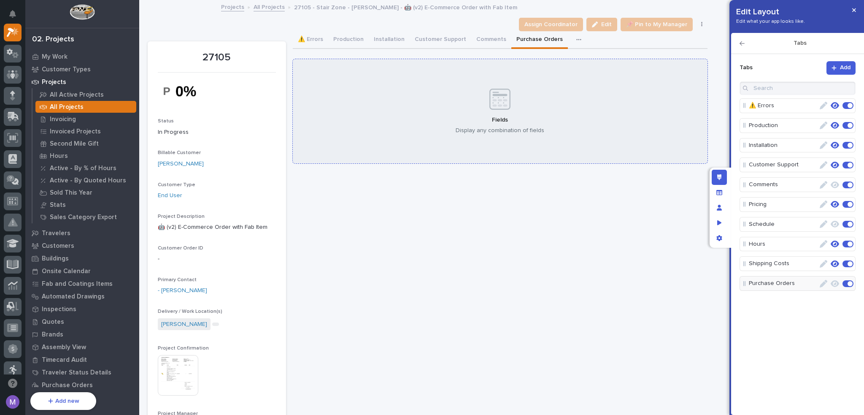
click at [543, 86] on div "Fields Display any combination of fields" at bounding box center [500, 111] width 415 height 105
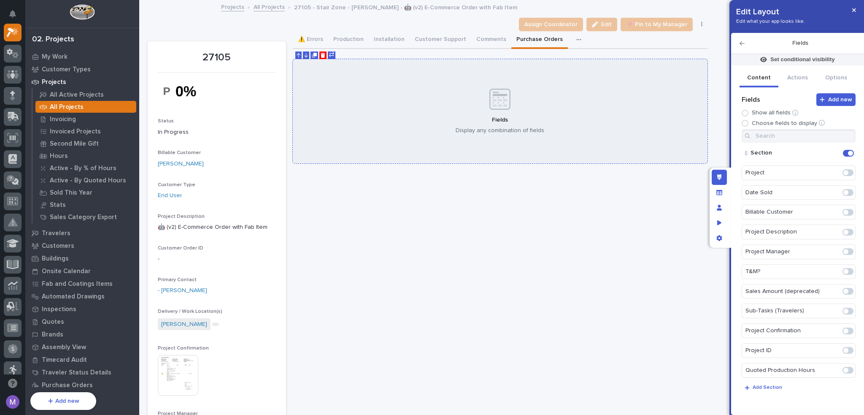
click at [322, 55] on icon "Delete" at bounding box center [323, 55] width 5 height 5
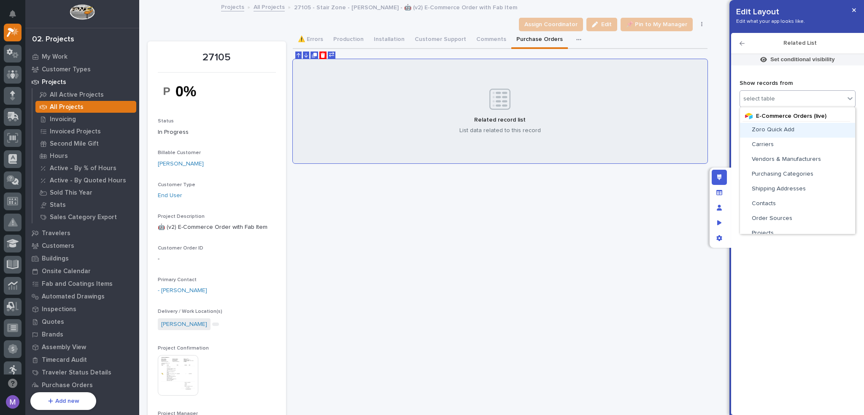
click at [767, 93] on div "select table" at bounding box center [792, 99] width 105 height 12
type input "*****"
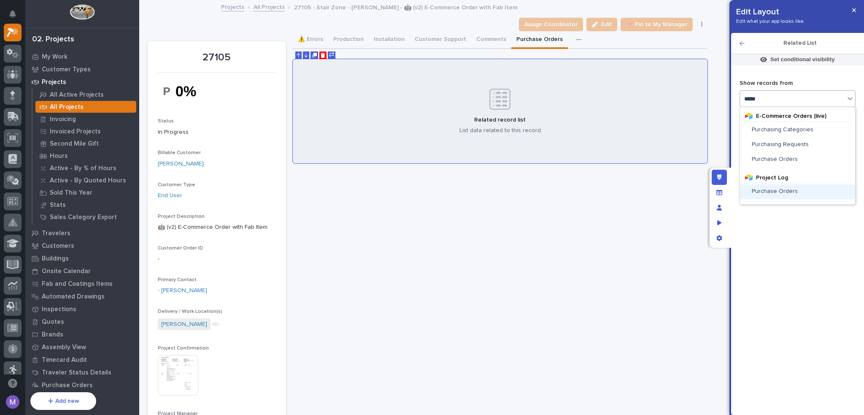
click at [796, 186] on div "Purchase Orders" at bounding box center [797, 191] width 115 height 15
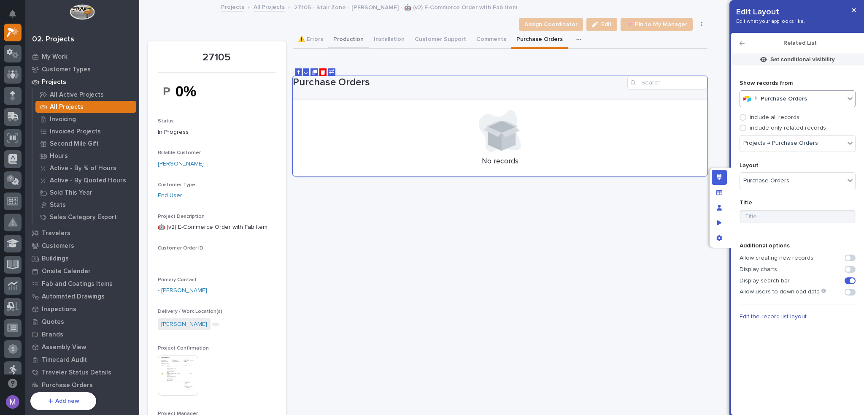
click at [360, 41] on button "Production" at bounding box center [348, 40] width 41 height 18
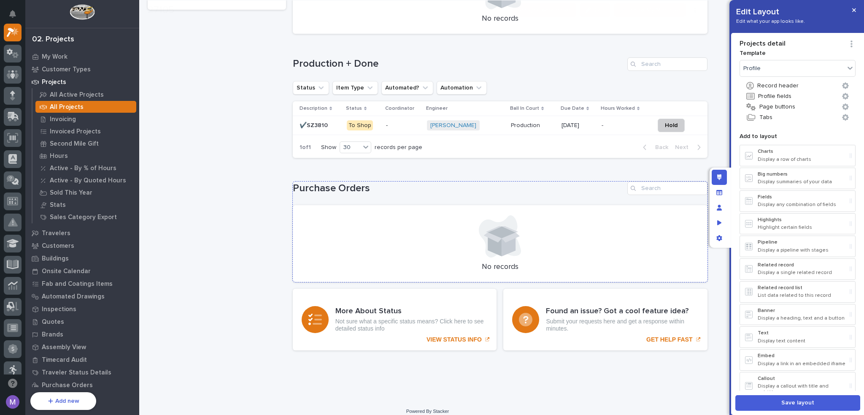
scroll to position [1107, 0]
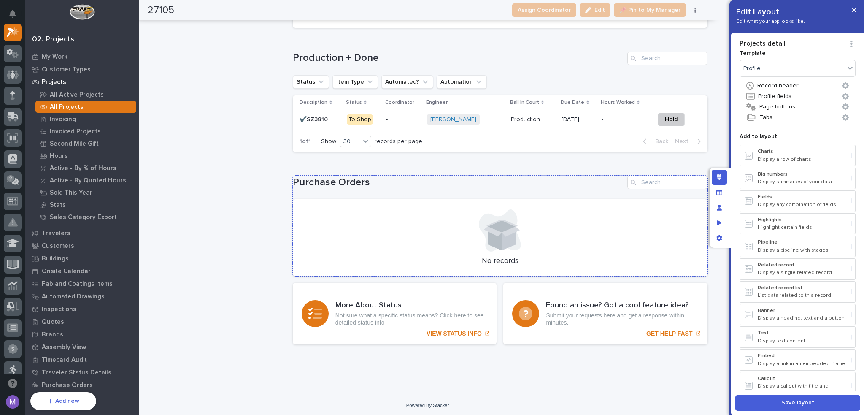
drag, startPoint x: 552, startPoint y: 184, endPoint x: 602, endPoint y: 182, distance: 50.7
click at [552, 184] on h1 "Purchase Orders" at bounding box center [458, 182] width 331 height 12
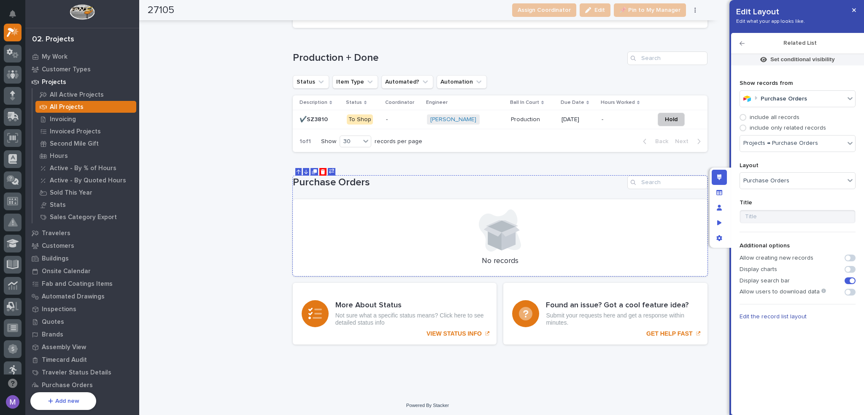
click at [319, 171] on button at bounding box center [322, 172] width 7 height 8
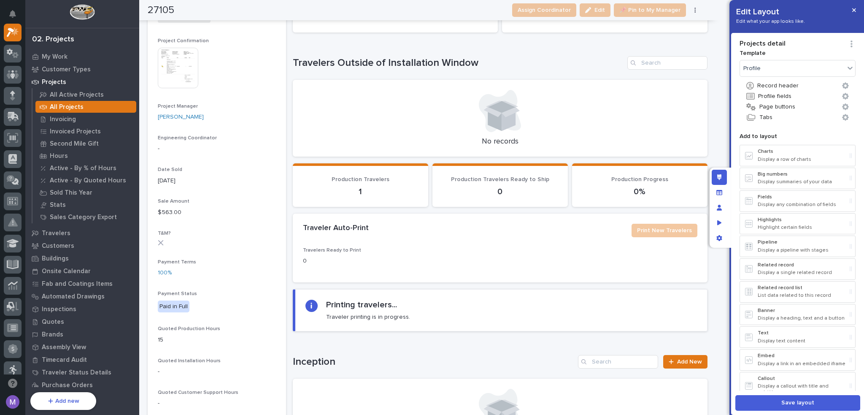
scroll to position [0, 0]
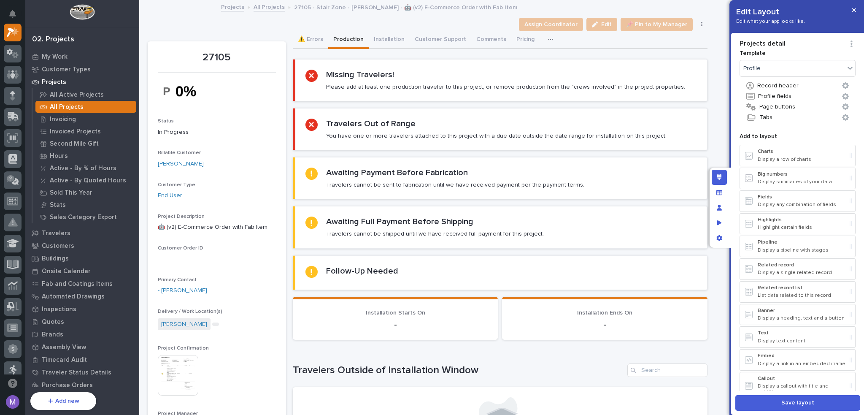
click at [543, 40] on button "button" at bounding box center [552, 39] width 19 height 17
click at [523, 104] on span "Purchase Orders" at bounding box center [525, 106] width 46 height 8
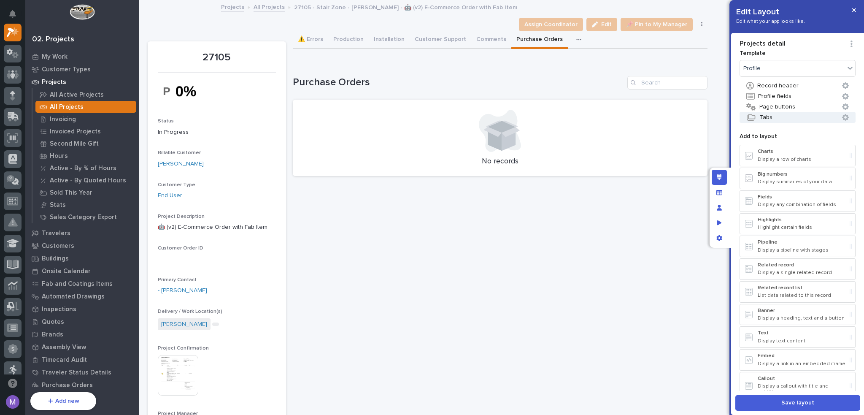
click at [772, 118] on button "Tabs" at bounding box center [798, 117] width 116 height 11
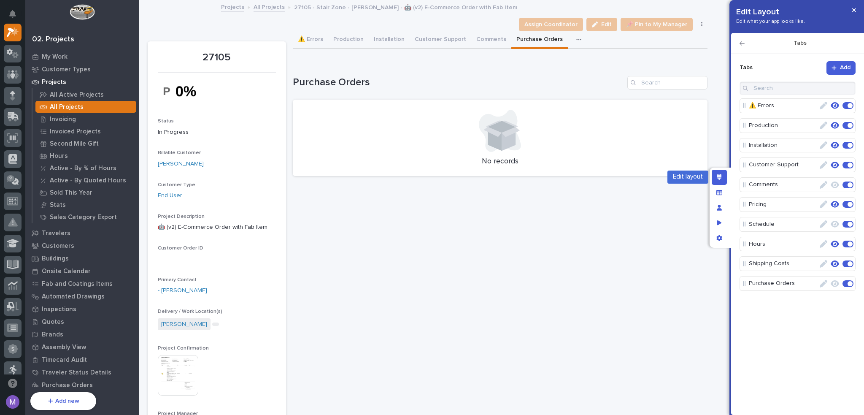
click at [715, 174] on div "Edit layout" at bounding box center [719, 177] width 15 height 15
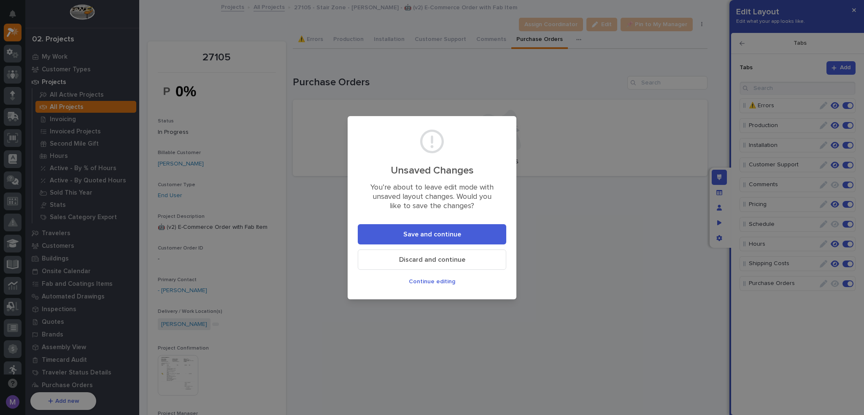
click at [484, 227] on button "Save and continue" at bounding box center [432, 234] width 149 height 20
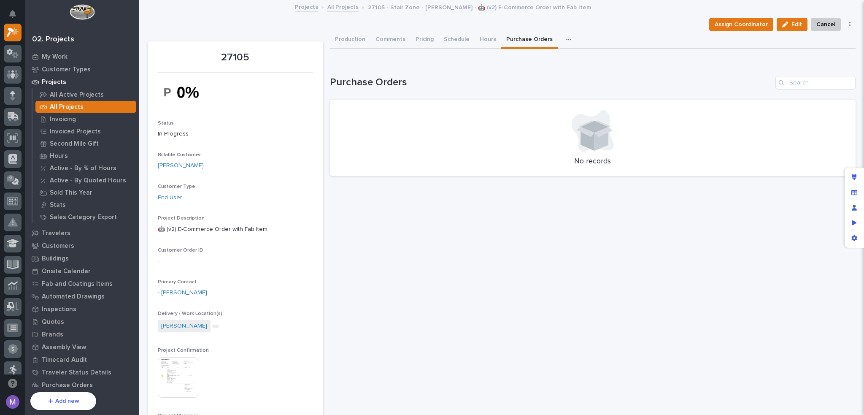
drag, startPoint x: 463, startPoint y: 64, endPoint x: 475, endPoint y: 69, distance: 13.2
click at [463, 65] on div "Loading... Saving… Purchase Orders No records" at bounding box center [593, 121] width 526 height 124
click at [485, 45] on button "Hours" at bounding box center [488, 40] width 27 height 18
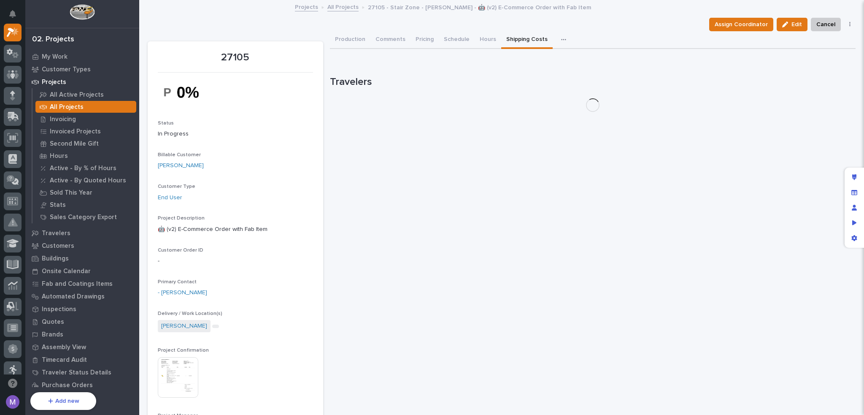
click at [516, 43] on button "Shipping Costs" at bounding box center [526, 40] width 51 height 18
click at [561, 39] on icon "button" at bounding box center [563, 39] width 5 height 1
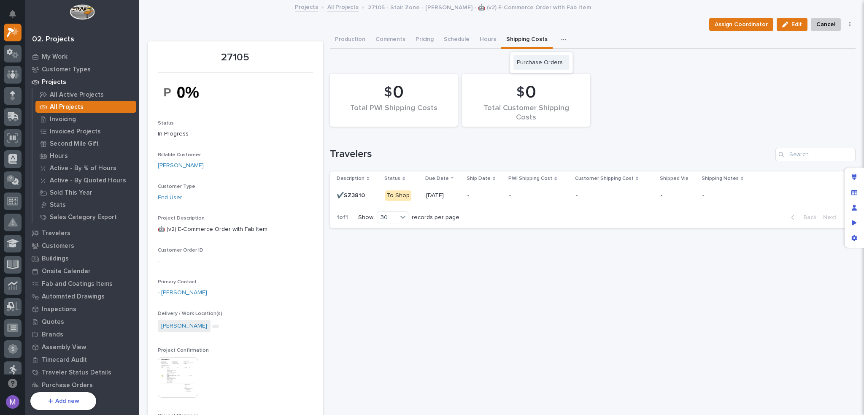
click at [549, 65] on span "Purchase Orders" at bounding box center [540, 63] width 46 height 8
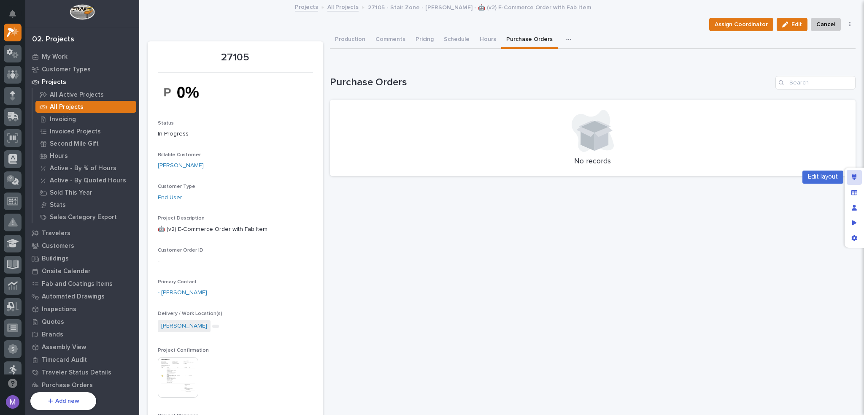
click at [855, 178] on icon "Edit layout" at bounding box center [855, 177] width 5 height 6
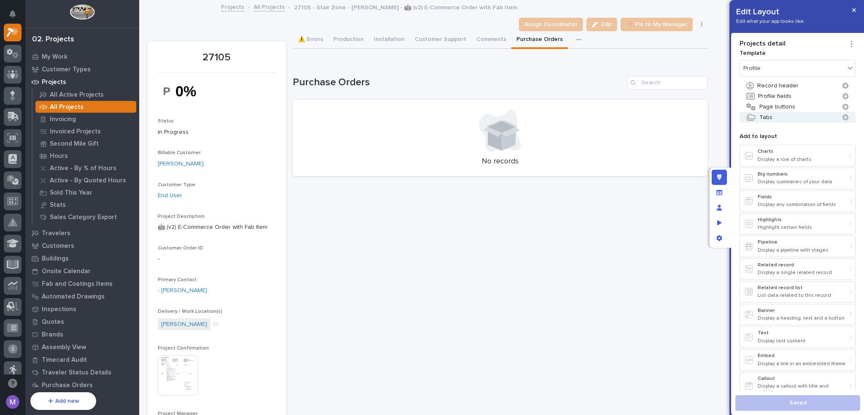
click at [770, 112] on button "Tabs" at bounding box center [798, 117] width 116 height 11
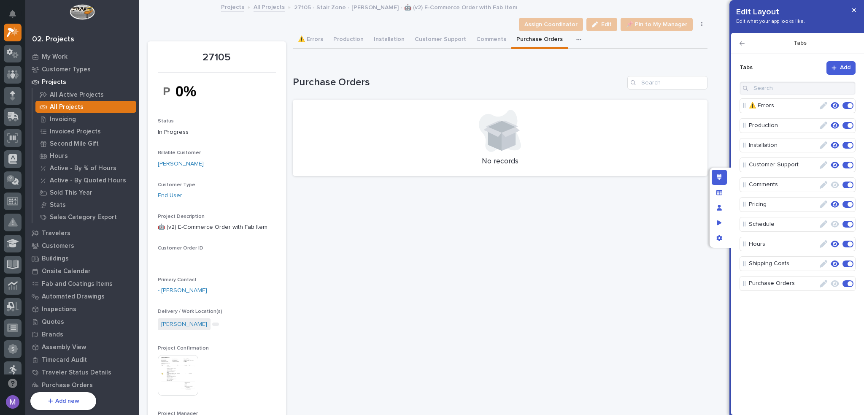
click at [834, 280] on icon "button" at bounding box center [835, 284] width 8 height 8
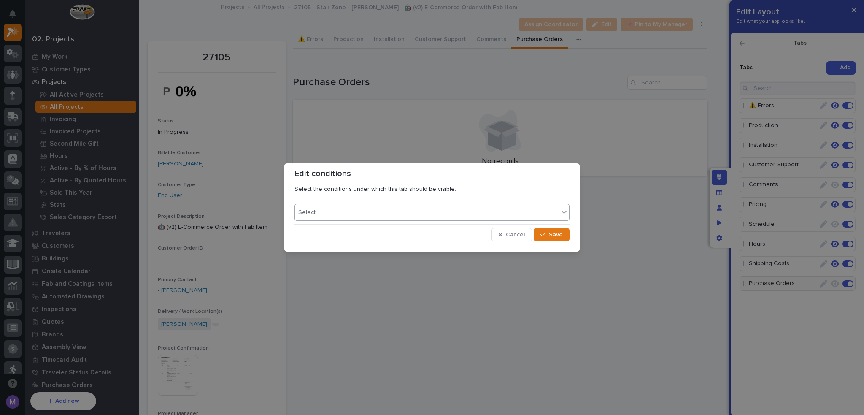
click at [475, 211] on div "Select..." at bounding box center [427, 212] width 264 height 12
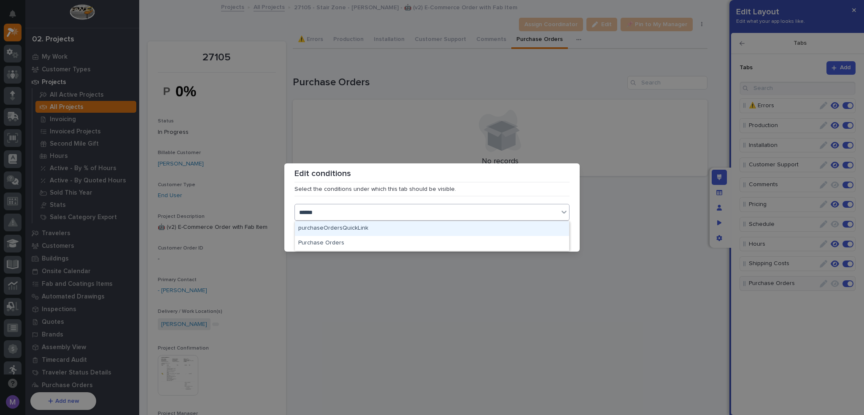
type input "*******"
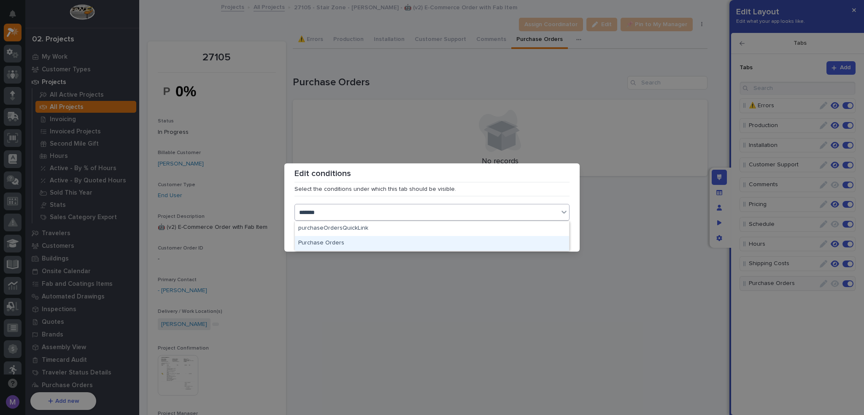
click at [349, 248] on div "Purchase Orders" at bounding box center [432, 243] width 274 height 15
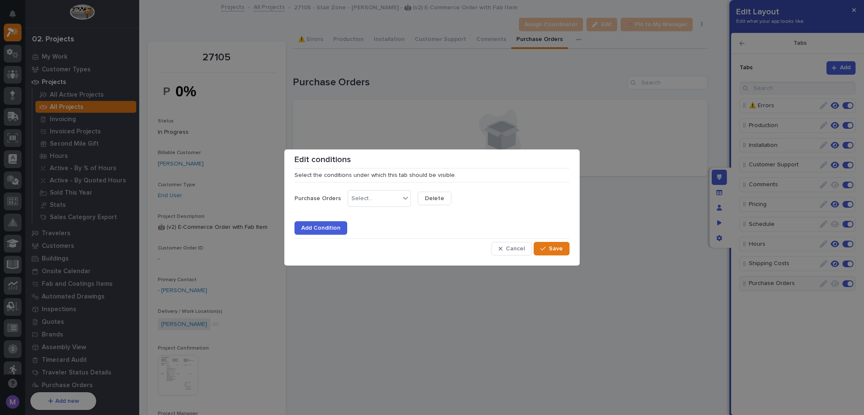
drag, startPoint x: 362, startPoint y: 209, endPoint x: 366, endPoint y: 199, distance: 11.1
click at [362, 209] on div "Purchase Orders Select... Delete Add Condition" at bounding box center [432, 210] width 275 height 49
click at [366, 199] on div "Select..." at bounding box center [362, 198] width 21 height 7
click at [376, 258] on div "is not empty" at bounding box center [377, 259] width 62 height 15
click at [552, 248] on span "Save" at bounding box center [556, 249] width 14 height 8
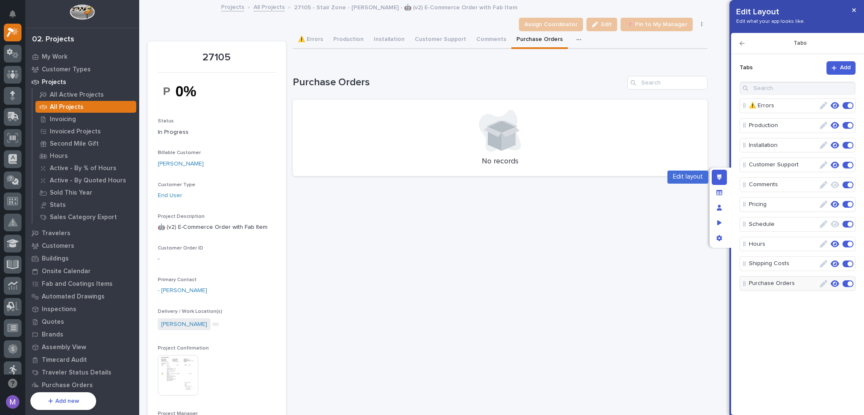
click at [723, 179] on div "Edit layout" at bounding box center [719, 177] width 15 height 15
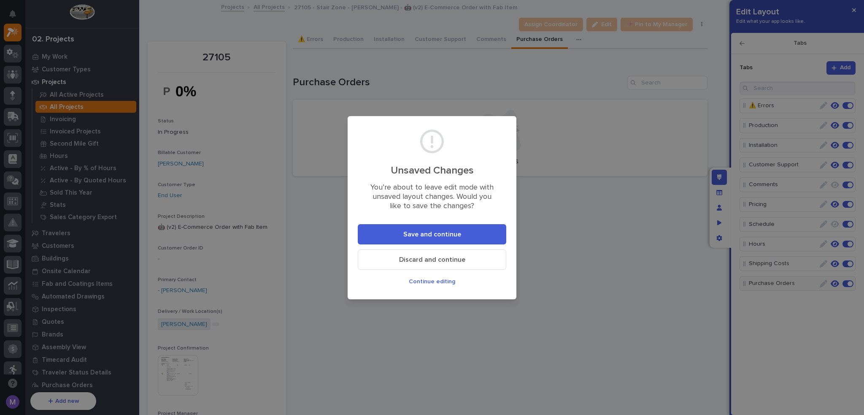
click at [481, 236] on button "Save and continue" at bounding box center [432, 234] width 149 height 20
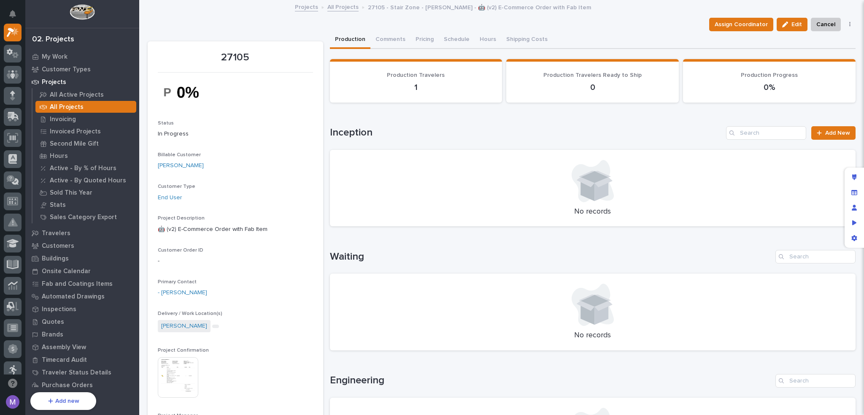
click at [585, 28] on div "Assign Coordinator Edit Cancel Update Payment" at bounding box center [502, 25] width 708 height 14
click at [853, 226] on div "Preview as" at bounding box center [854, 222] width 15 height 15
